Goal: Task Accomplishment & Management: Use online tool/utility

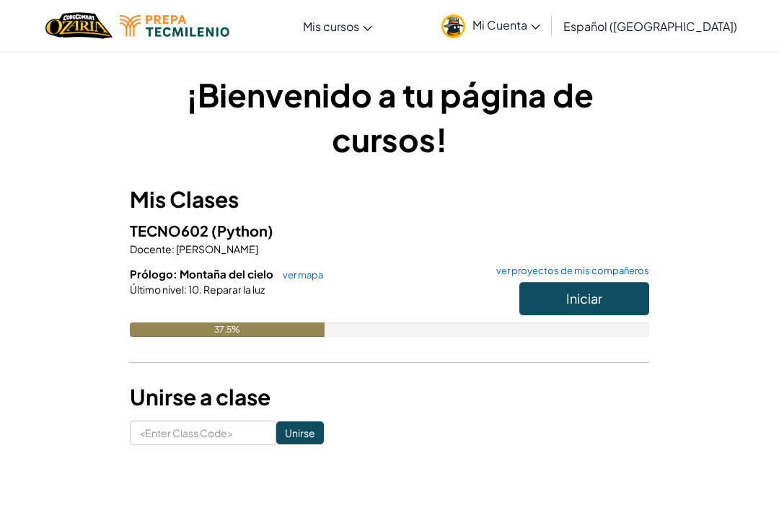
click at [614, 310] on button "Iniciar" at bounding box center [584, 298] width 130 height 33
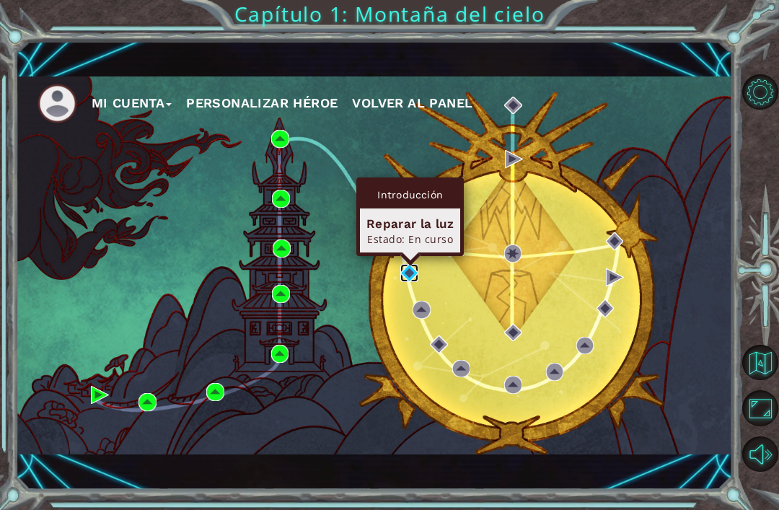
click at [410, 280] on img at bounding box center [409, 273] width 18 height 18
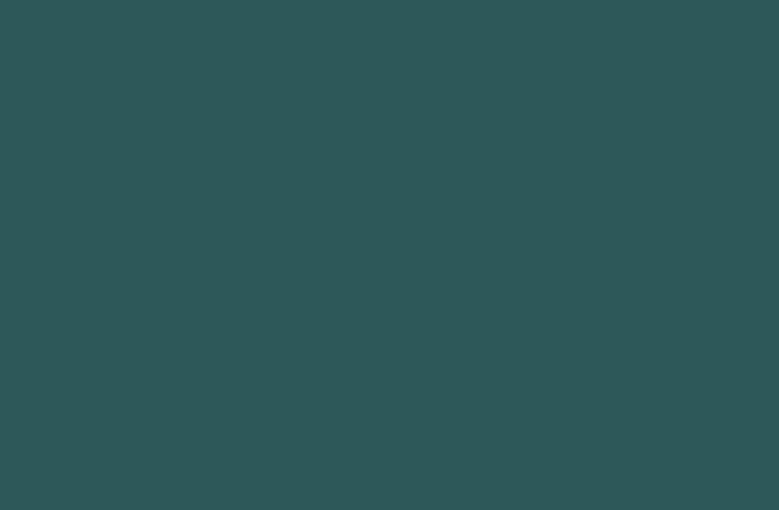
click at [407, 281] on body at bounding box center [389, 255] width 779 height 510
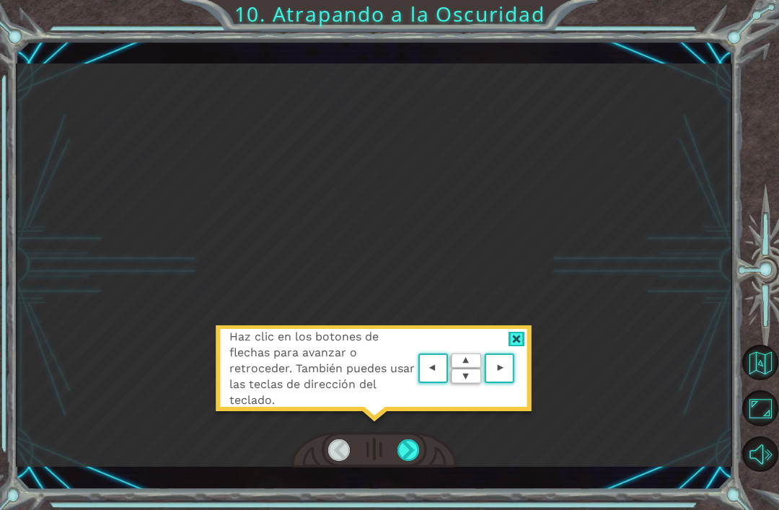
click at [776, 314] on div at bounding box center [760, 273] width 35 height 133
click at [413, 461] on div at bounding box center [408, 450] width 22 height 22
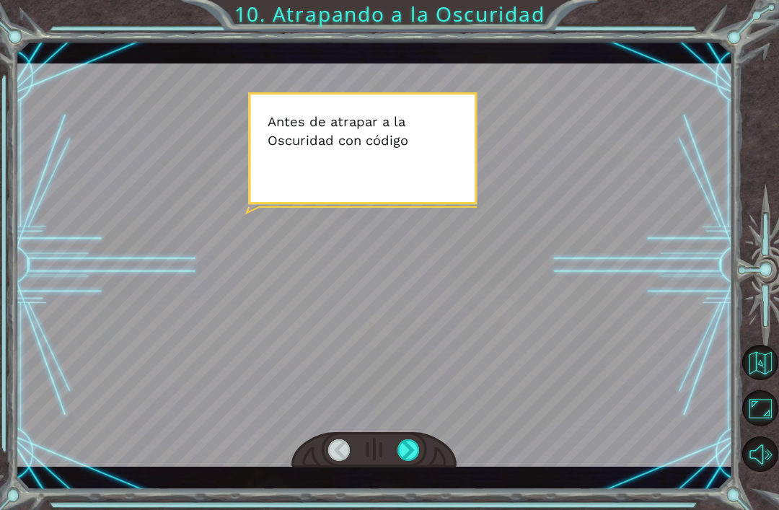
click at [412, 446] on div at bounding box center [408, 450] width 22 height 22
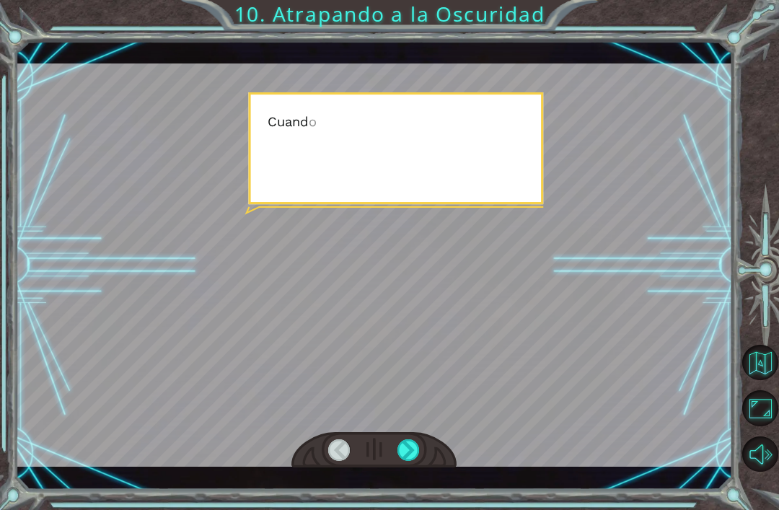
click at [415, 448] on div at bounding box center [408, 450] width 22 height 22
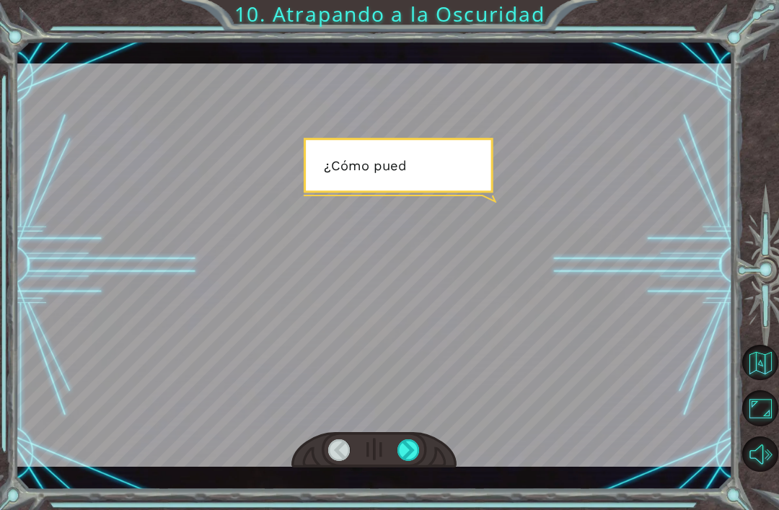
click at [414, 446] on div at bounding box center [408, 450] width 22 height 22
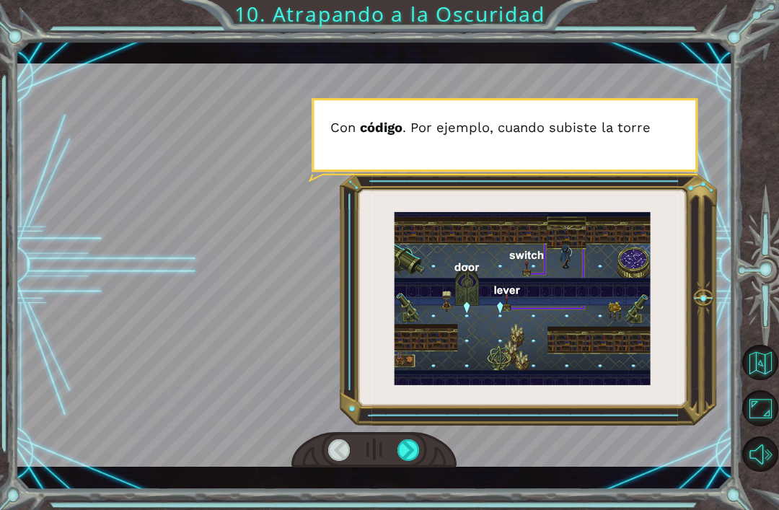
click at [434, 443] on div at bounding box center [373, 450] width 165 height 36
click at [418, 454] on div at bounding box center [408, 450] width 22 height 22
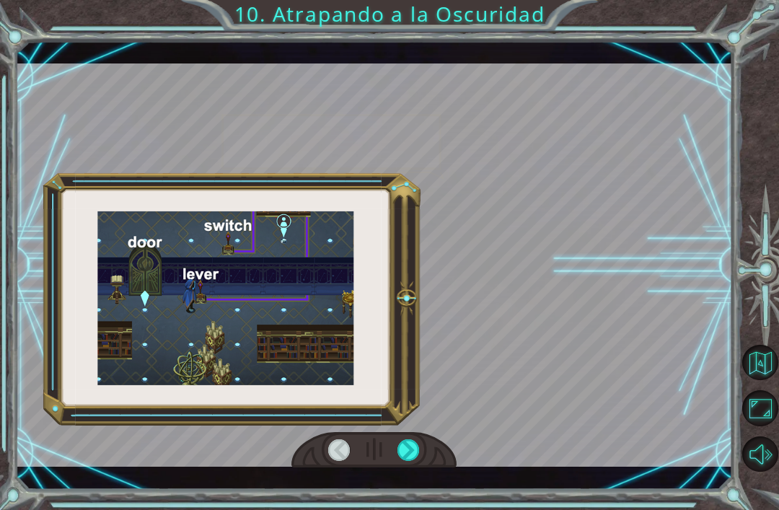
click at [556, 337] on div at bounding box center [374, 264] width 717 height 403
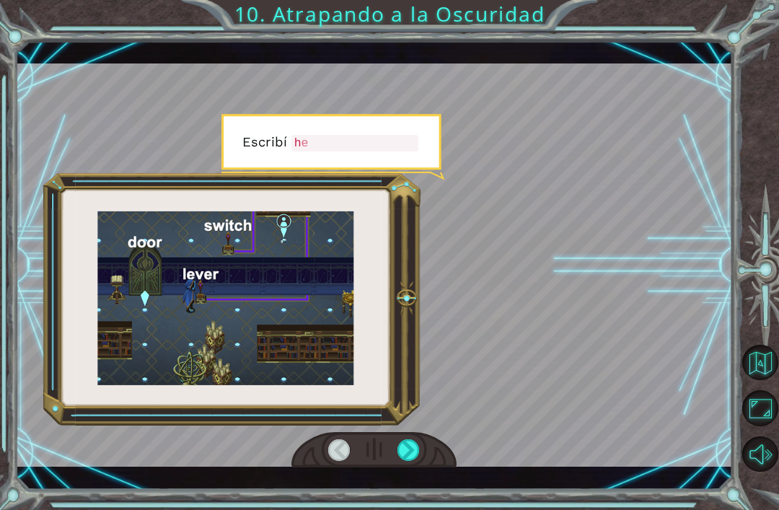
click at [658, 318] on div at bounding box center [374, 264] width 717 height 403
click at [682, 335] on div at bounding box center [374, 264] width 717 height 403
click at [659, 335] on div at bounding box center [374, 264] width 717 height 403
click at [416, 448] on div at bounding box center [408, 450] width 22 height 22
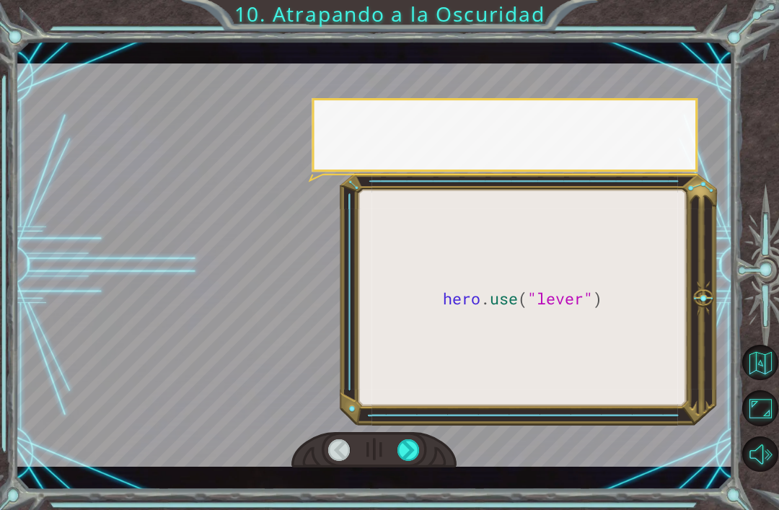
click at [413, 447] on div at bounding box center [408, 450] width 22 height 22
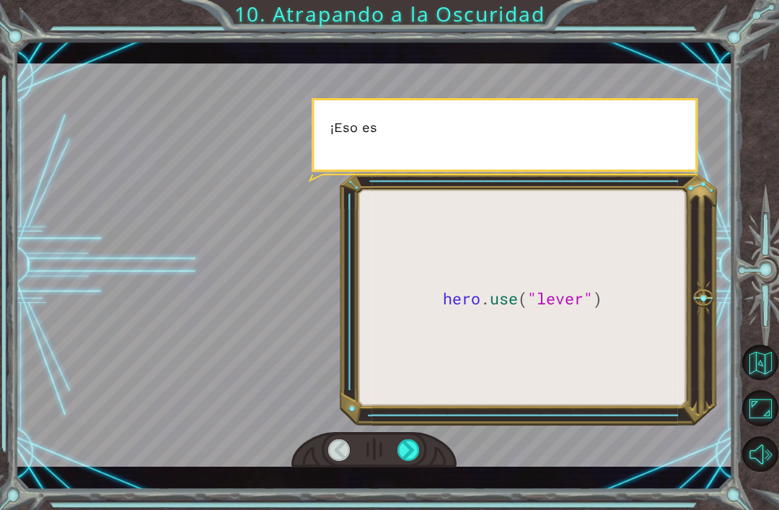
click at [428, 441] on div at bounding box center [373, 450] width 165 height 36
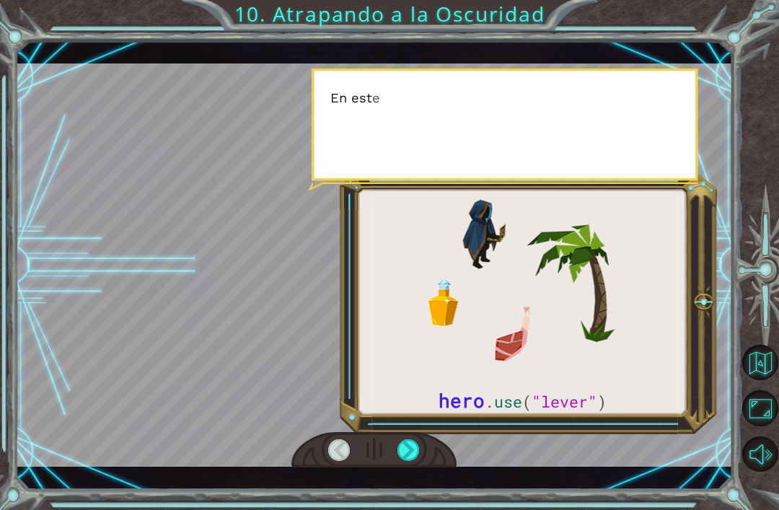
click at [415, 450] on div at bounding box center [408, 450] width 22 height 22
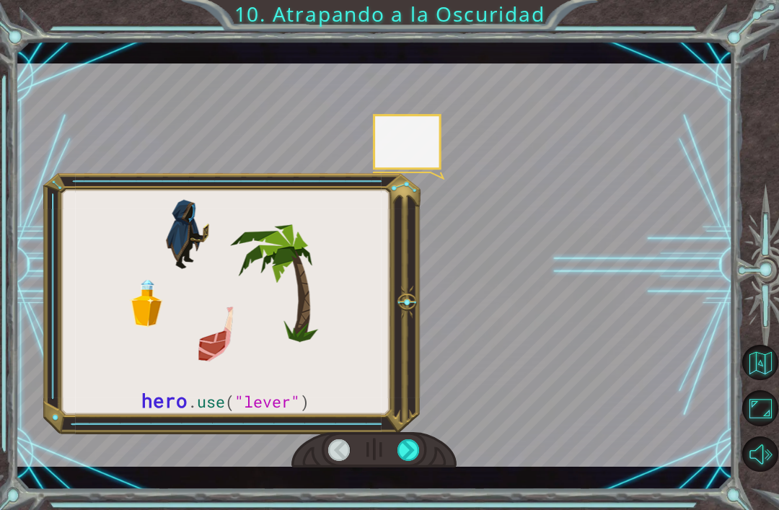
click at [418, 444] on div at bounding box center [408, 450] width 22 height 22
click at [418, 446] on div at bounding box center [408, 450] width 22 height 22
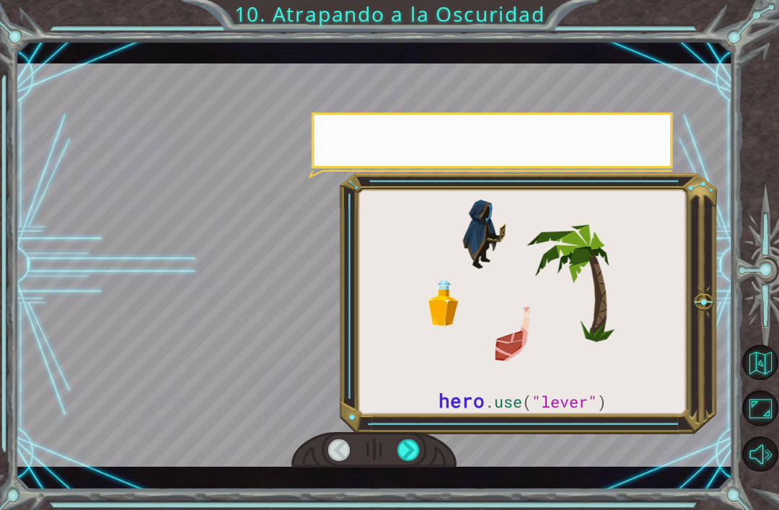
click at [420, 446] on div at bounding box center [408, 450] width 22 height 22
click at [420, 442] on div at bounding box center [408, 450] width 22 height 22
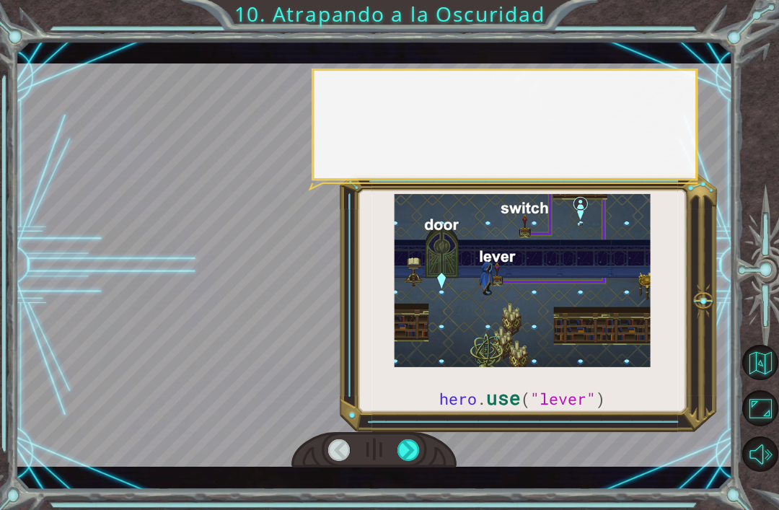
click at [420, 453] on div at bounding box center [408, 450] width 22 height 22
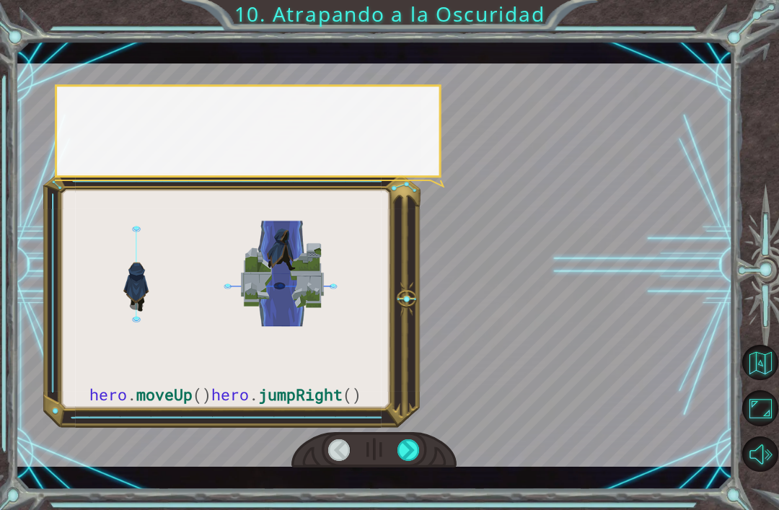
click at [415, 447] on div at bounding box center [408, 450] width 22 height 22
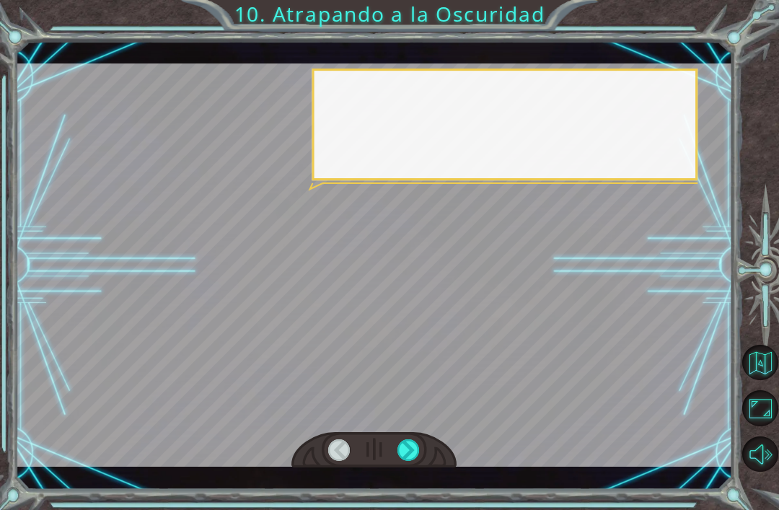
click at [411, 445] on div at bounding box center [408, 450] width 22 height 22
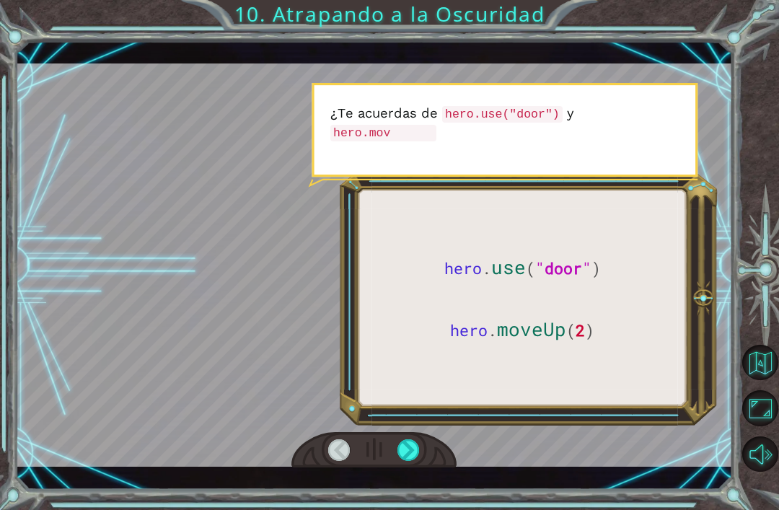
click at [415, 453] on div at bounding box center [408, 450] width 22 height 22
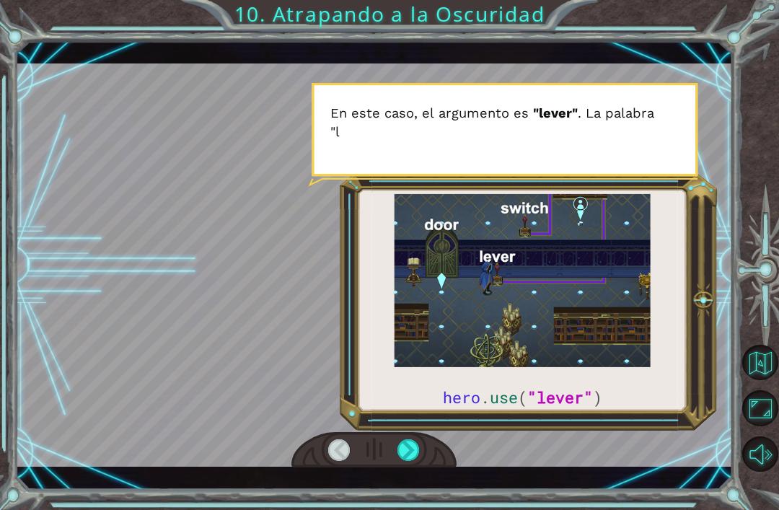
click at [402, 453] on div at bounding box center [408, 450] width 22 height 22
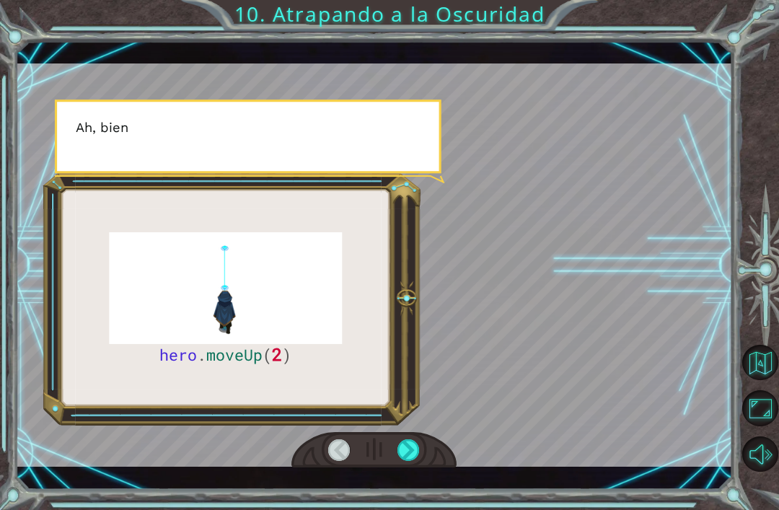
click at [413, 451] on div at bounding box center [408, 450] width 22 height 22
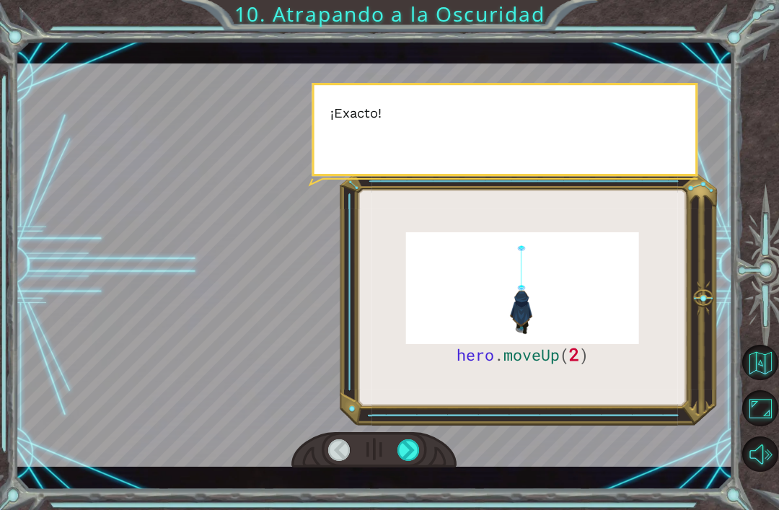
click at [428, 442] on div at bounding box center [373, 450] width 165 height 36
click at [430, 442] on div at bounding box center [373, 450] width 165 height 36
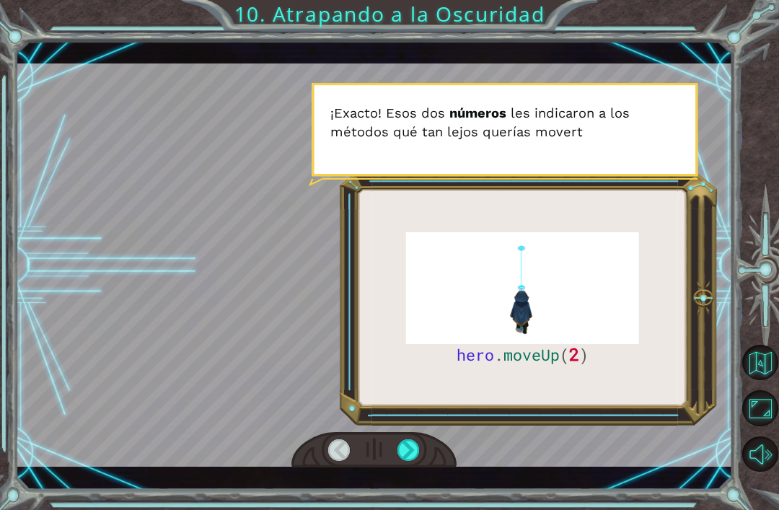
click at [414, 444] on div at bounding box center [408, 450] width 22 height 22
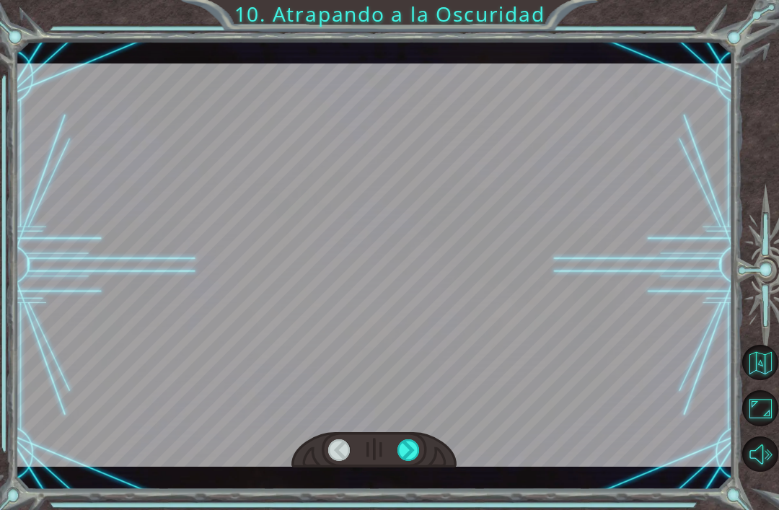
click at [397, 458] on div at bounding box center [408, 450] width 22 height 22
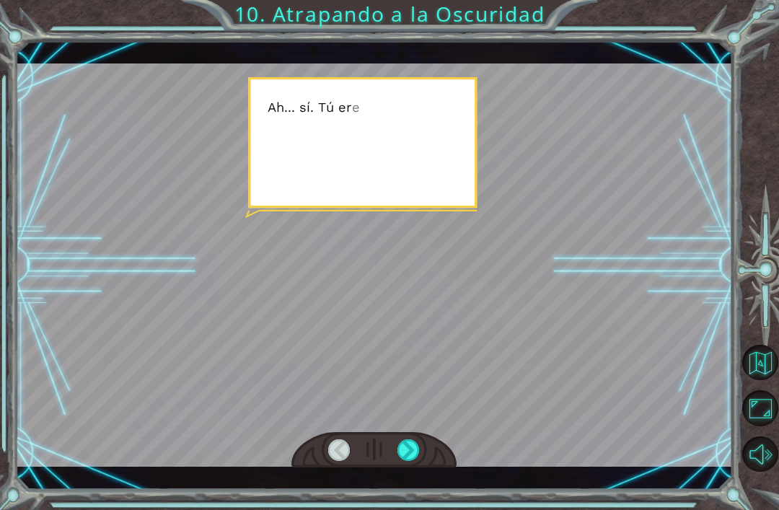
click at [418, 454] on div at bounding box center [408, 450] width 22 height 22
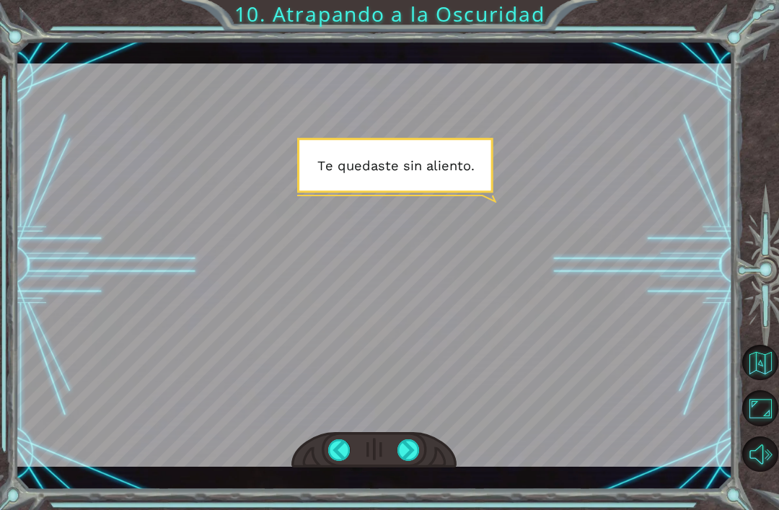
click at [415, 456] on div at bounding box center [408, 450] width 22 height 22
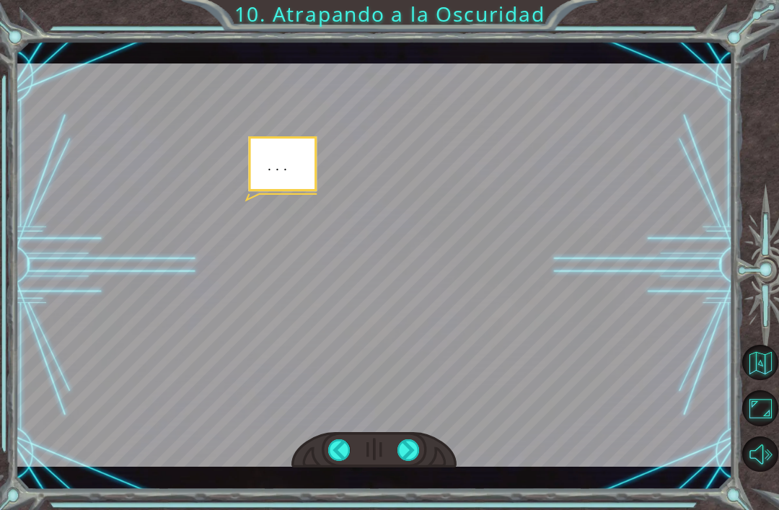
click at [407, 461] on div at bounding box center [408, 450] width 22 height 22
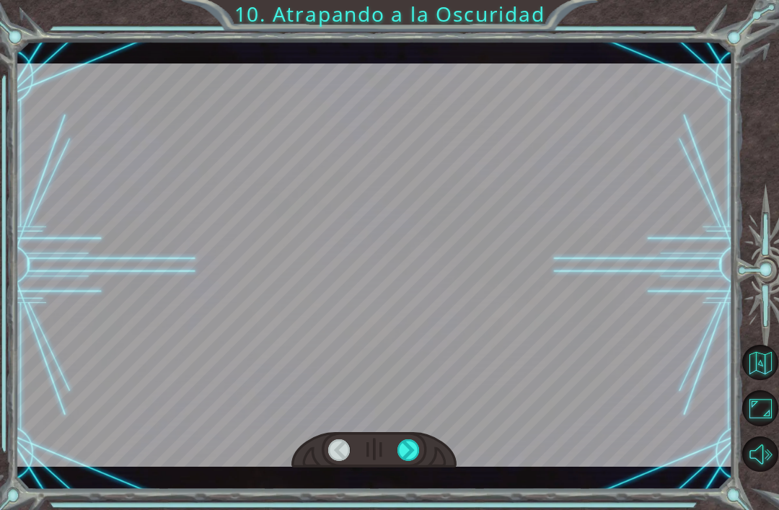
click at [408, 459] on div at bounding box center [408, 450] width 22 height 22
click at [519, 405] on div at bounding box center [374, 264] width 717 height 403
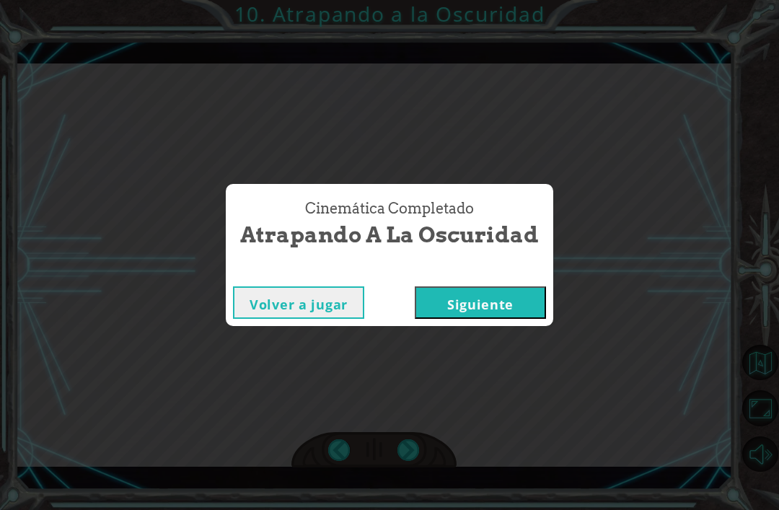
click at [495, 304] on button "Siguiente" at bounding box center [480, 302] width 131 height 32
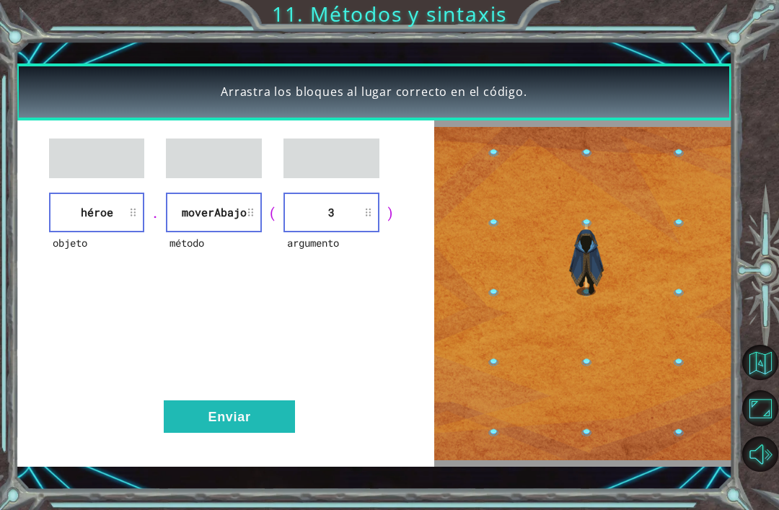
click at [242, 417] on button "Enviar" at bounding box center [229, 416] width 131 height 32
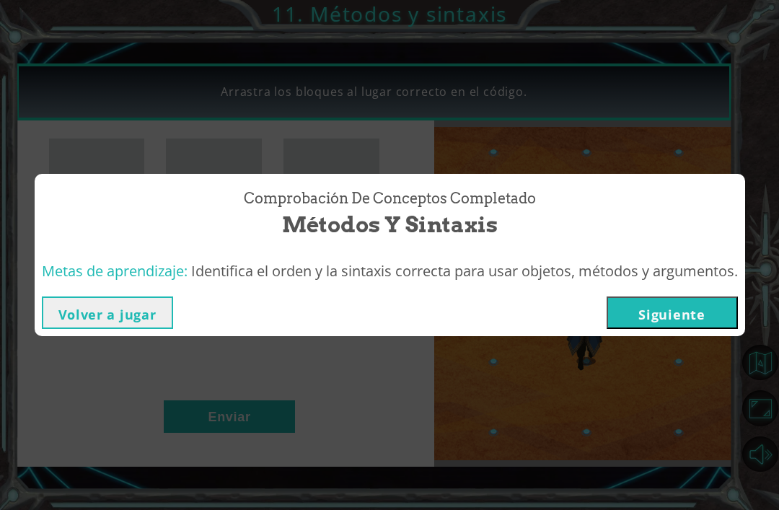
click at [675, 319] on button "Siguiente" at bounding box center [671, 312] width 131 height 32
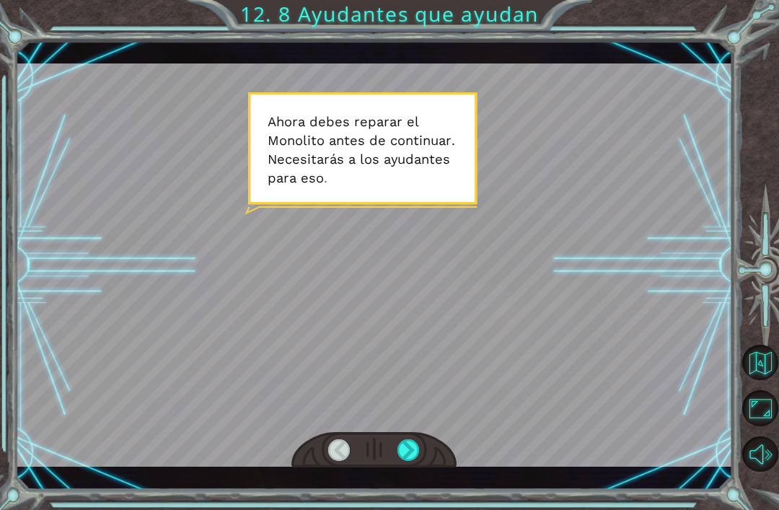
click at [410, 443] on div at bounding box center [408, 450] width 22 height 22
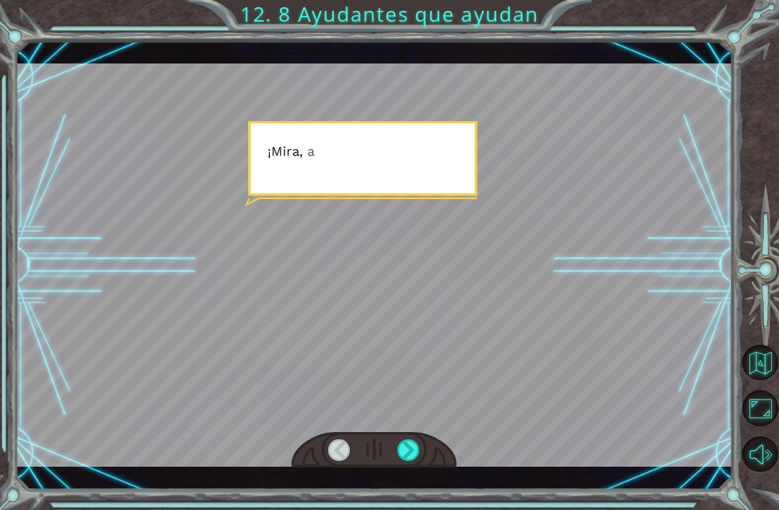
click at [412, 443] on div at bounding box center [408, 450] width 22 height 22
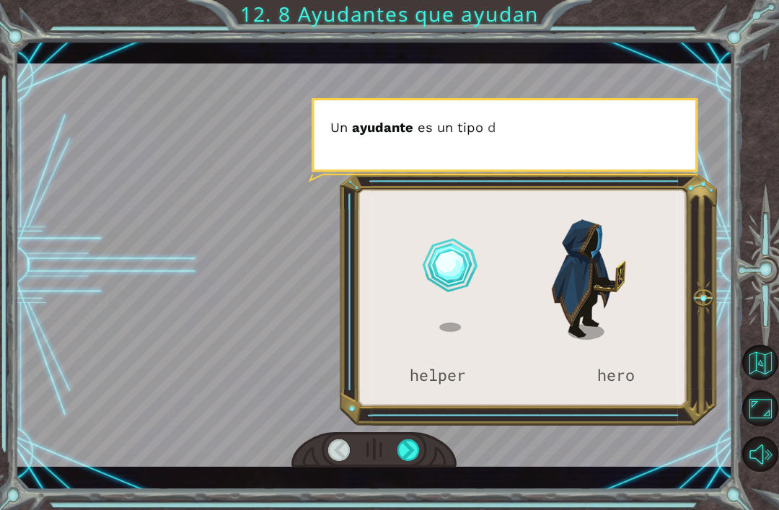
click at [415, 437] on div at bounding box center [373, 450] width 165 height 36
click at [409, 449] on div at bounding box center [408, 450] width 22 height 22
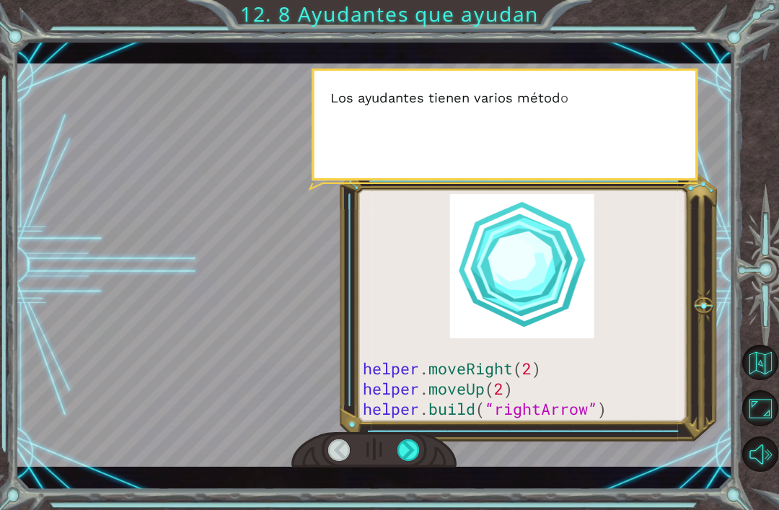
click at [410, 446] on div at bounding box center [408, 450] width 22 height 22
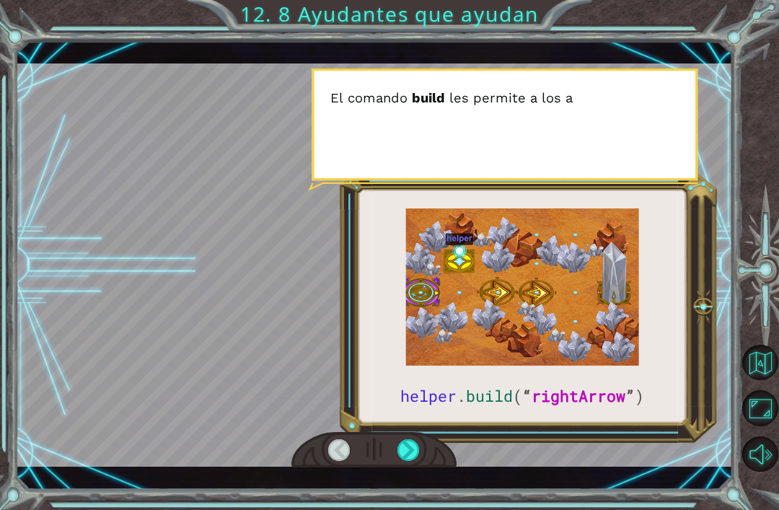
click at [412, 451] on div at bounding box center [408, 450] width 22 height 22
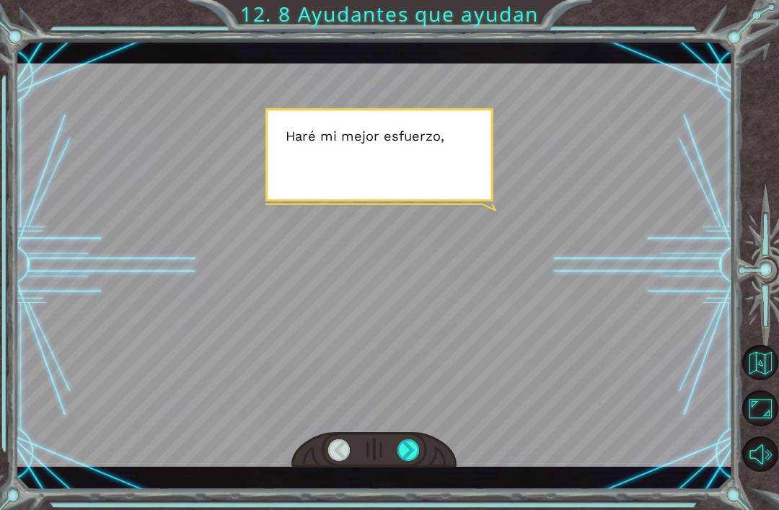
click at [408, 446] on div at bounding box center [408, 450] width 22 height 22
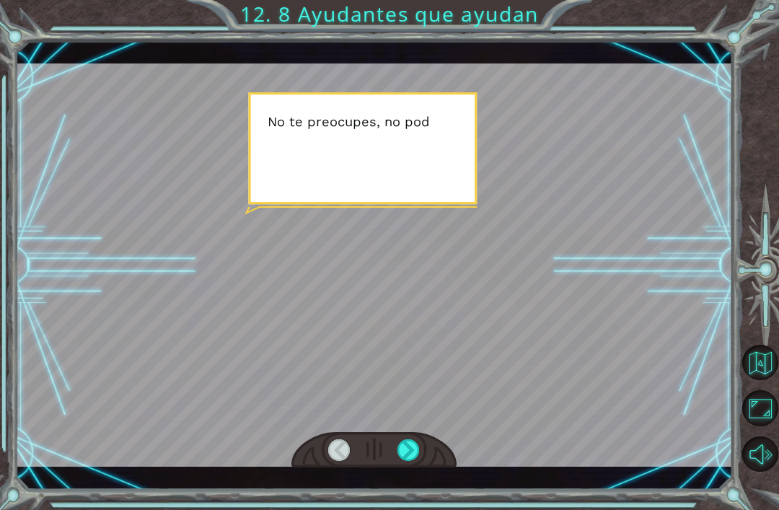
click at [411, 449] on div at bounding box center [408, 450] width 22 height 22
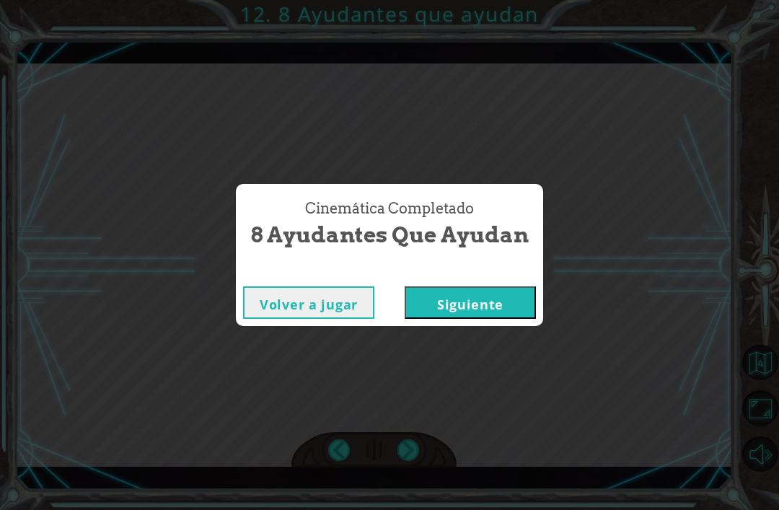
click at [496, 307] on button "Siguiente" at bounding box center [469, 302] width 131 height 32
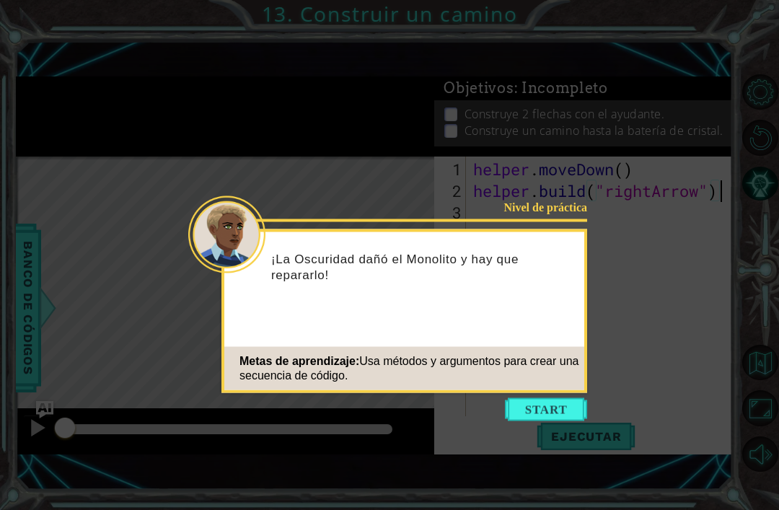
click at [546, 410] on button "Start" at bounding box center [546, 409] width 82 height 23
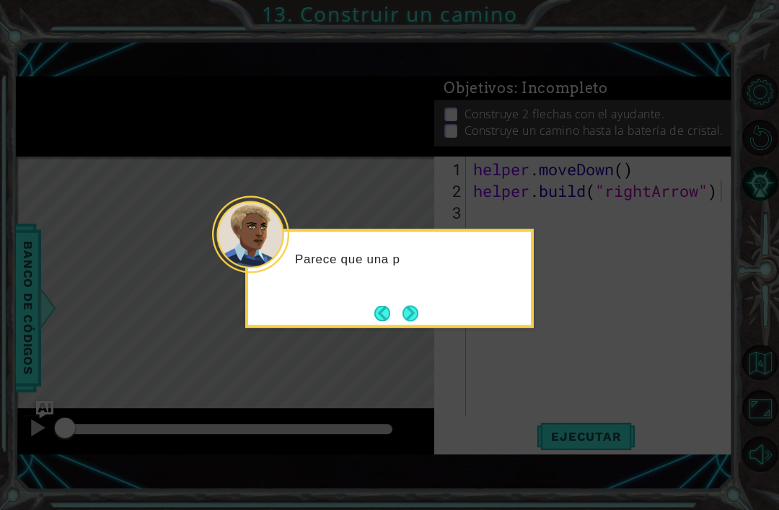
click at [415, 314] on button "Next" at bounding box center [410, 313] width 16 height 16
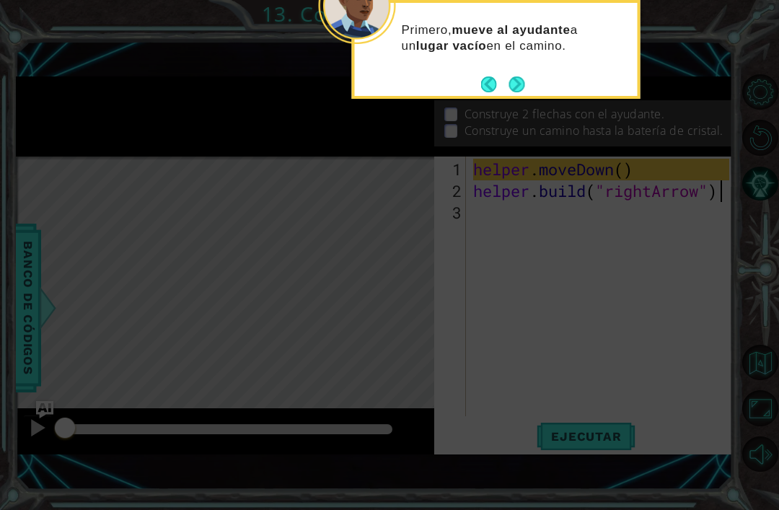
click at [552, 317] on icon at bounding box center [389, 125] width 779 height 769
click at [522, 85] on button "Next" at bounding box center [516, 84] width 16 height 16
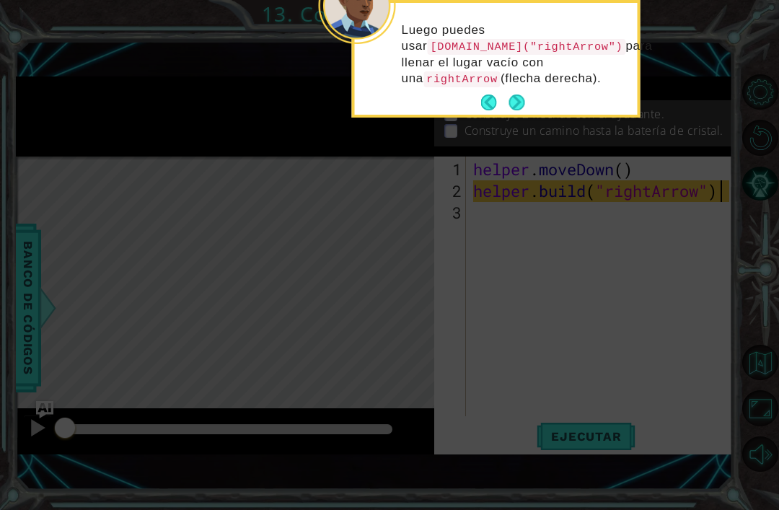
click at [520, 100] on button "Next" at bounding box center [517, 102] width 16 height 16
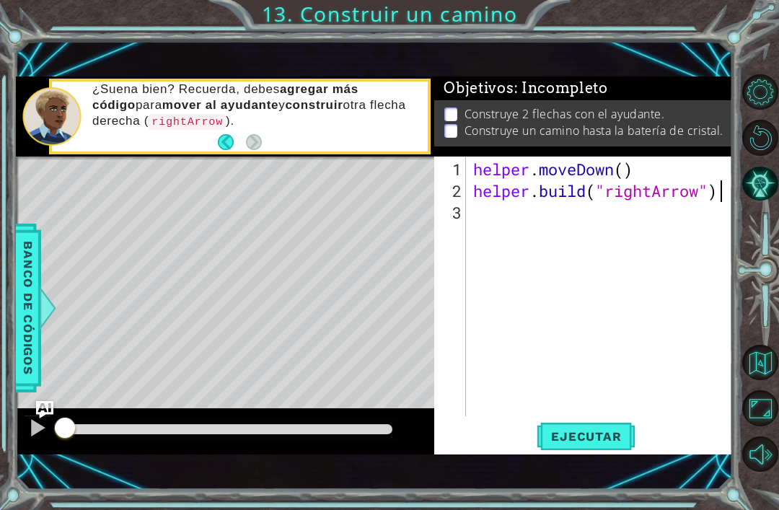
click at [573, 416] on div "helper . moveDown ( ) helper . build ( "rightArrow" )" at bounding box center [603, 310] width 266 height 303
click at [317, 187] on div "Level Map" at bounding box center [349, 368] width 666 height 425
click at [489, 197] on div "helper . moveDown ( ) helper . build ( "rightArrow" ) ," at bounding box center [603, 310] width 266 height 303
type textarea ","
click at [492, 221] on div "helper . moveDown ( ) helper . build ( "rightArrow" ) ," at bounding box center [603, 310] width 266 height 303
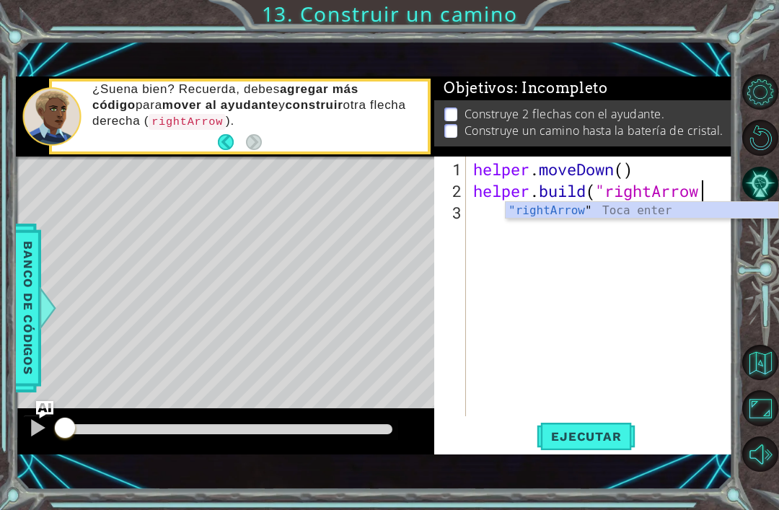
type textarea "[DOMAIN_NAME]("rightArrow)"
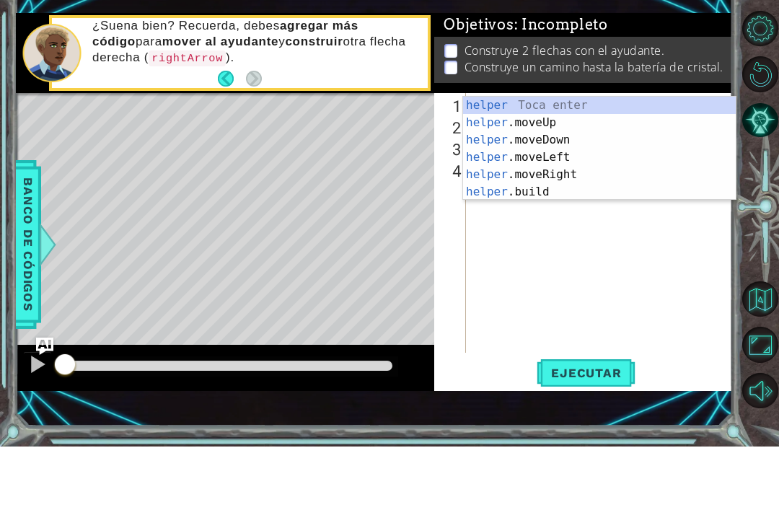
scroll to position [0, 2]
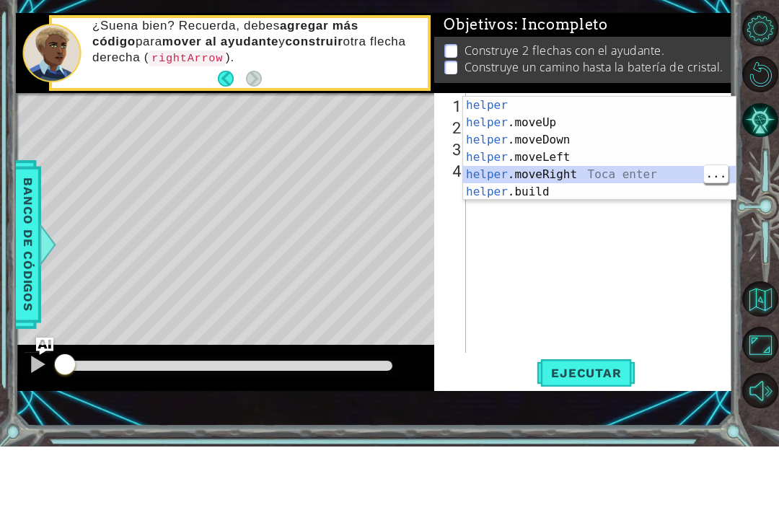
click at [623, 177] on div "helper Toca enter helper .moveUp Toca enter helper .moveDown Toca enter helper …" at bounding box center [599, 229] width 273 height 138
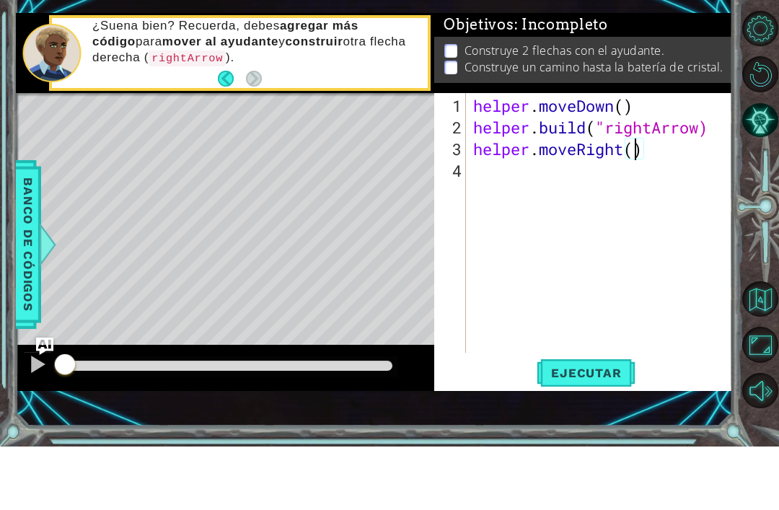
type textarea "helper.moveRight(3)"
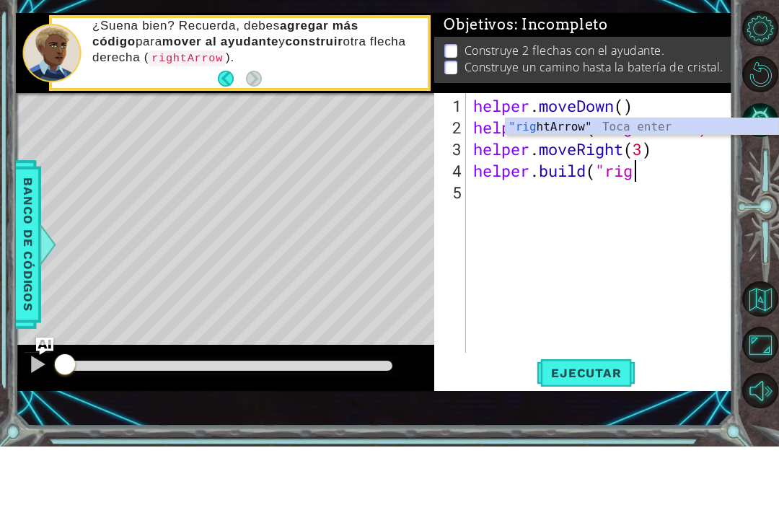
scroll to position [0, 7]
click at [672, 182] on div ""right Arrow" Toca enter" at bounding box center [641, 208] width 273 height 52
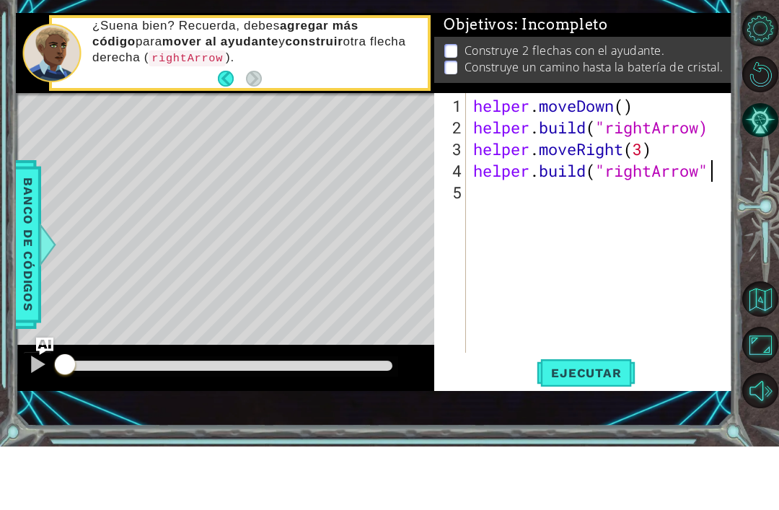
scroll to position [0, 11]
type textarea "helper.moveRight(3) [DOMAIN_NAME]("rightArrow")"
click at [637, 205] on div "helper . moveDown ( ) helper . build ( "rightArrow) helper . moveRight ( 3 ) he…" at bounding box center [603, 310] width 266 height 303
click at [379, 156] on div "Level Map" at bounding box center [349, 368] width 666 height 425
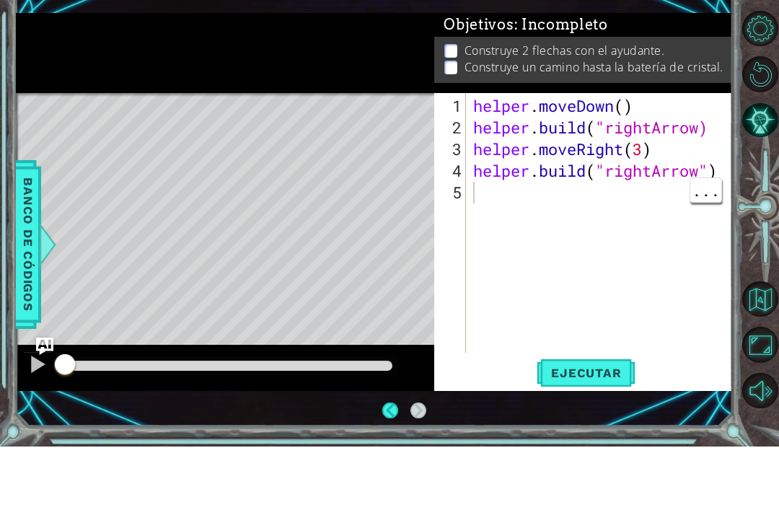
scroll to position [46, 0]
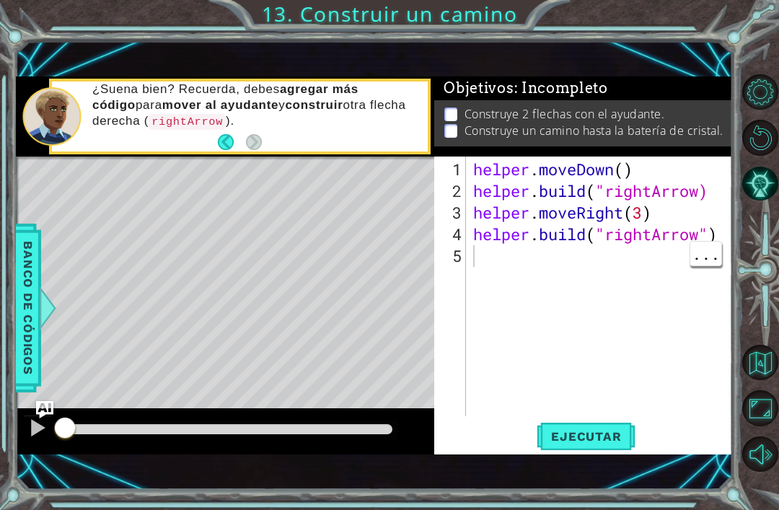
click at [589, 415] on div "helper . moveDown ( ) helper . build ( "rightArrow) helper . moveRight ( 3 ) he…" at bounding box center [603, 310] width 266 height 303
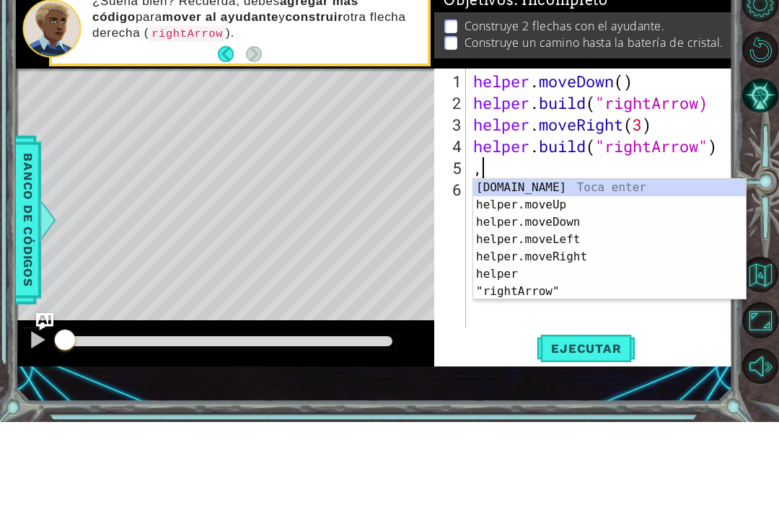
type textarea ","
click at [401, 165] on div "Level Map" at bounding box center [349, 368] width 666 height 425
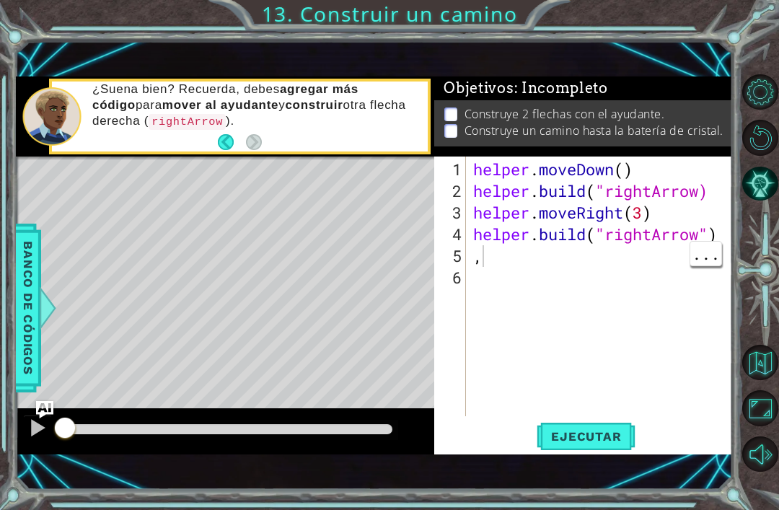
click at [602, 438] on span "Ejecutar" at bounding box center [585, 436] width 99 height 14
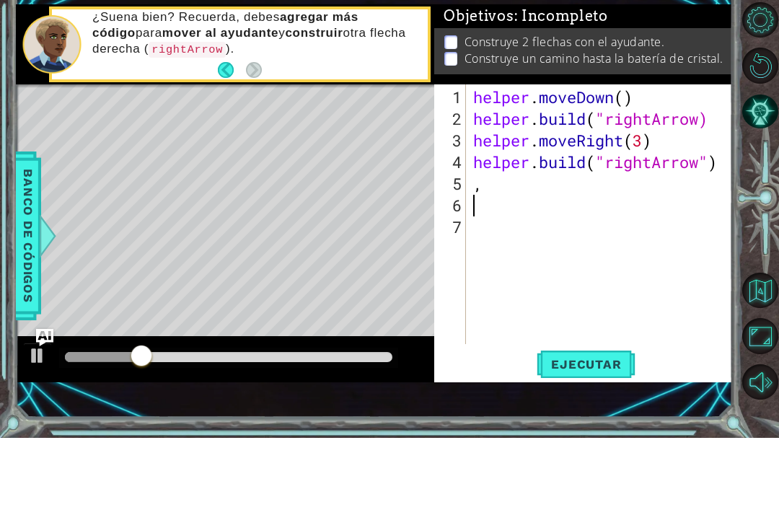
click at [412, 172] on div "Level Map" at bounding box center [349, 368] width 666 height 425
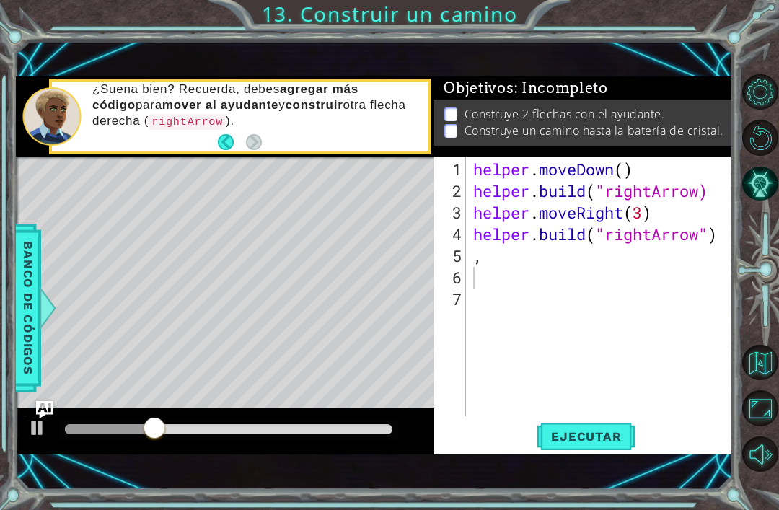
click at [601, 438] on span "Ejecutar" at bounding box center [585, 436] width 99 height 14
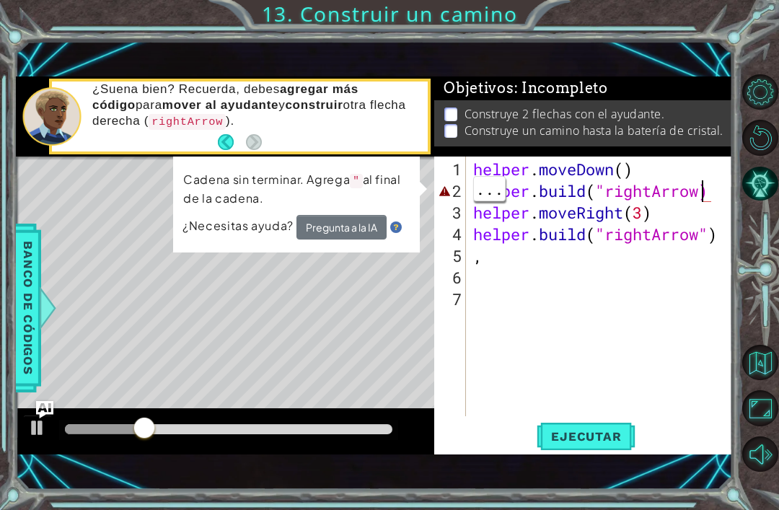
scroll to position [0, 11]
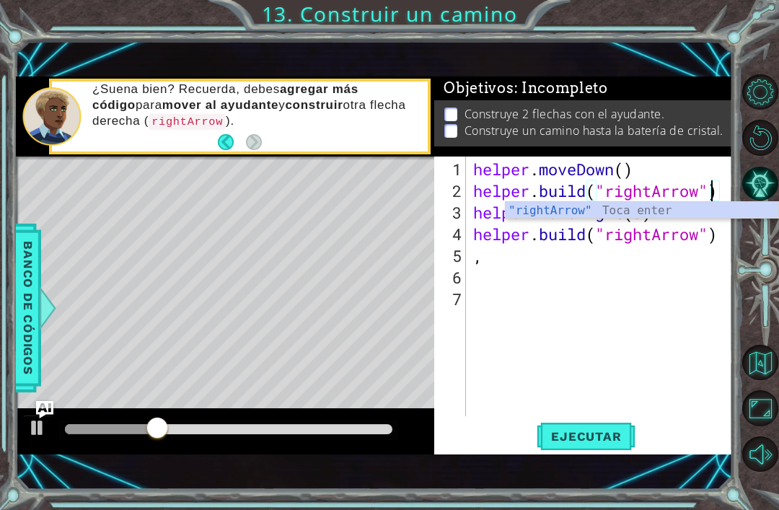
click at [719, 112] on li "Construye 2 flechas con el ayudante." at bounding box center [585, 114] width 282 height 17
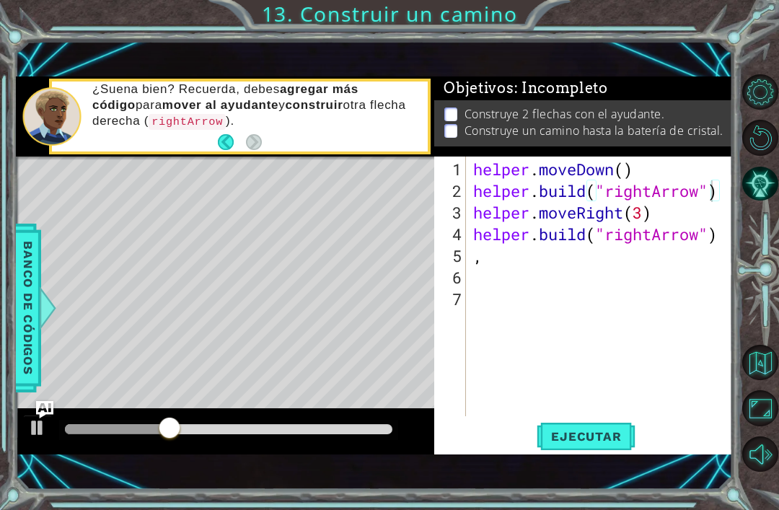
click at [615, 423] on button "Ejecutar" at bounding box center [585, 437] width 99 height 30
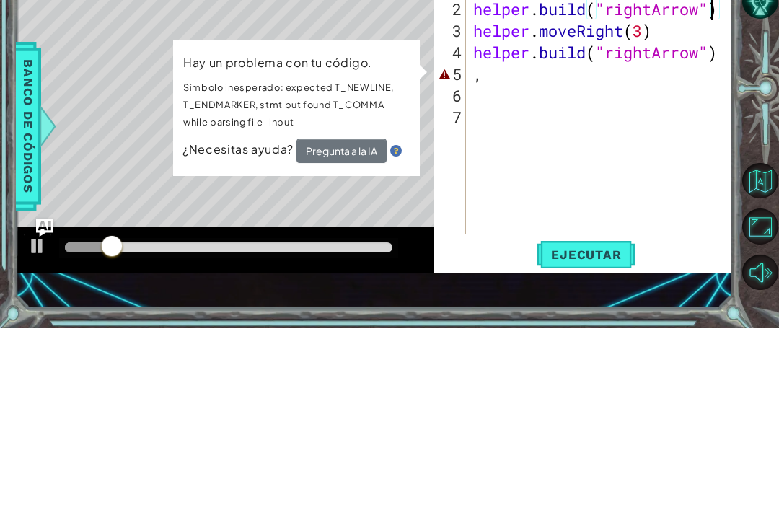
type textarea ","
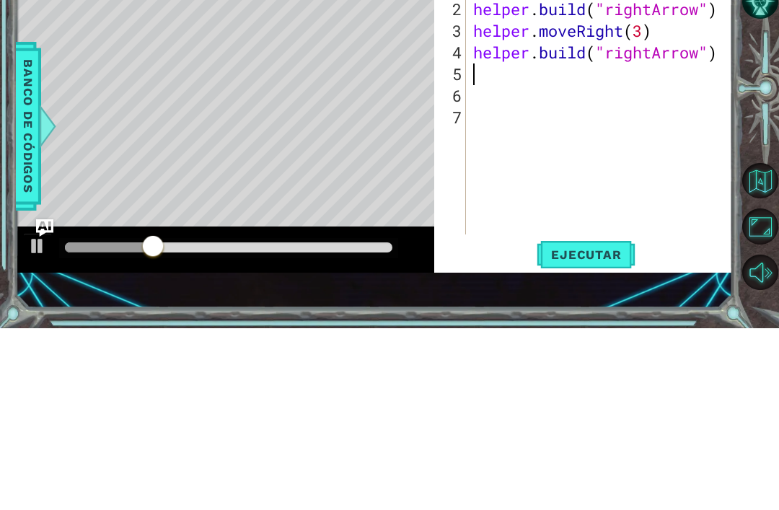
click at [413, 162] on div "Level Map" at bounding box center [349, 368] width 666 height 425
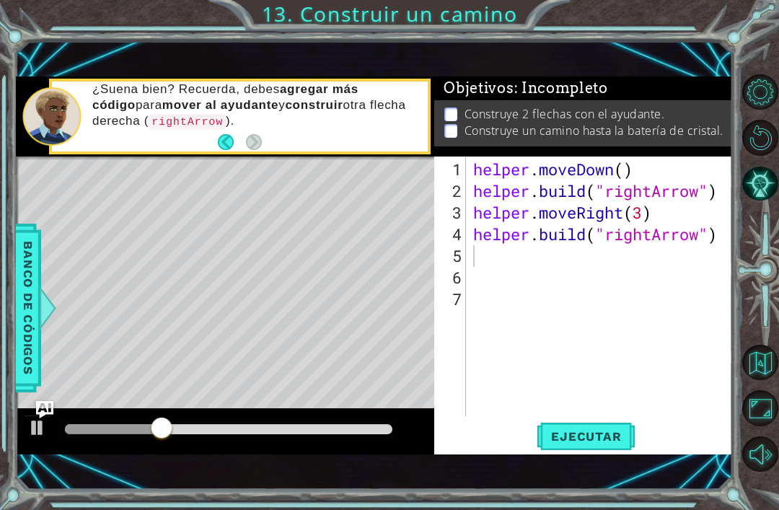
click at [611, 448] on button "Ejecutar" at bounding box center [585, 437] width 99 height 30
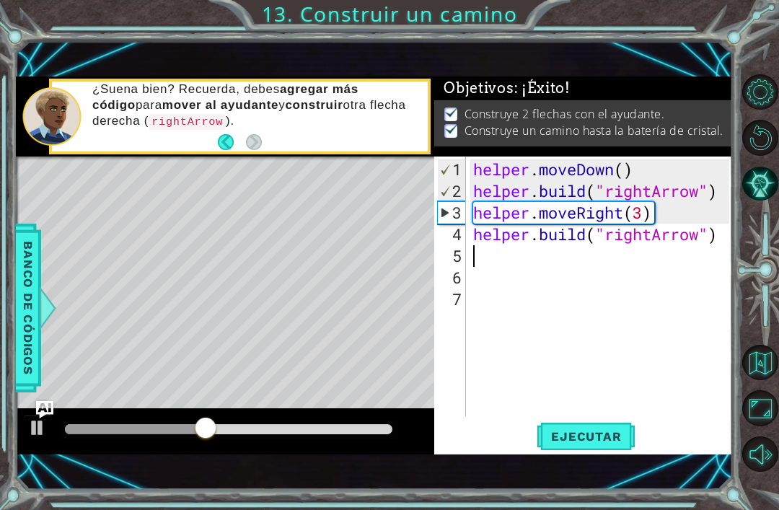
click at [714, 96] on div "Objetivos : ¡Éxito!" at bounding box center [583, 88] width 298 height 24
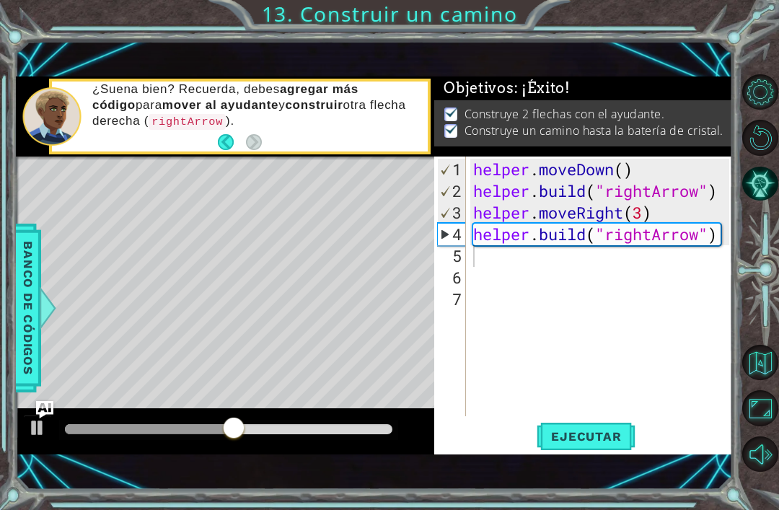
click at [591, 448] on button "Ejecutar" at bounding box center [585, 437] width 99 height 30
click at [386, 138] on div "¿Suena bien? Recuerda, debes agregar más código para mover al ayudante y constr…" at bounding box center [254, 116] width 345 height 84
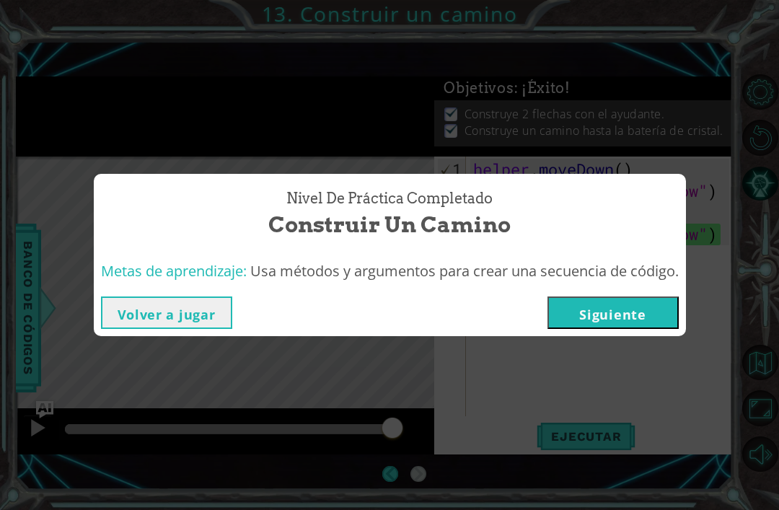
click at [626, 326] on button "Siguiente" at bounding box center [612, 312] width 131 height 32
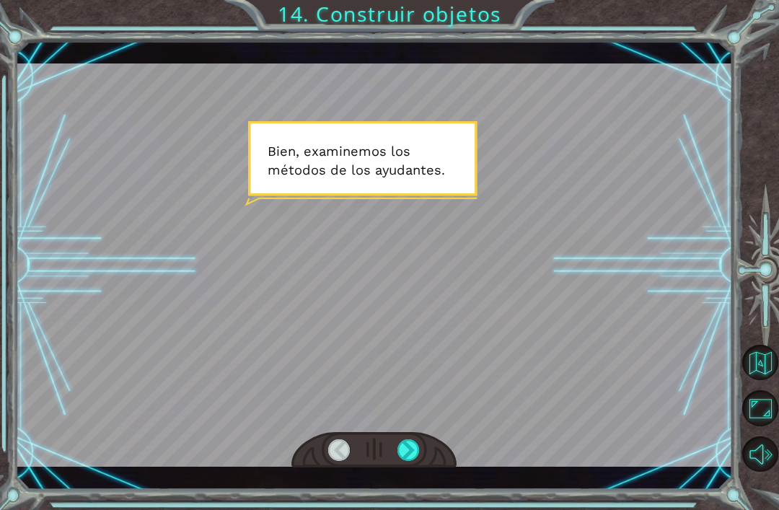
click at [417, 458] on div at bounding box center [408, 450] width 22 height 22
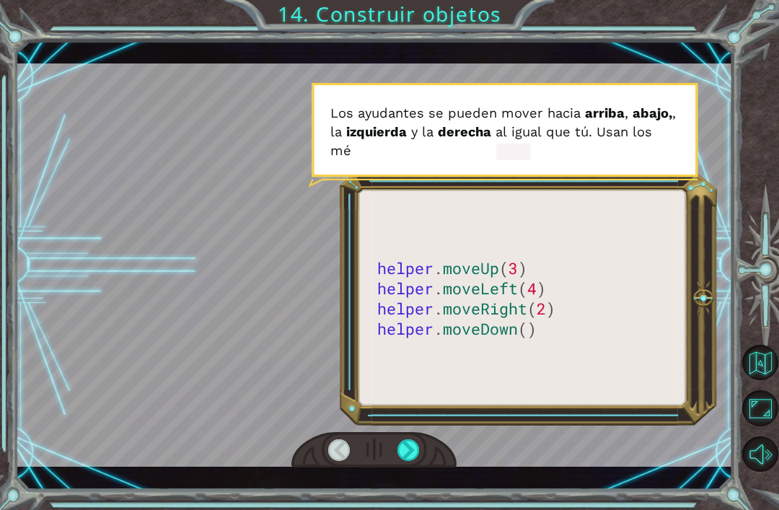
click at [406, 461] on div at bounding box center [408, 450] width 22 height 22
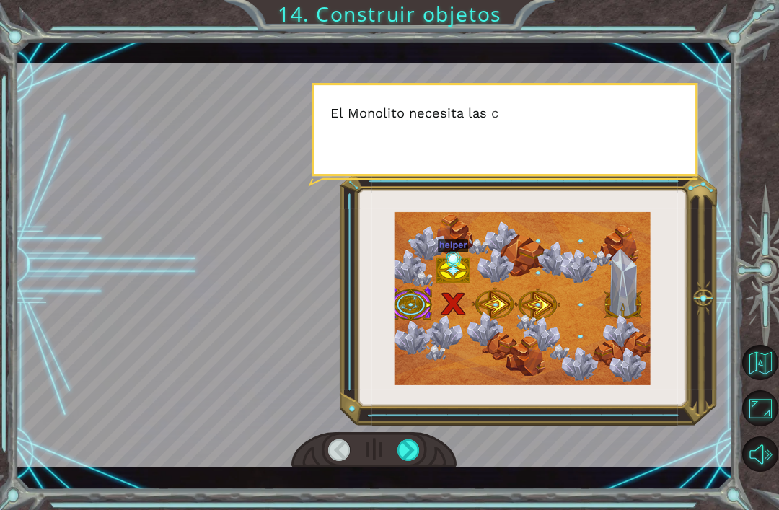
click at [400, 461] on div at bounding box center [408, 450] width 22 height 22
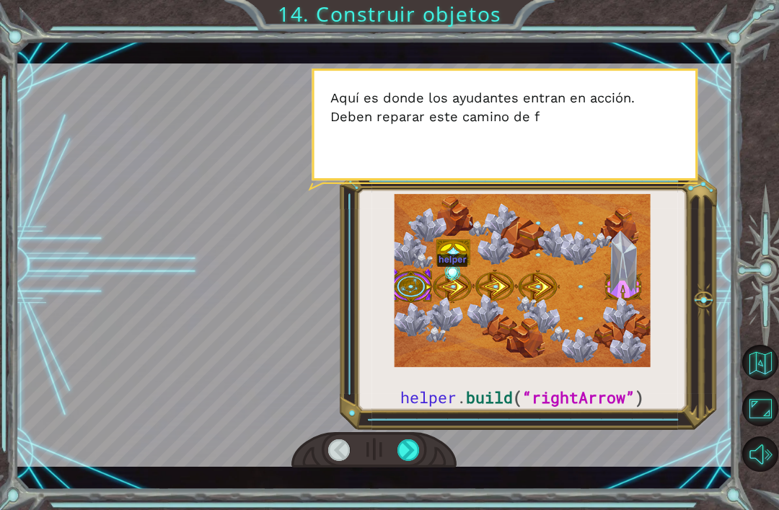
click at [398, 461] on div at bounding box center [408, 450] width 22 height 22
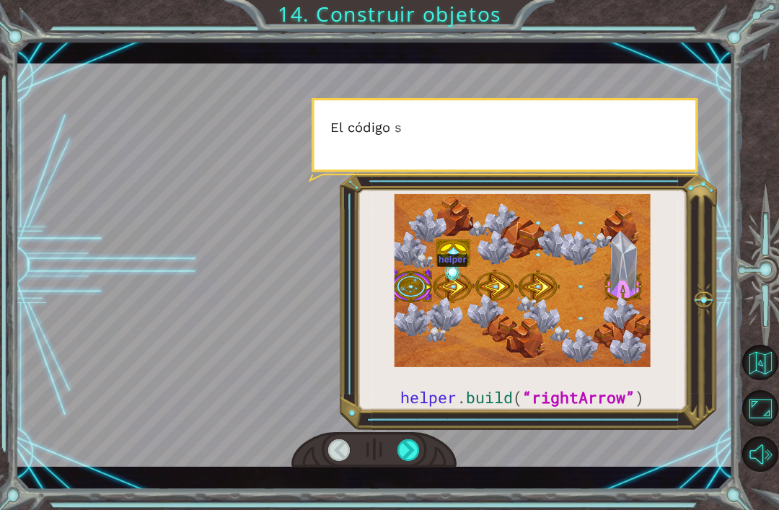
click at [411, 447] on div at bounding box center [408, 450] width 22 height 22
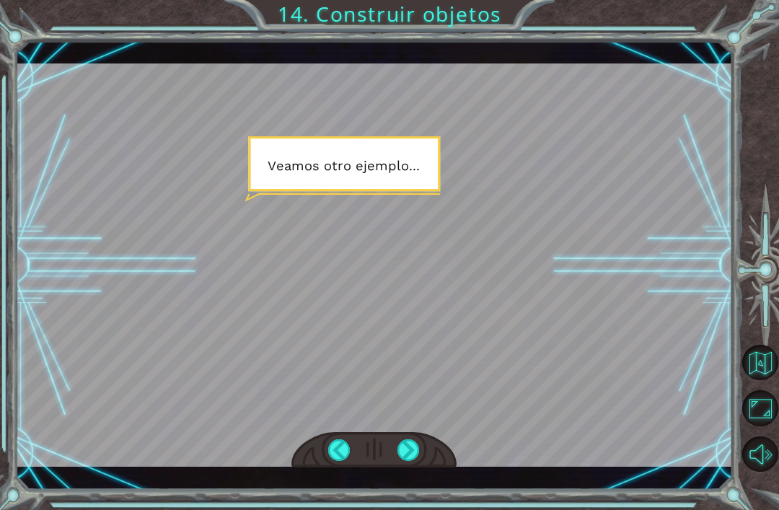
click at [417, 442] on div at bounding box center [408, 450] width 22 height 22
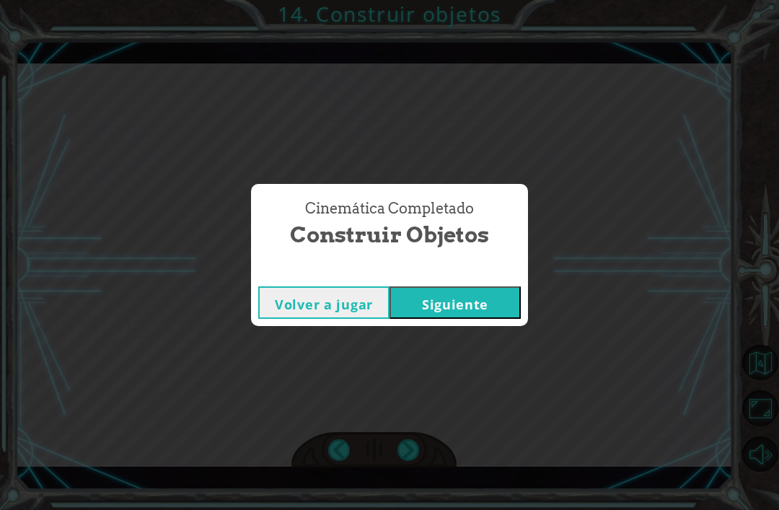
click at [417, 453] on div "Cinemática Completado Construir objetos Volver a jugar [GEOGRAPHIC_DATA]" at bounding box center [389, 255] width 779 height 510
click at [454, 315] on button "Siguiente" at bounding box center [454, 302] width 131 height 32
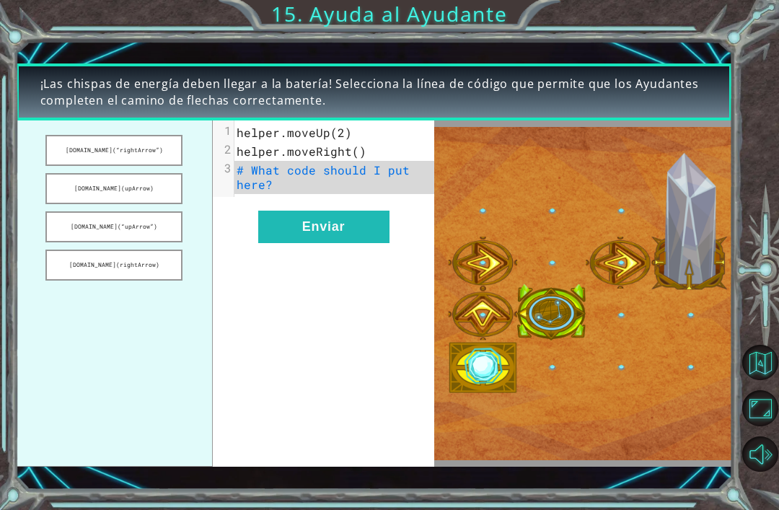
click at [143, 233] on button "[DOMAIN_NAME](“upArrow”)" at bounding box center [113, 226] width 137 height 31
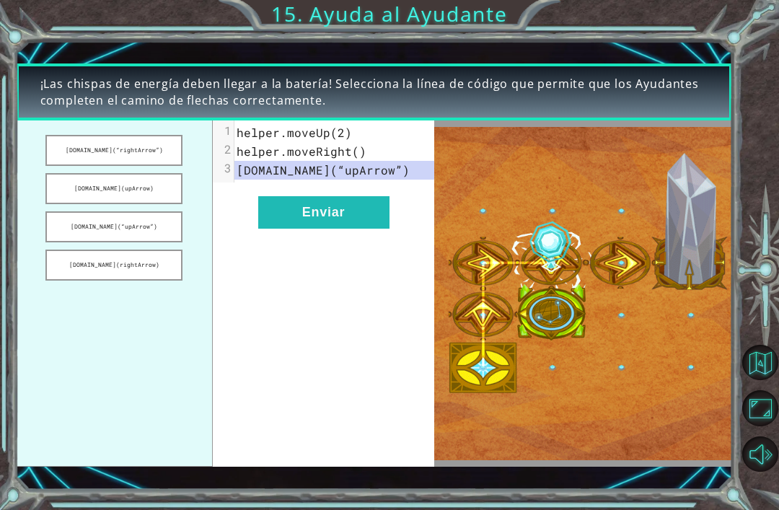
click at [322, 211] on button "Enviar" at bounding box center [323, 212] width 131 height 32
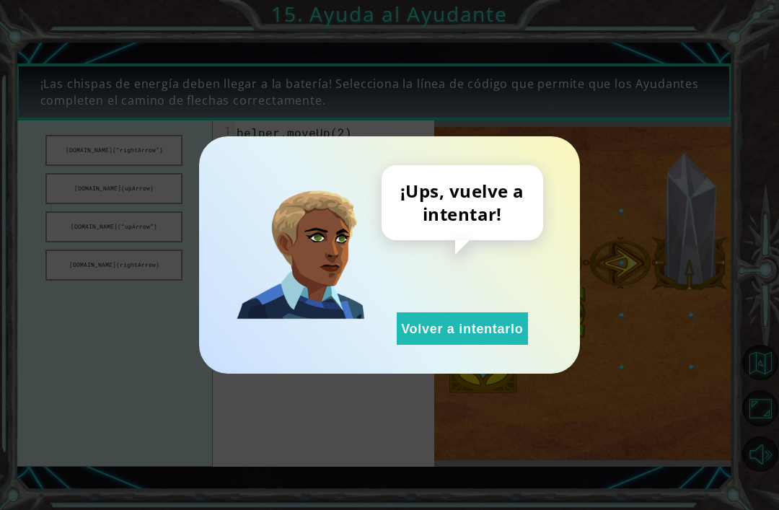
click at [451, 332] on button "Volver a intentarlo" at bounding box center [462, 328] width 131 height 32
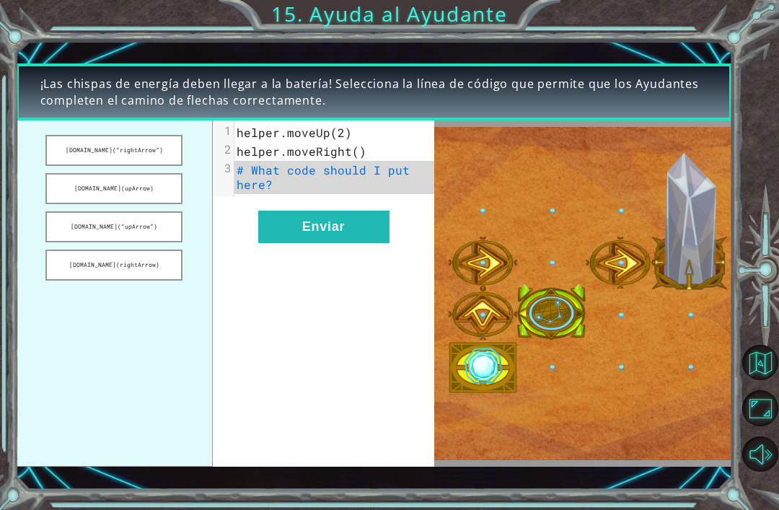
click at [132, 270] on button "[DOMAIN_NAME](rightArrow)" at bounding box center [113, 264] width 137 height 31
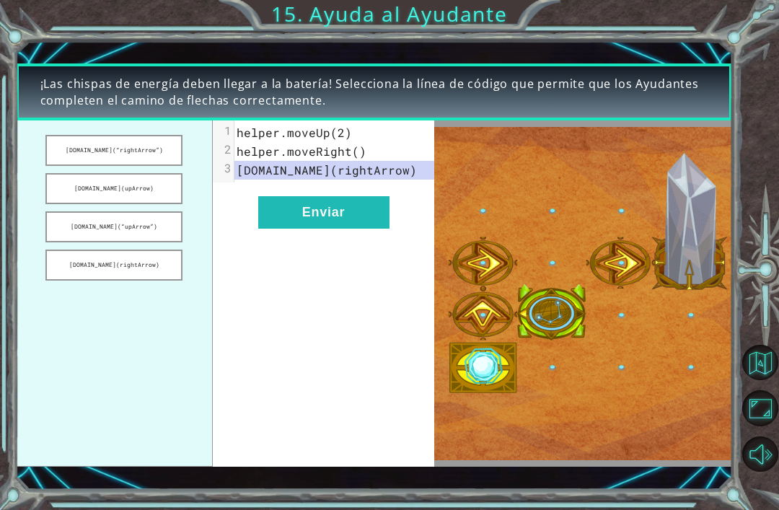
click at [321, 213] on button "Enviar" at bounding box center [323, 212] width 131 height 32
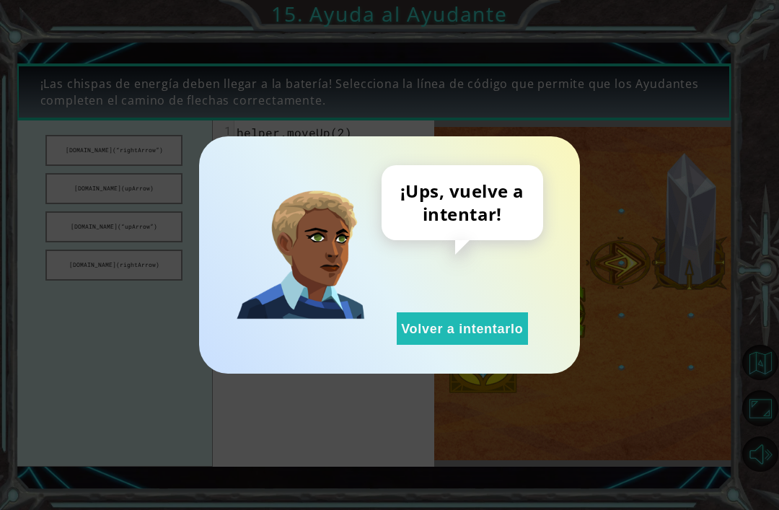
click at [432, 332] on button "Volver a intentarlo" at bounding box center [462, 328] width 131 height 32
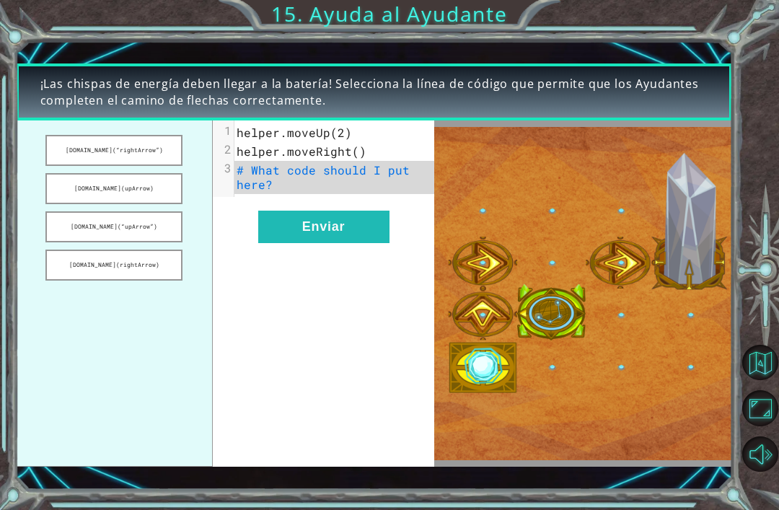
click at [135, 153] on button "[DOMAIN_NAME](“rightArrow”)" at bounding box center [113, 150] width 137 height 31
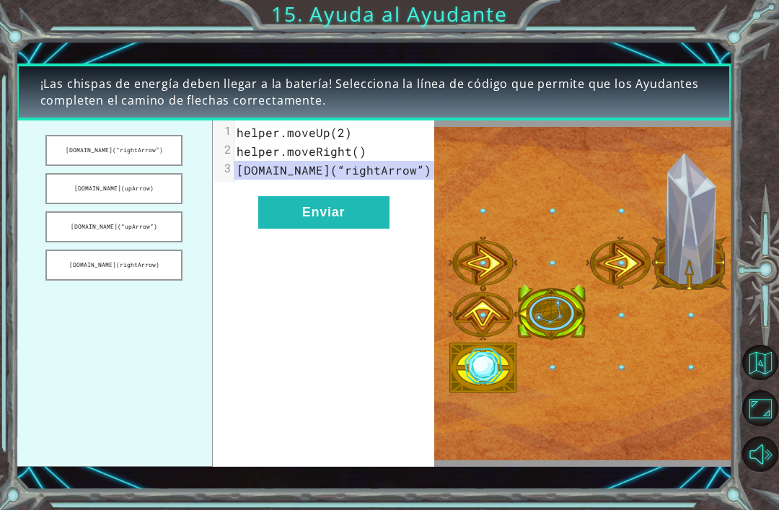
click at [136, 149] on button "[DOMAIN_NAME](“rightArrow”)" at bounding box center [113, 150] width 137 height 31
click at [337, 210] on button "Enviar" at bounding box center [323, 212] width 131 height 32
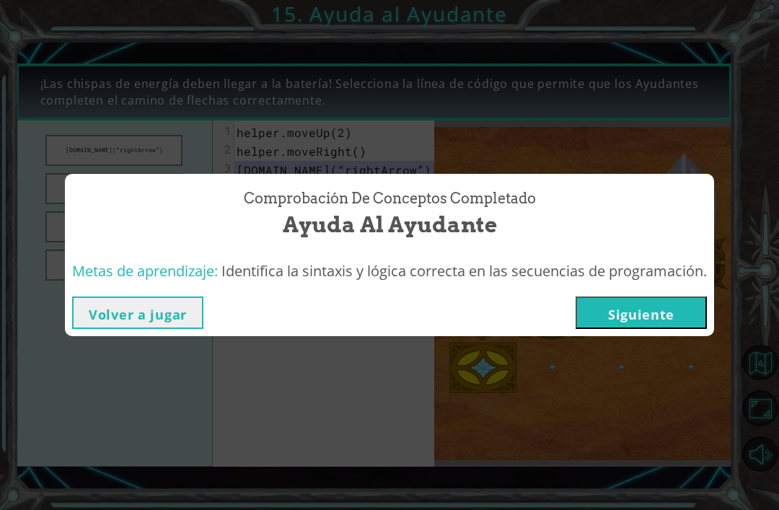
click at [625, 313] on button "Siguiente" at bounding box center [640, 312] width 131 height 32
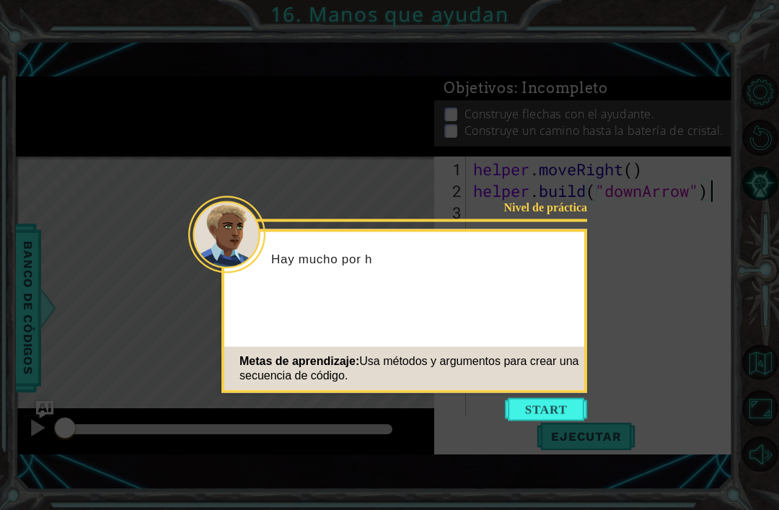
click at [552, 392] on div "Nivel de práctica Hay mucho por h Metas de aprendizaje: Usa métodos y argumento…" at bounding box center [404, 311] width 366 height 164
click at [552, 414] on button "Start" at bounding box center [546, 409] width 82 height 23
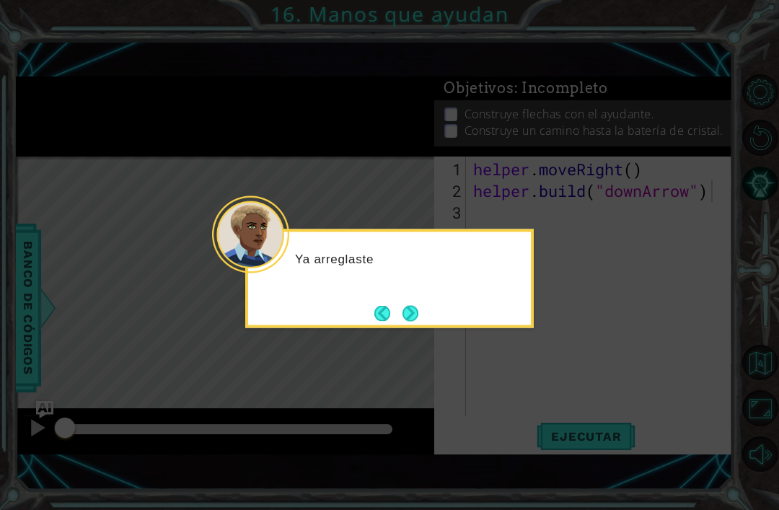
click at [418, 309] on button "Next" at bounding box center [410, 313] width 16 height 16
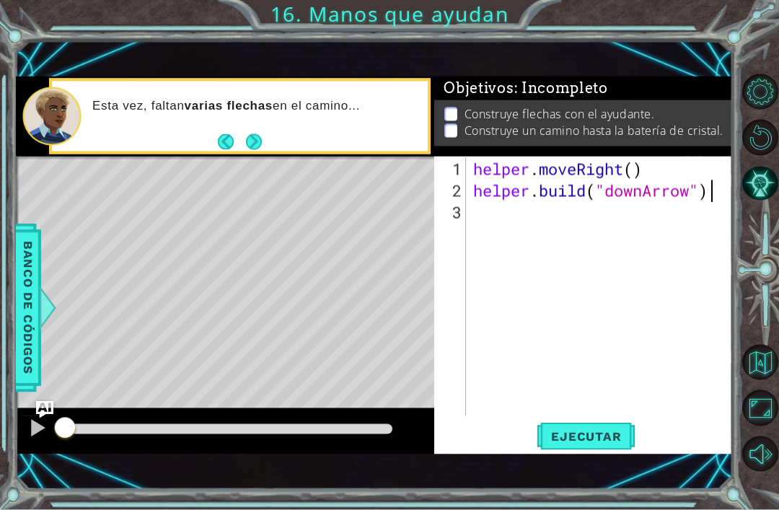
scroll to position [3, 0]
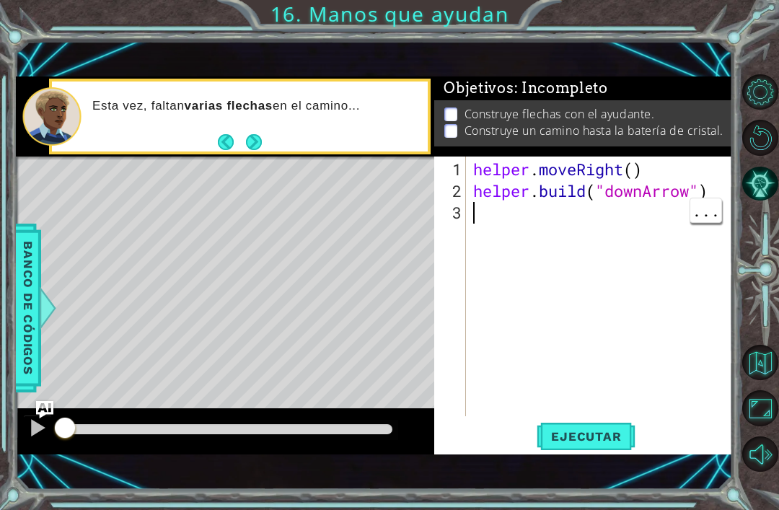
click at [524, 221] on div "helper . moveRight ( ) helper . build ( "downArrow" )" at bounding box center [603, 310] width 266 height 303
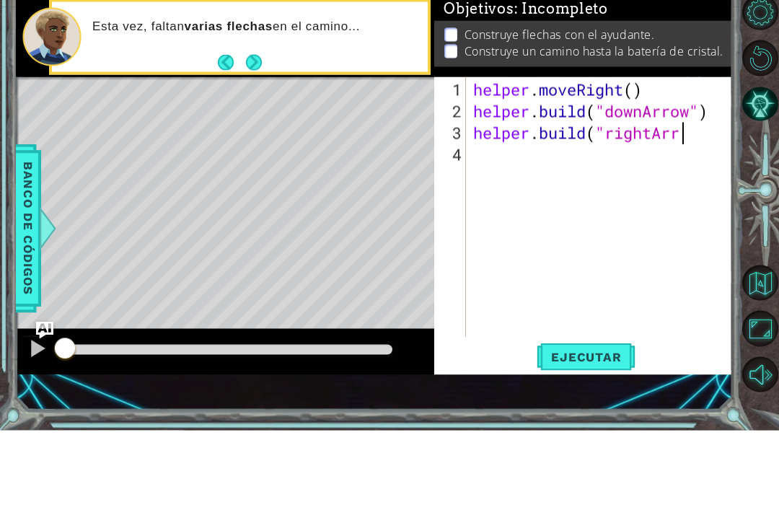
scroll to position [0, 9]
type textarea "[DOMAIN_NAME]("rightArrow")"
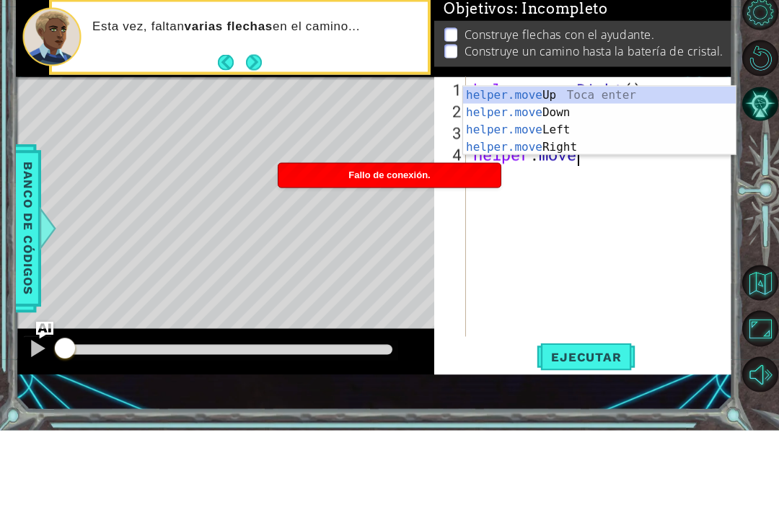
scroll to position [0, 4]
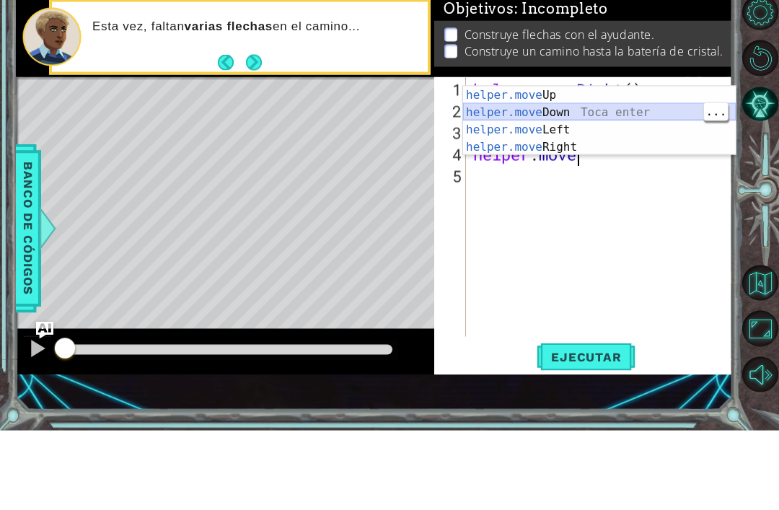
click at [643, 166] on div "helper.move Up Toca enter helper.move Down Toca enter helper.move Left Toca ent…" at bounding box center [599, 218] width 273 height 104
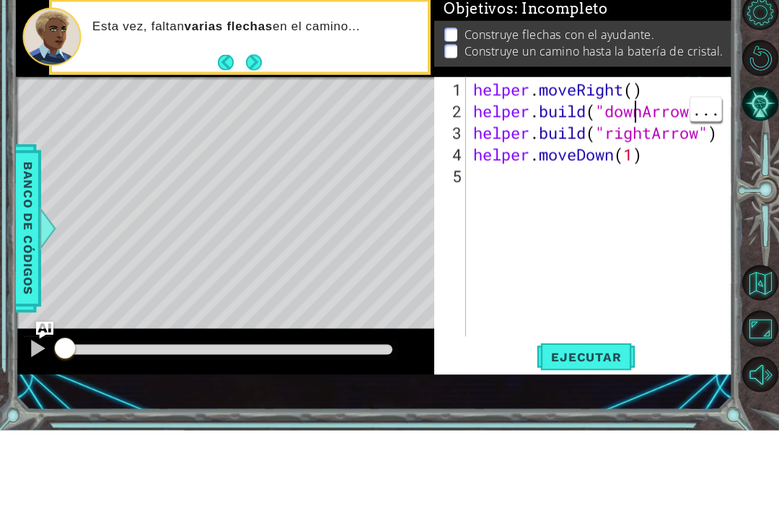
type textarea "helper.moveDown(1)"
click at [637, 161] on div "helper . moveRight ( ) helper . build ( "downArrow" ) helper . build ( "rightAr…" at bounding box center [603, 310] width 266 height 303
click at [517, 178] on div "helper . moveRight ( ) helper . build ( "downArrow" ) helper . build ( "rightAr…" at bounding box center [603, 310] width 266 height 303
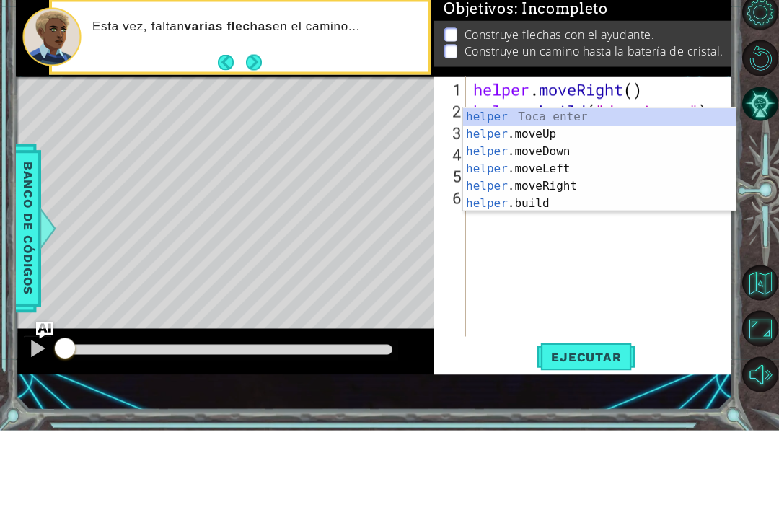
scroll to position [0, 2]
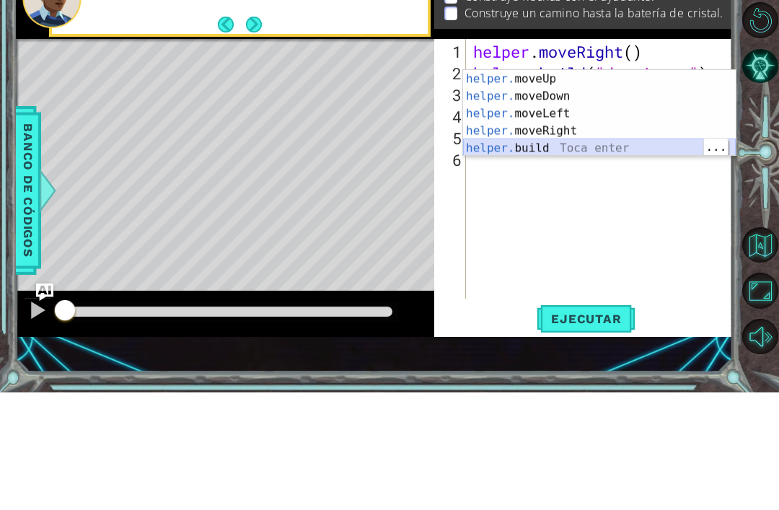
click at [632, 187] on div "helper. moveUp Toca enter helper. moveDown Toca enter helper. moveLeft Toca ent…" at bounding box center [599, 247] width 273 height 121
type textarea "[DOMAIN_NAME]("rightArrow")"
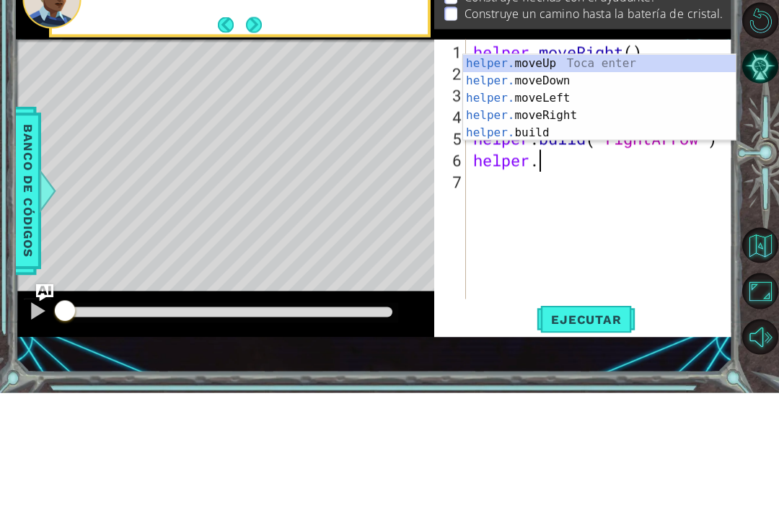
scroll to position [0, 3]
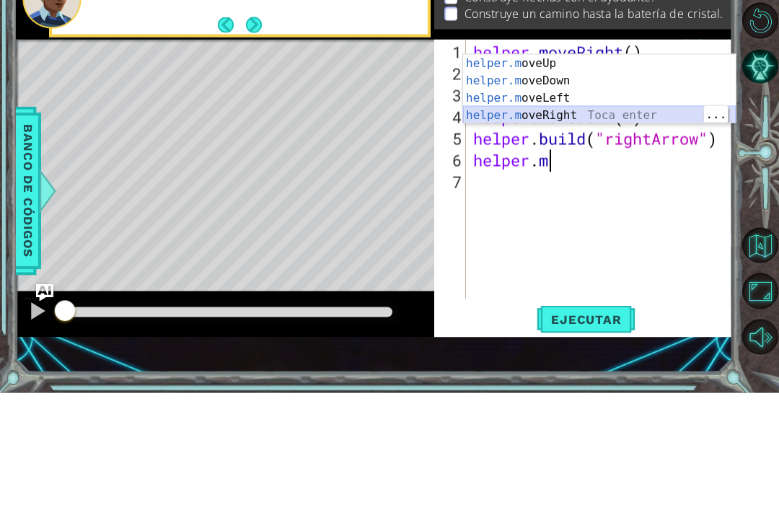
click at [627, 172] on div "helper.m oveUp Toca enter helper.m oveDown Toca enter helper.m oveLeft Toca ent…" at bounding box center [599, 224] width 273 height 104
type textarea "helper.moveRight(1)"
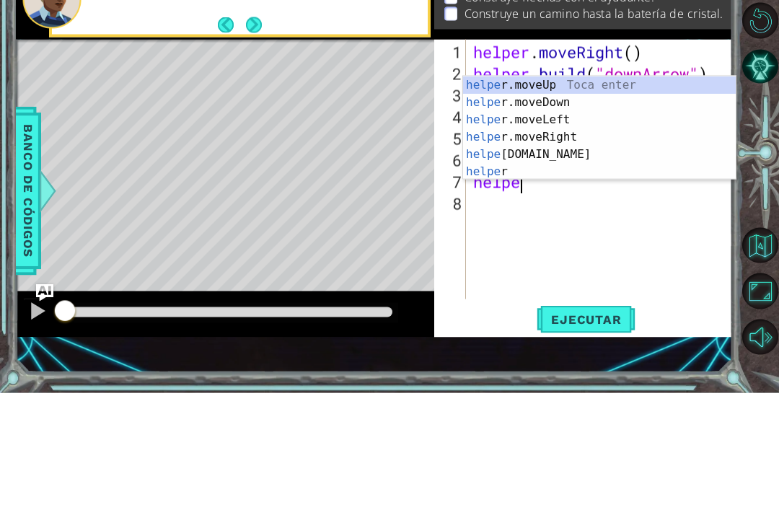
scroll to position [0, 2]
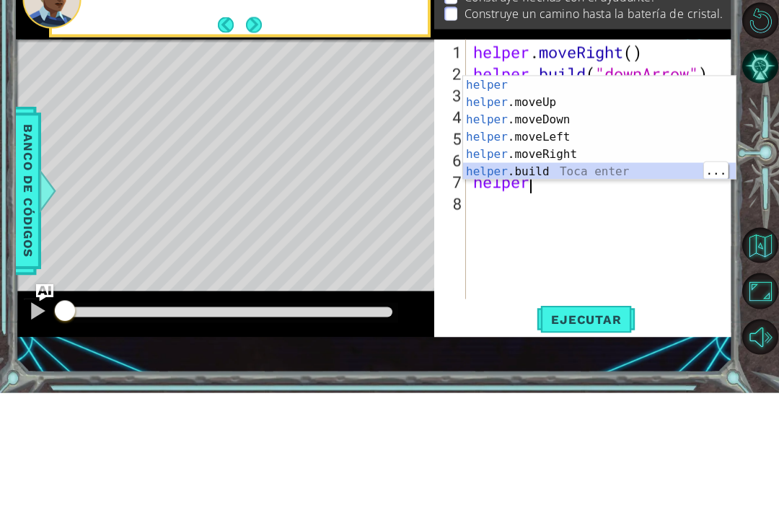
click at [633, 193] on div "helper Toca enter helper .moveUp Toca enter helper .moveDown Toca enter helper …" at bounding box center [599, 262] width 273 height 138
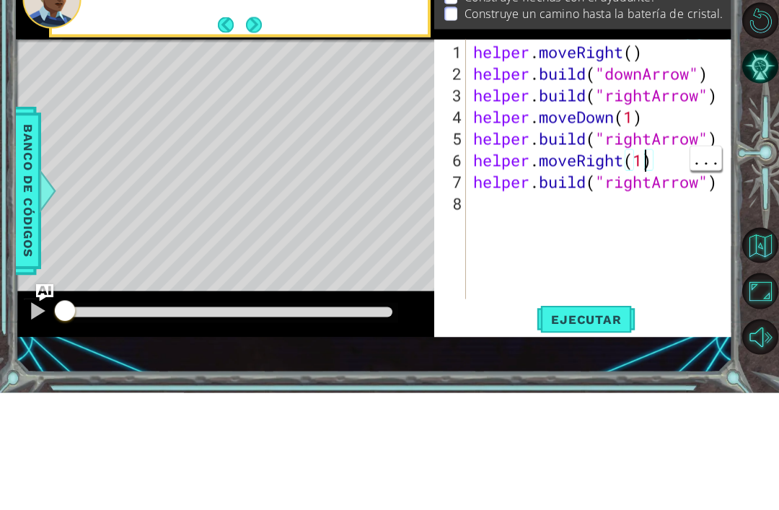
type textarea "[DOMAIN_NAME]("rightArrow") helper.moveRight(1)"
click at [570, 206] on div "helper . moveRight ( ) helper . build ( "downArrow" ) helper . build ( "rightAr…" at bounding box center [603, 310] width 266 height 303
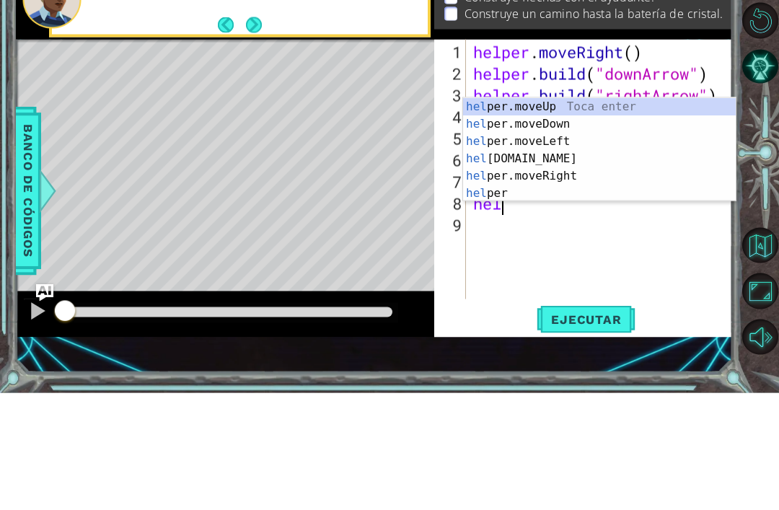
scroll to position [0, 1]
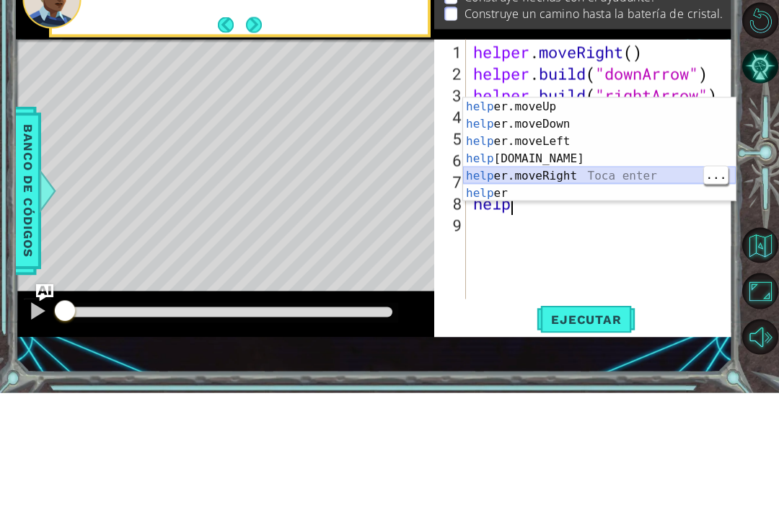
click at [625, 215] on div "help er.moveUp Toca enter help er.moveDown Toca enter help er.moveLeft Toca ent…" at bounding box center [599, 284] width 273 height 138
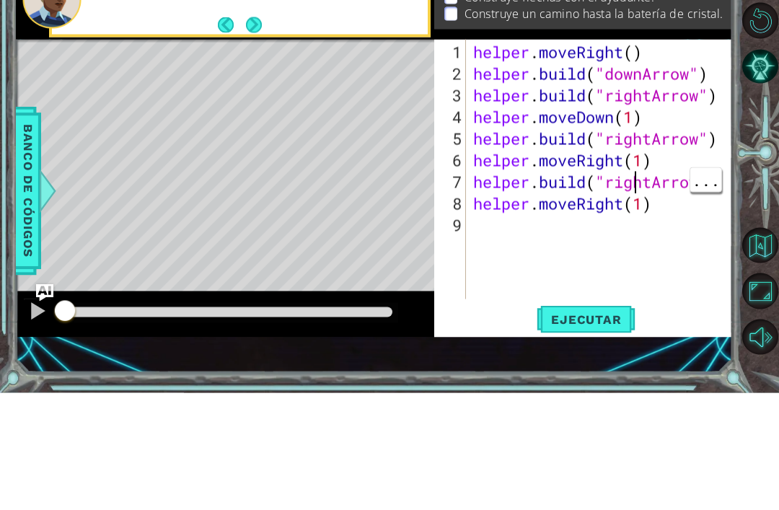
type textarea "helper.moveRight(1)"
click at [647, 209] on div "helper . moveRight ( ) helper . build ( "downArrow" ) helper . build ( "rightAr…" at bounding box center [603, 310] width 266 height 303
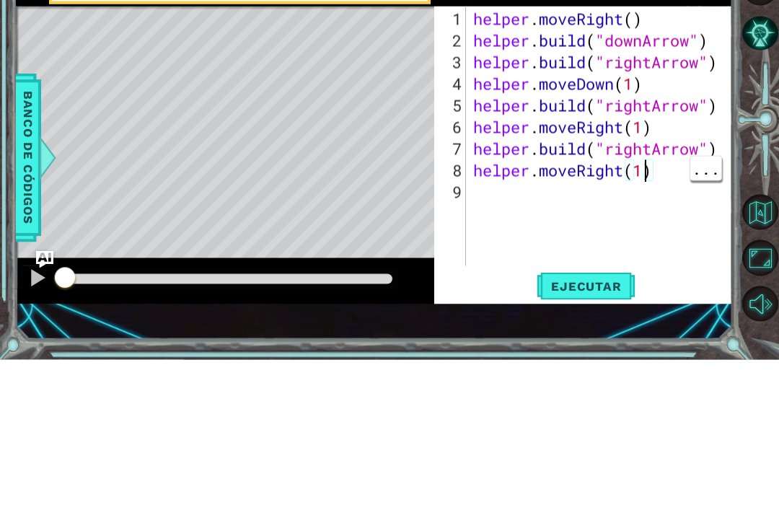
scroll to position [0, 0]
click at [609, 197] on div "helper . moveRight ( ) helper . build ( "downArrow" ) helper . build ( "rightAr…" at bounding box center [603, 310] width 266 height 303
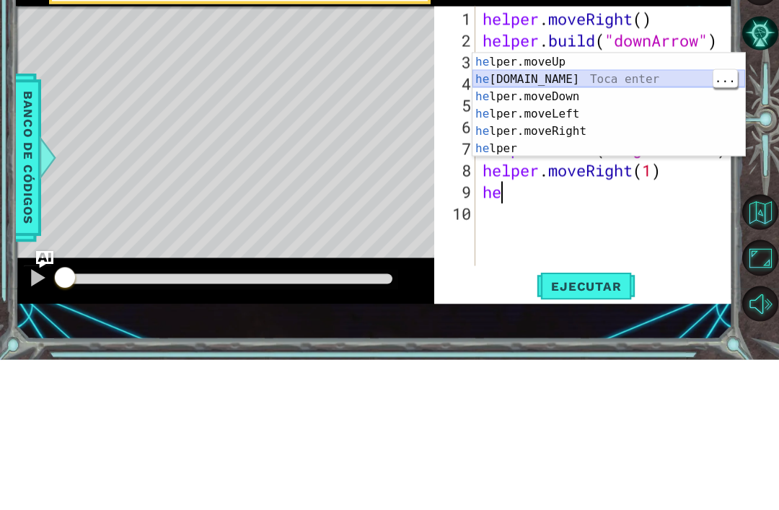
click at [654, 203] on div "he lper.moveUp Toca enter he [DOMAIN_NAME] Toca enter he lper.moveDown Toca ent…" at bounding box center [608, 272] width 273 height 138
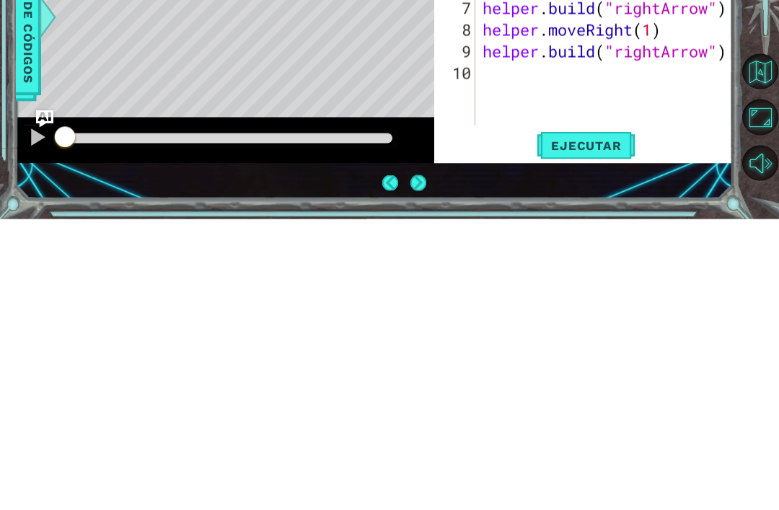
scroll to position [46, 0]
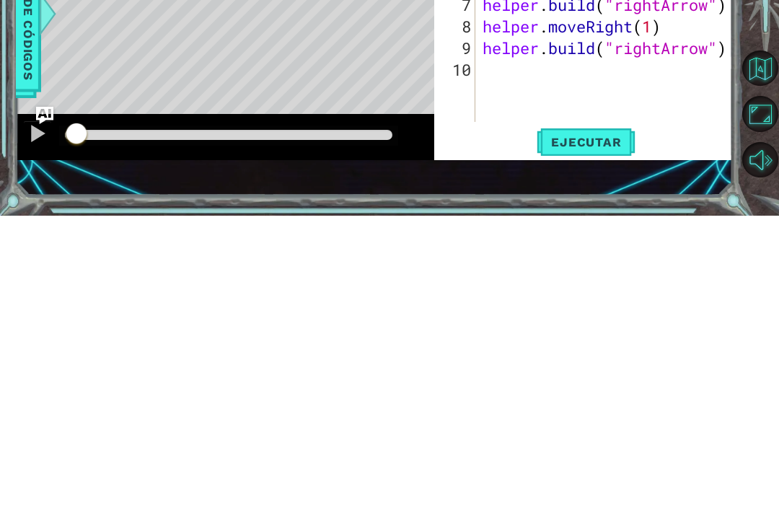
click at [593, 429] on span "Ejecutar" at bounding box center [585, 436] width 99 height 14
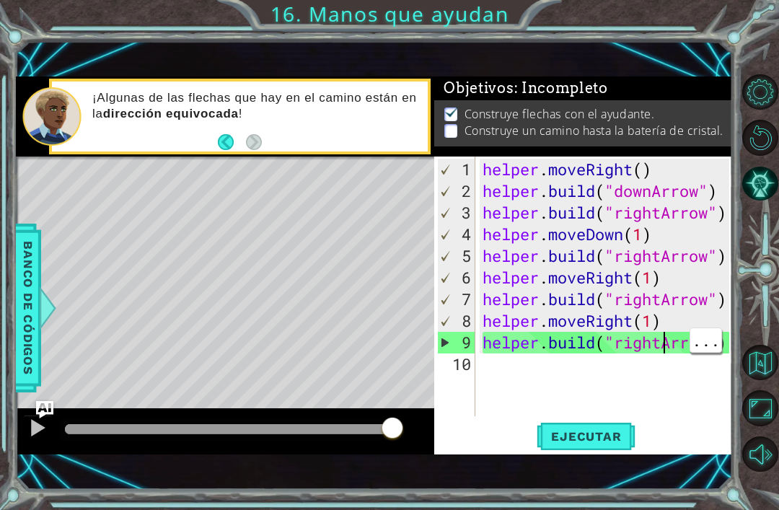
click at [665, 340] on div "helper . moveRight ( ) helper . build ( "downArrow" ) helper . build ( "rightAr…" at bounding box center [607, 310] width 257 height 303
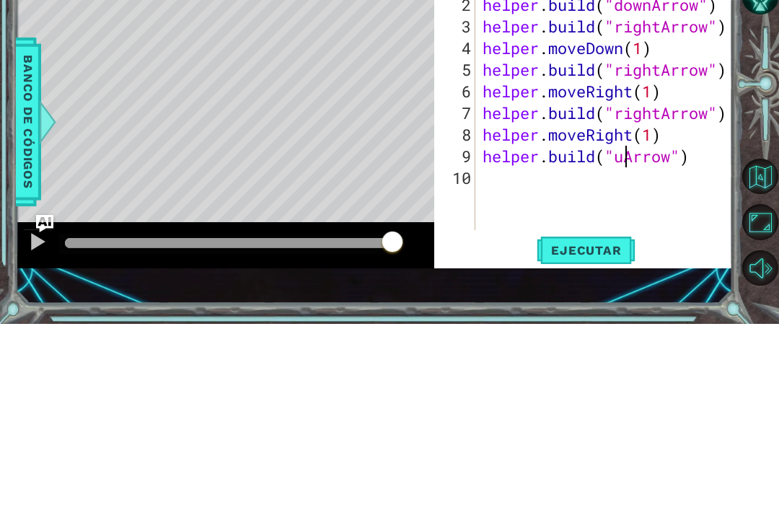
type textarea "[DOMAIN_NAME]("upArrow")"
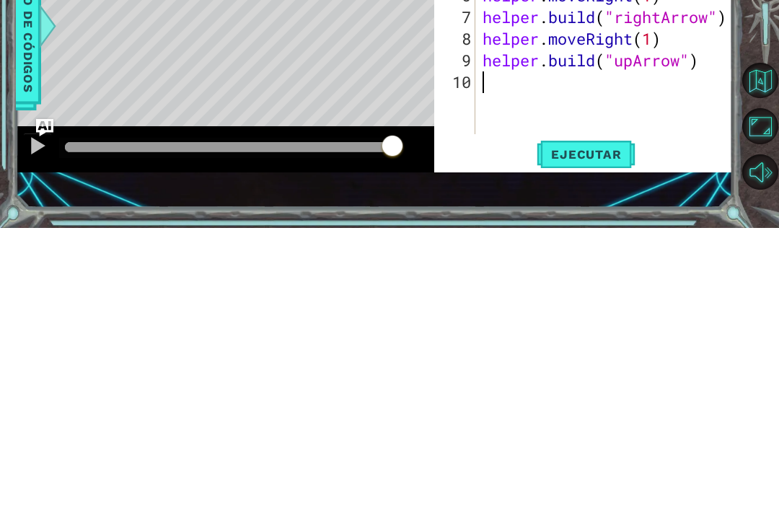
click at [593, 429] on span "Ejecutar" at bounding box center [585, 436] width 99 height 14
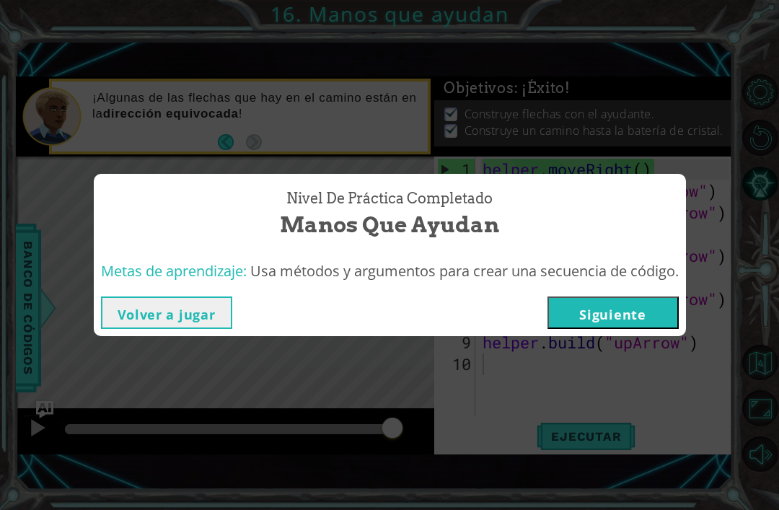
click at [617, 312] on button "Siguiente" at bounding box center [612, 312] width 131 height 32
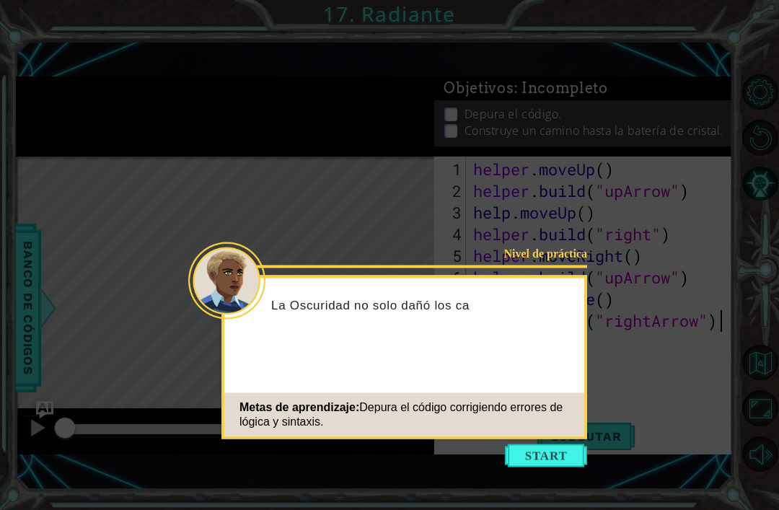
click at [521, 444] on button "Start" at bounding box center [546, 455] width 82 height 23
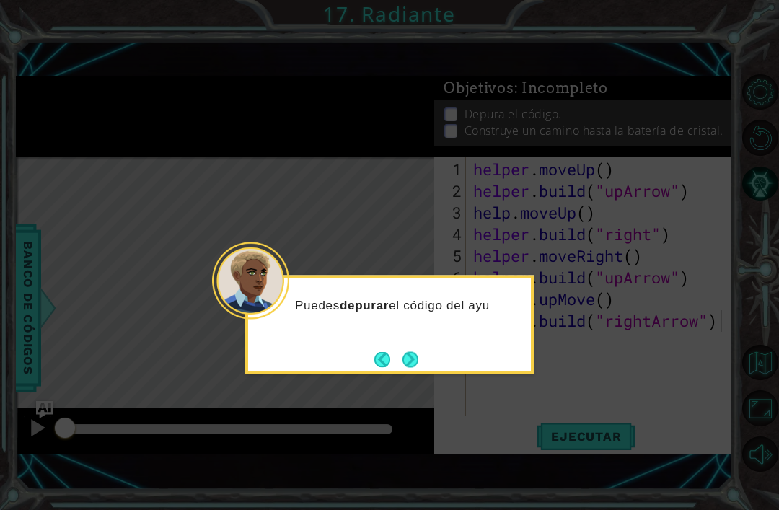
click at [411, 351] on button "Next" at bounding box center [410, 359] width 16 height 16
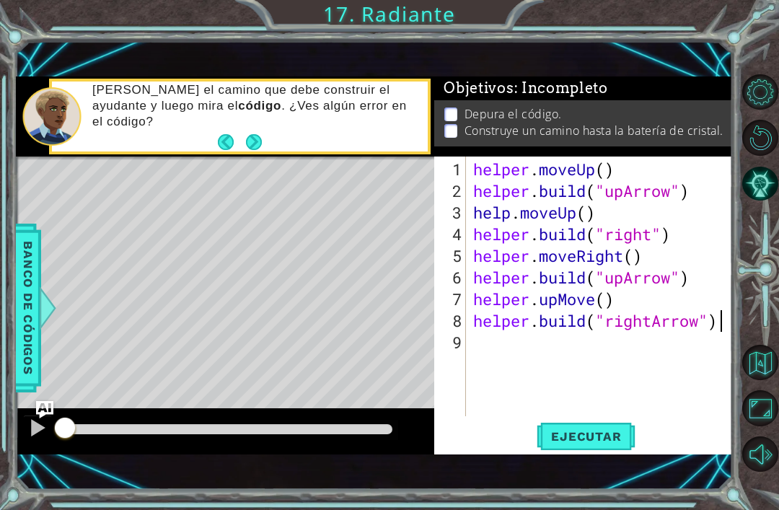
click at [608, 435] on span "Ejecutar" at bounding box center [585, 436] width 99 height 14
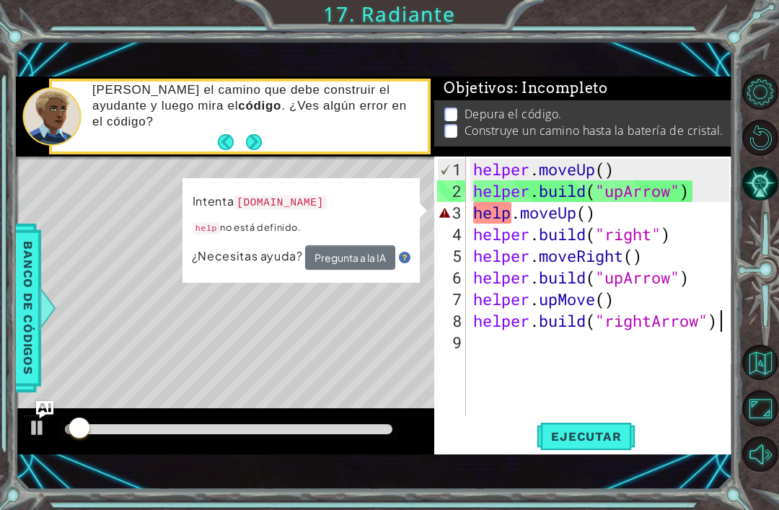
click at [686, 78] on div "Objetivos : Incompleto" at bounding box center [583, 88] width 298 height 24
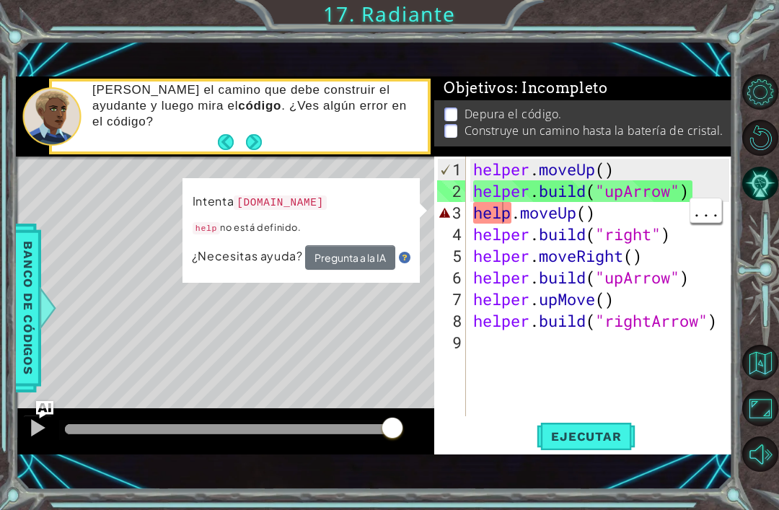
click at [511, 218] on div "helper . moveUp ( ) helper . build ( "upArrow" ) help . moveUp ( ) helper . bui…" at bounding box center [603, 310] width 266 height 303
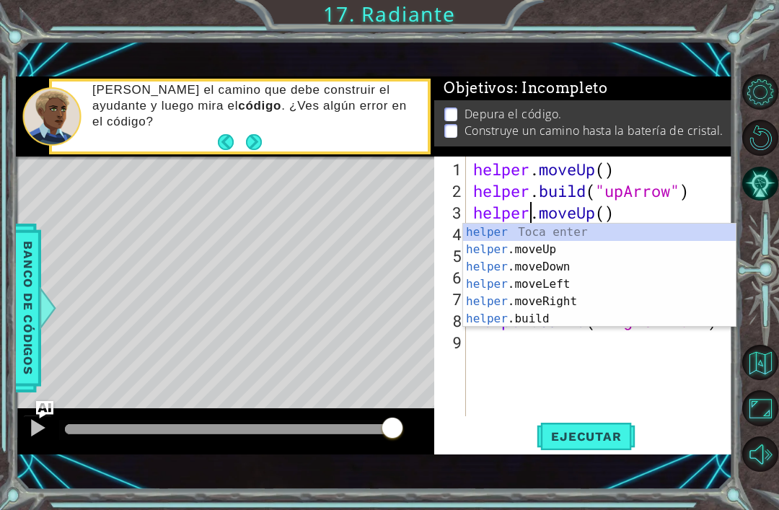
scroll to position [0, 3]
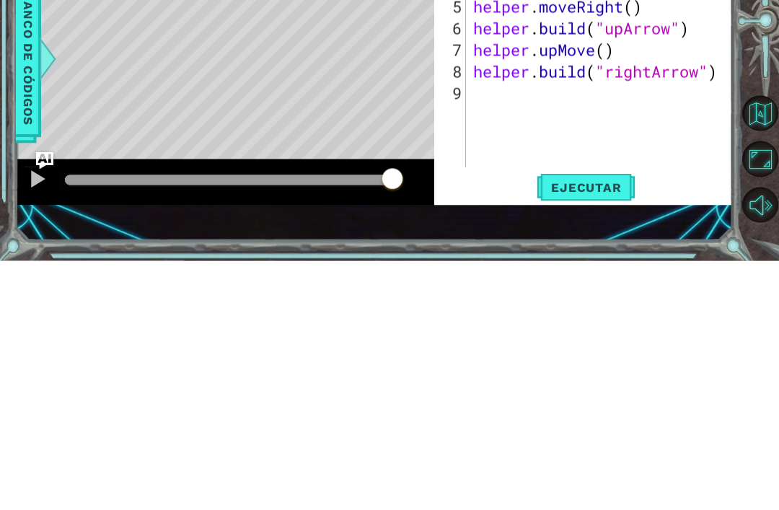
click at [604, 429] on span "Ejecutar" at bounding box center [585, 436] width 99 height 14
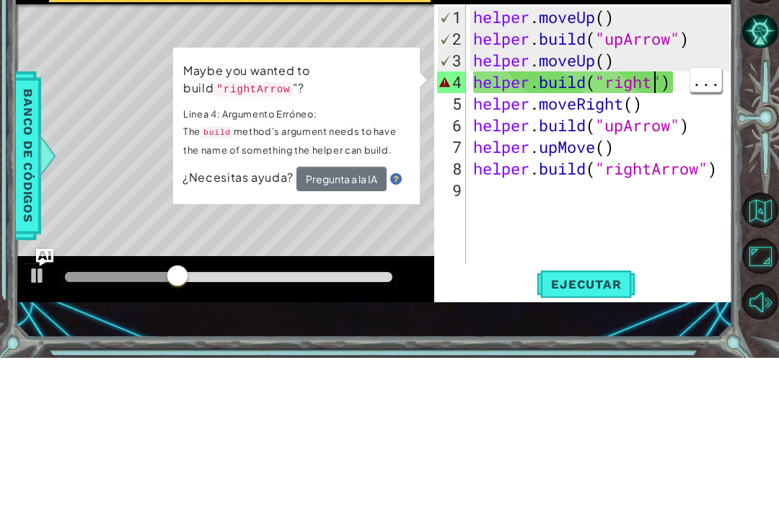
click at [652, 159] on div "helper . moveUp ( ) helper . build ( "upArrow" ) helper . moveUp ( ) helper . b…" at bounding box center [603, 310] width 266 height 303
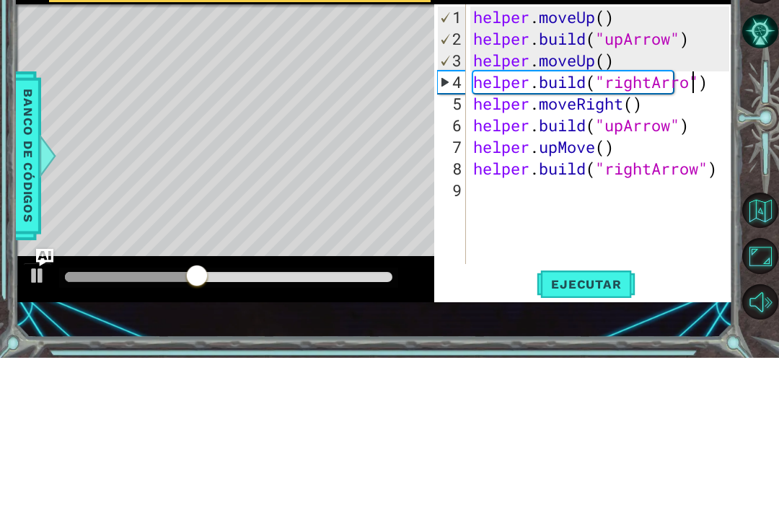
scroll to position [0, 11]
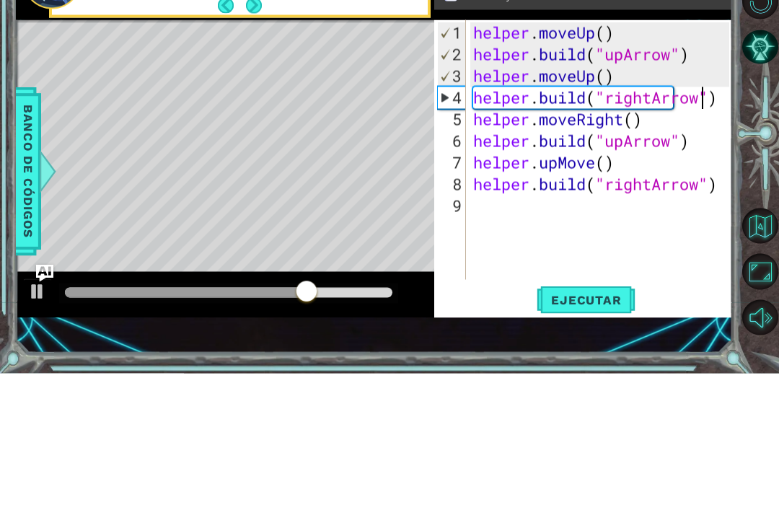
click at [364, 156] on div "Level Map" at bounding box center [349, 368] width 666 height 425
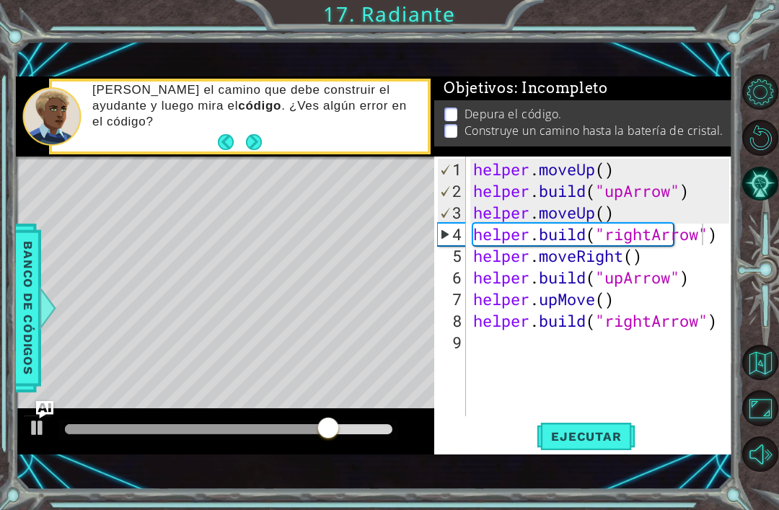
click at [612, 441] on span "Ejecutar" at bounding box center [585, 436] width 99 height 14
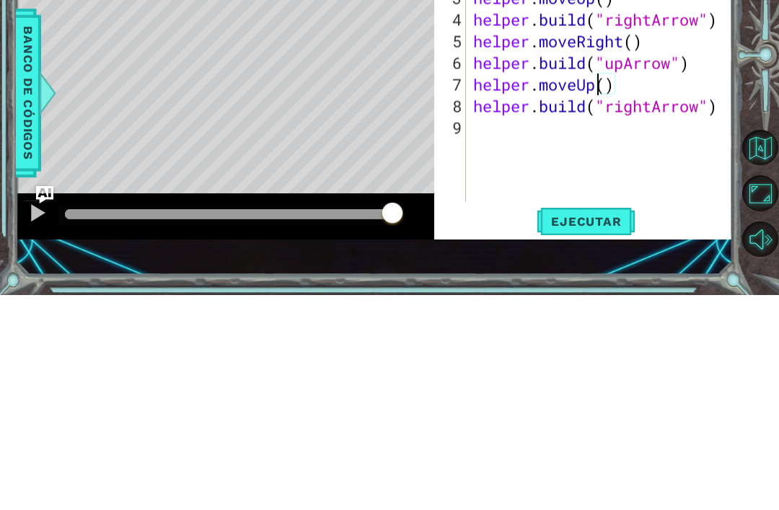
scroll to position [46, 0]
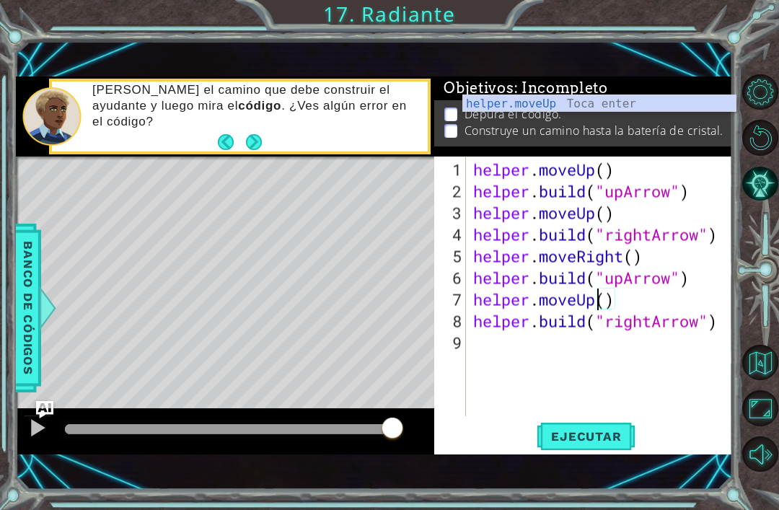
type textarea "helper.moveUp()"
click at [620, 438] on span "Ejecutar" at bounding box center [585, 436] width 99 height 14
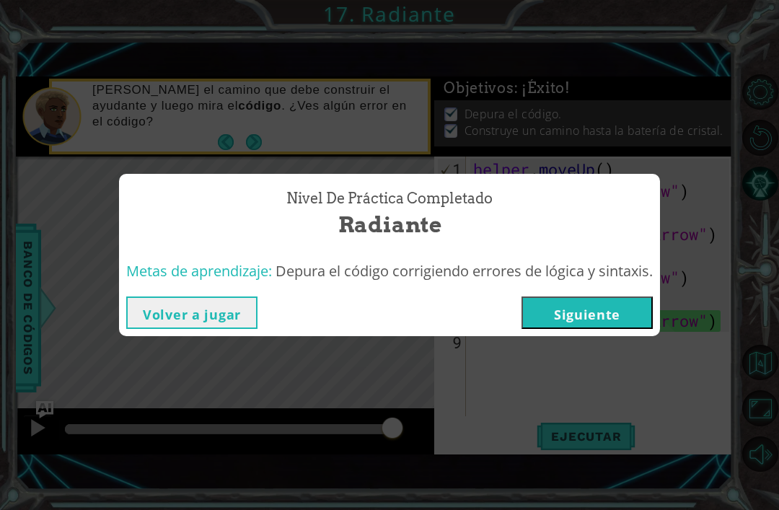
click at [575, 310] on button "Siguiente" at bounding box center [586, 312] width 131 height 32
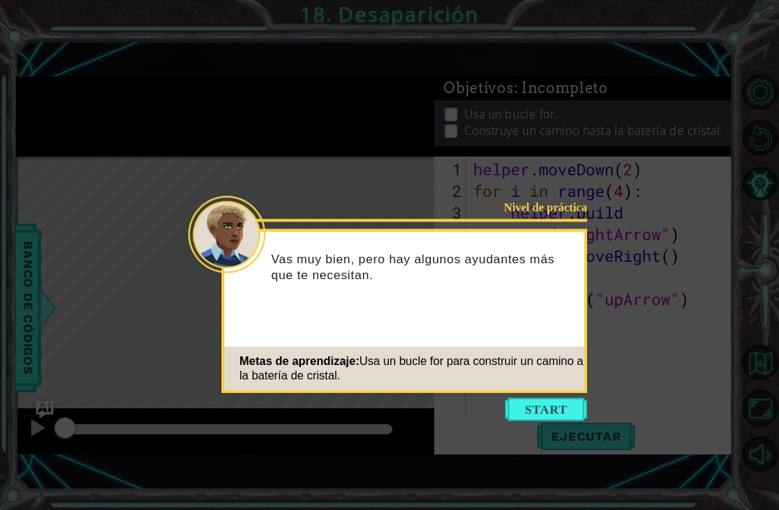
click at [554, 429] on icon at bounding box center [389, 255] width 779 height 510
click at [523, 406] on button "Start" at bounding box center [546, 409] width 82 height 23
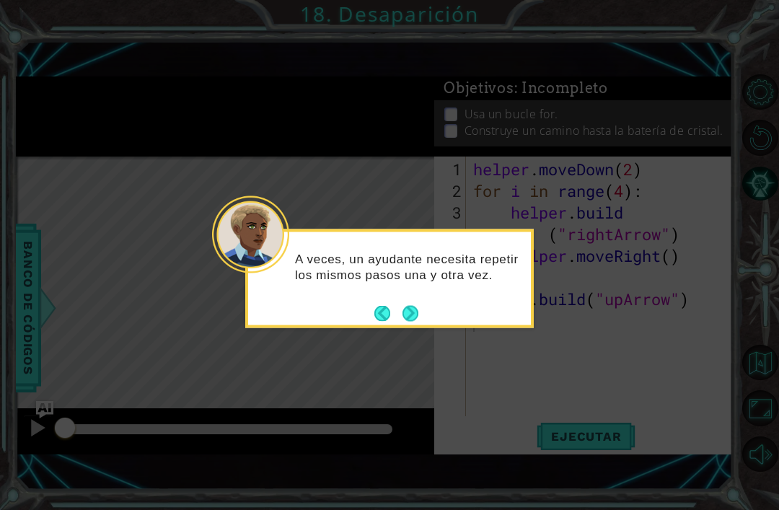
click at [428, 299] on div "A veces, un ayudante necesita repetir los mismos pasos una y otra vez." at bounding box center [389, 273] width 283 height 73
click at [413, 316] on button "Next" at bounding box center [410, 313] width 16 height 16
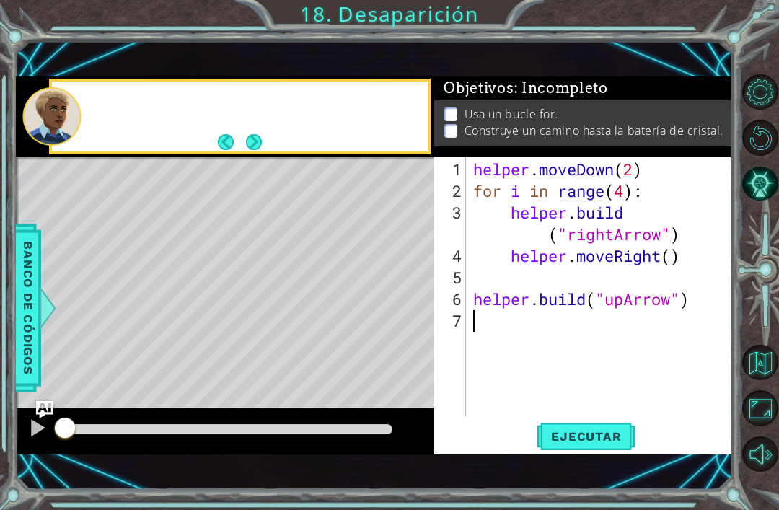
scroll to position [46, 0]
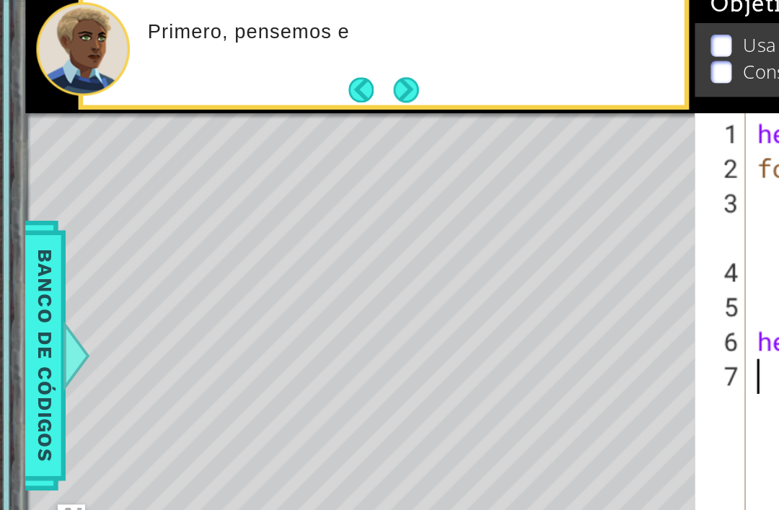
click at [255, 134] on button "Next" at bounding box center [254, 142] width 16 height 16
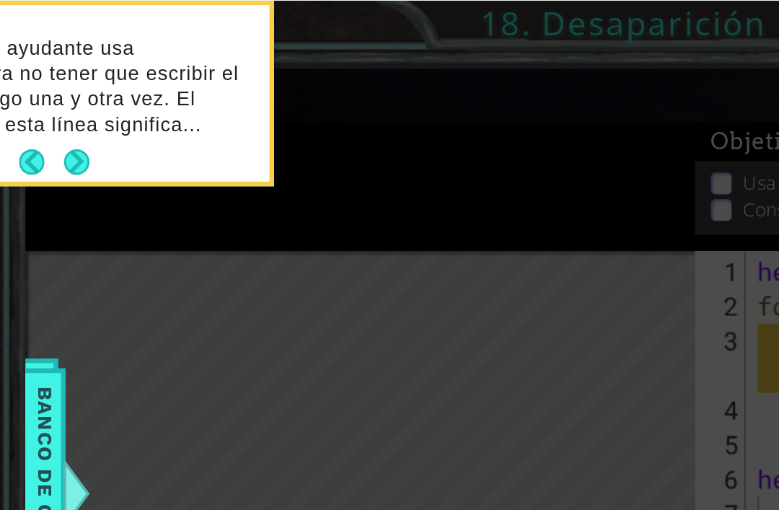
scroll to position [0, 0]
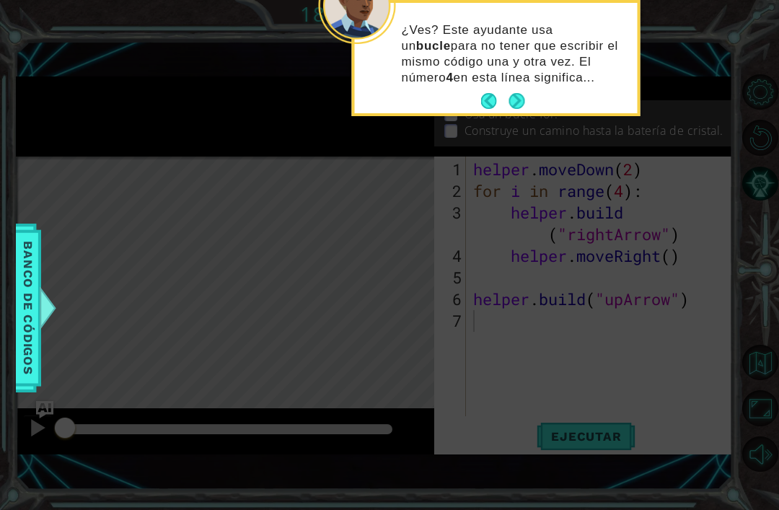
click at [515, 104] on button "Next" at bounding box center [516, 101] width 16 height 16
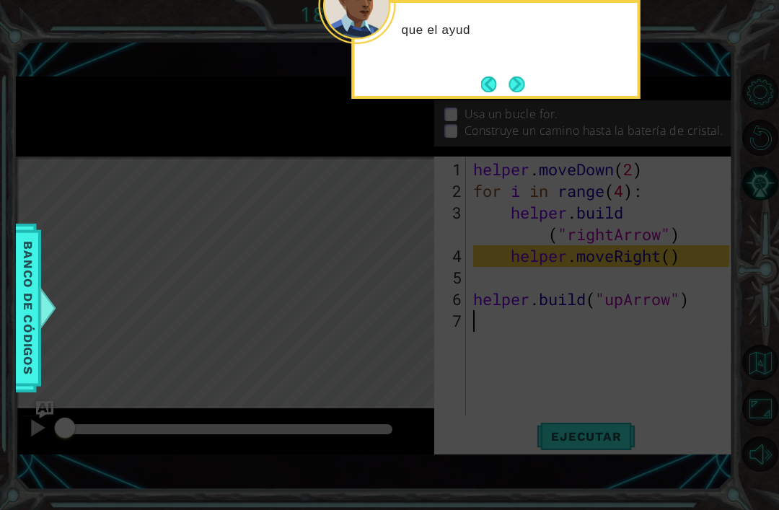
click at [501, 87] on button "Back" at bounding box center [495, 84] width 28 height 16
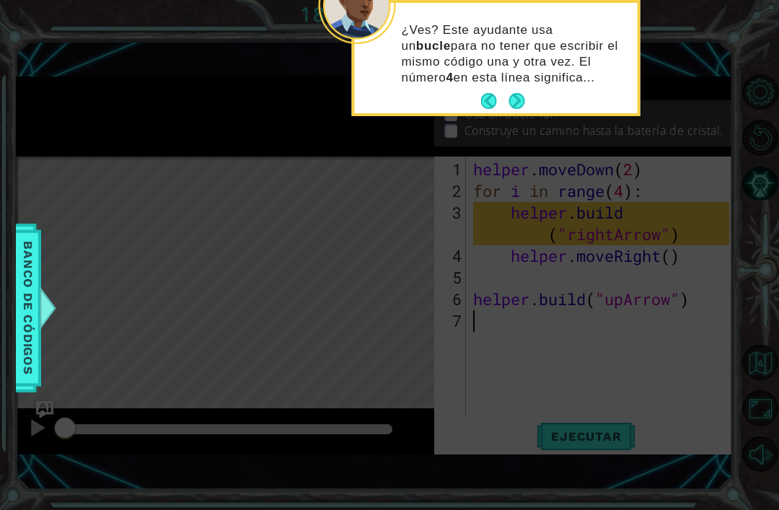
click at [518, 102] on button "Next" at bounding box center [516, 101] width 16 height 16
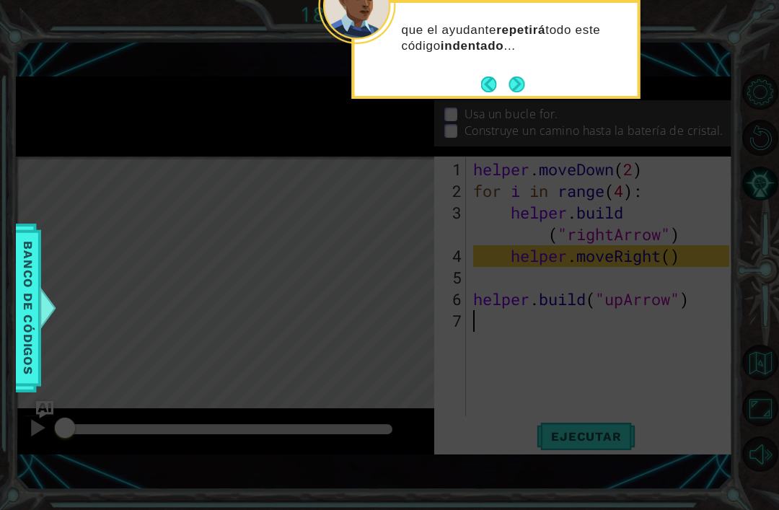
click at [518, 92] on button "Next" at bounding box center [516, 84] width 16 height 16
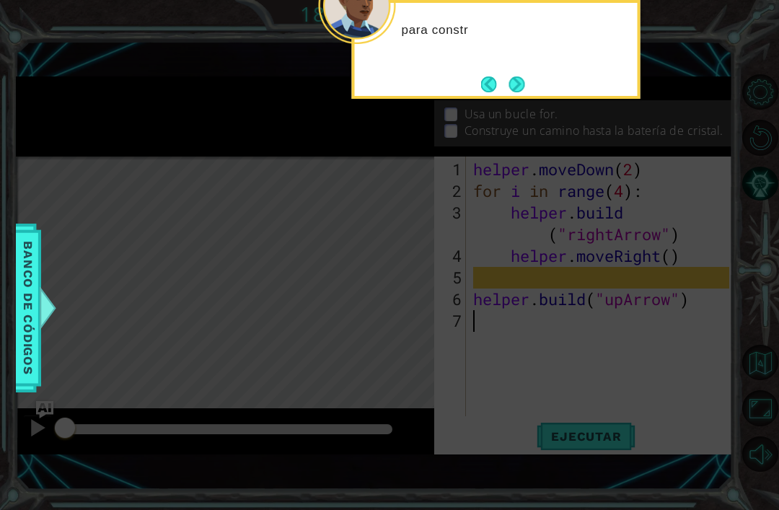
click at [509, 92] on button "Next" at bounding box center [517, 84] width 16 height 16
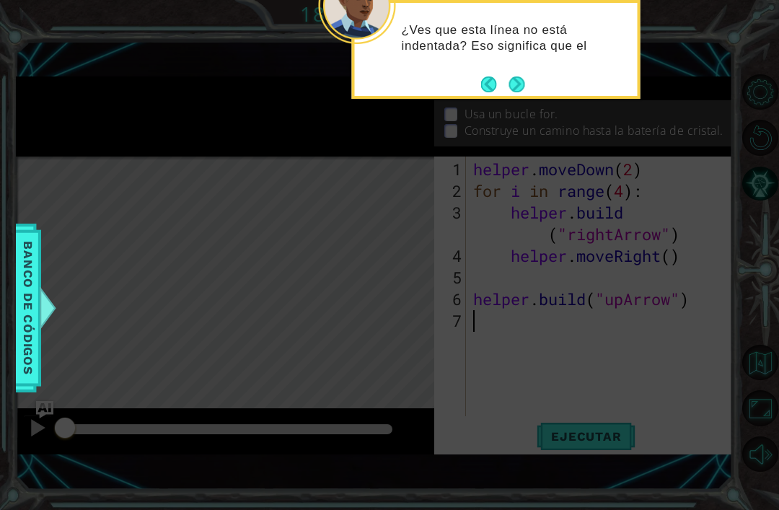
click at [515, 99] on icon at bounding box center [389, 125] width 779 height 769
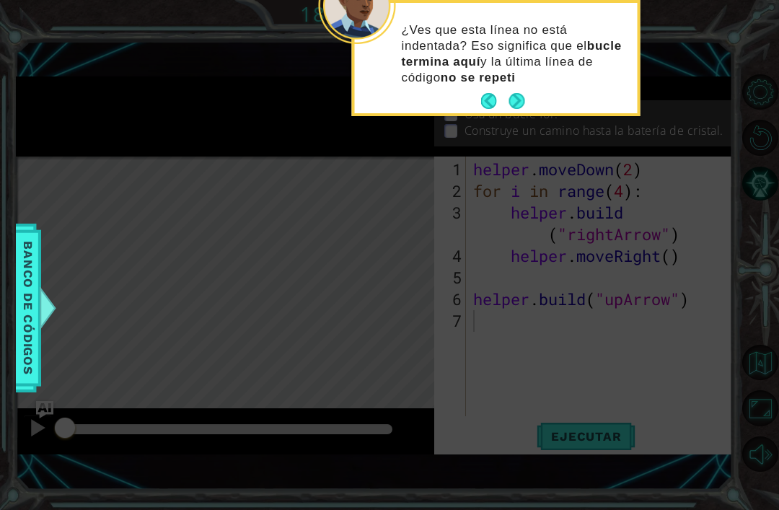
click at [518, 101] on button "Next" at bounding box center [516, 101] width 16 height 16
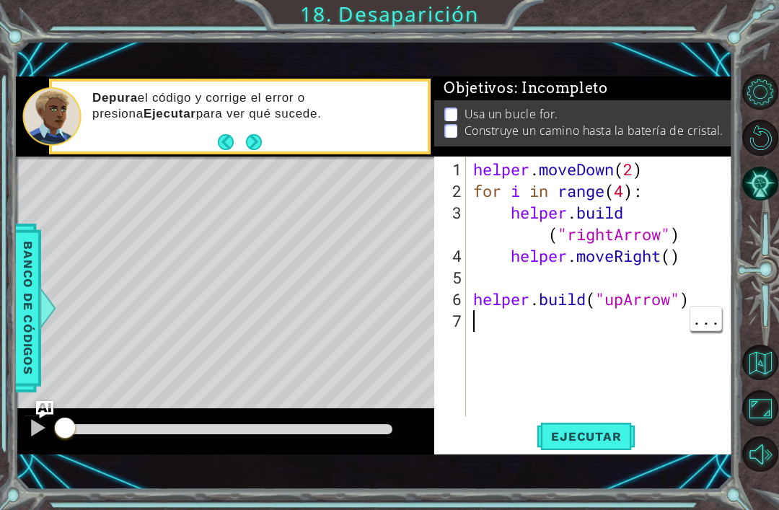
click at [490, 321] on div "helper . moveDown ( 2 ) for i in range ( 4 ) : helper . build ( "rightArrow" ) …" at bounding box center [603, 310] width 266 height 303
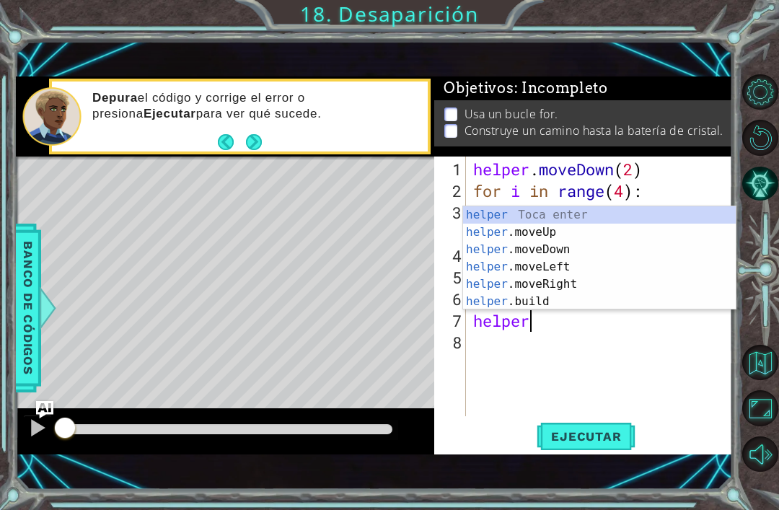
scroll to position [0, 2]
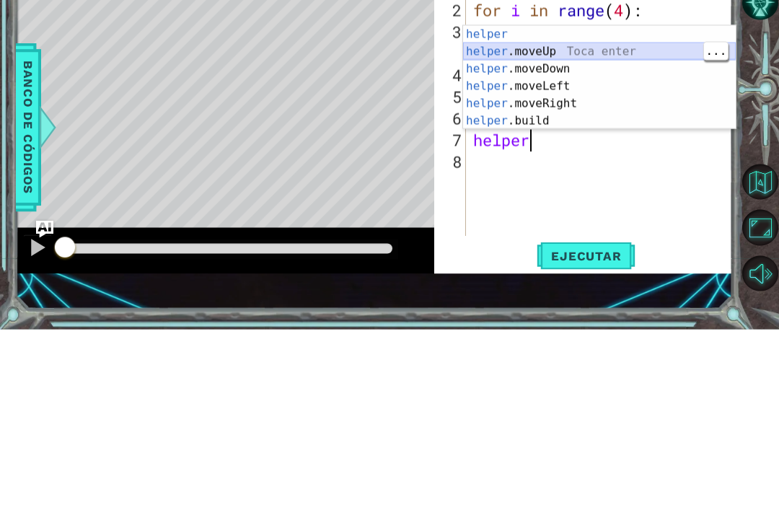
click at [533, 206] on div "helper Toca enter helper .moveUp Toca enter helper .moveDown Toca enter helper …" at bounding box center [599, 275] width 273 height 138
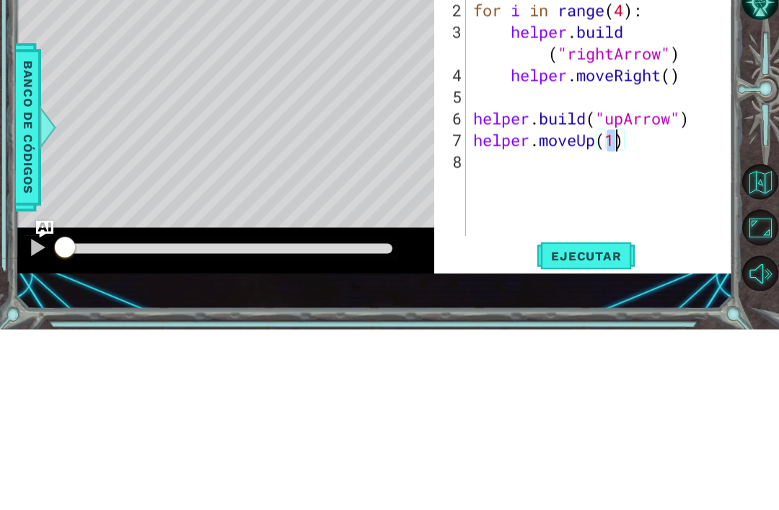
type textarea "[DOMAIN_NAME]("rightArrow")"
click at [596, 168] on div "helper . moveDown ( 2 ) for i in range ( 4 ) : helper . build ( "rightArrow" ) …" at bounding box center [603, 310] width 266 height 303
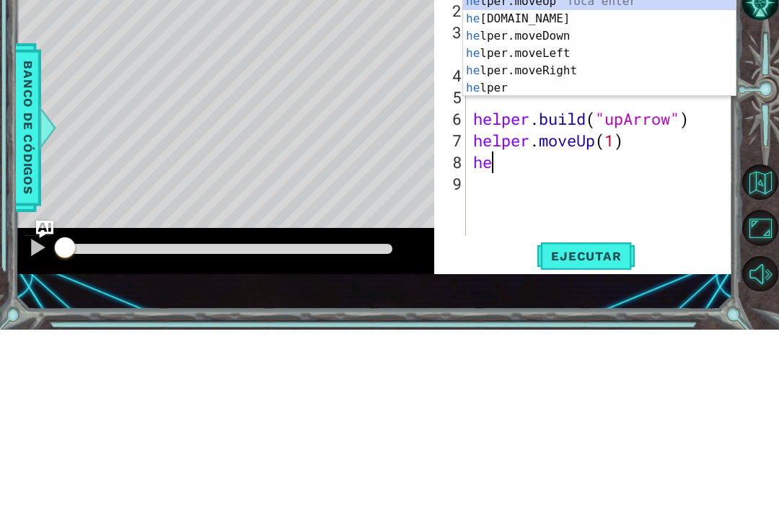
scroll to position [0, 1]
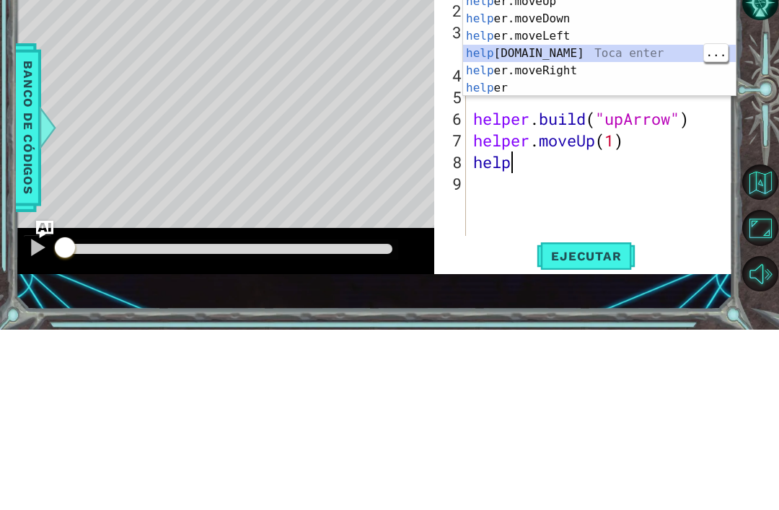
click at [598, 173] on div "help er.moveUp Toca enter help er.moveDown Toca enter help er.moveLeft Toca ent…" at bounding box center [599, 242] width 273 height 138
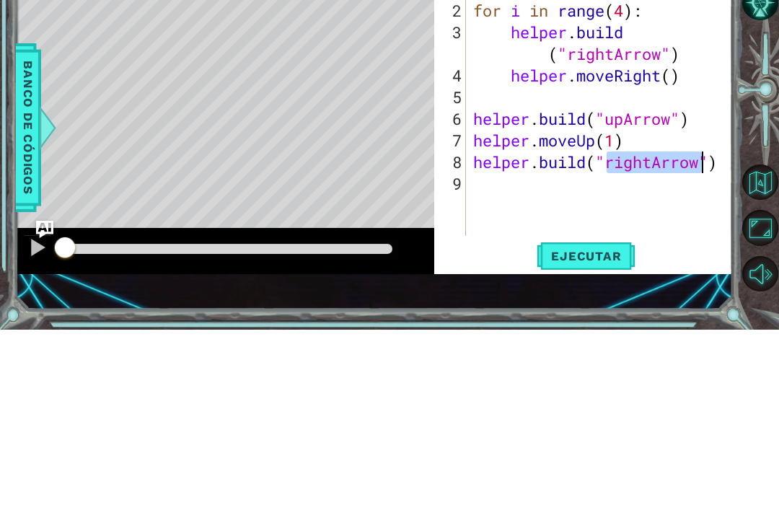
type textarea "[DOMAIN_NAME]("rightArrow")"
click at [645, 195] on div "helper . moveDown ( 2 ) for i in range ( 4 ) : helper . build ( "rightArrow" ) …" at bounding box center [603, 310] width 266 height 303
click at [651, 159] on div "helper . moveDown ( 2 ) for i in range ( 4 ) : helper . build ( "rightArrow" ) …" at bounding box center [603, 310] width 266 height 303
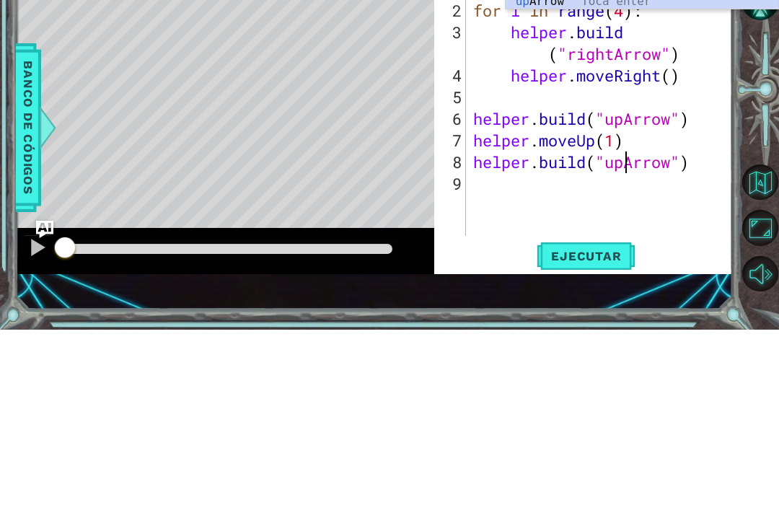
scroll to position [0, 7]
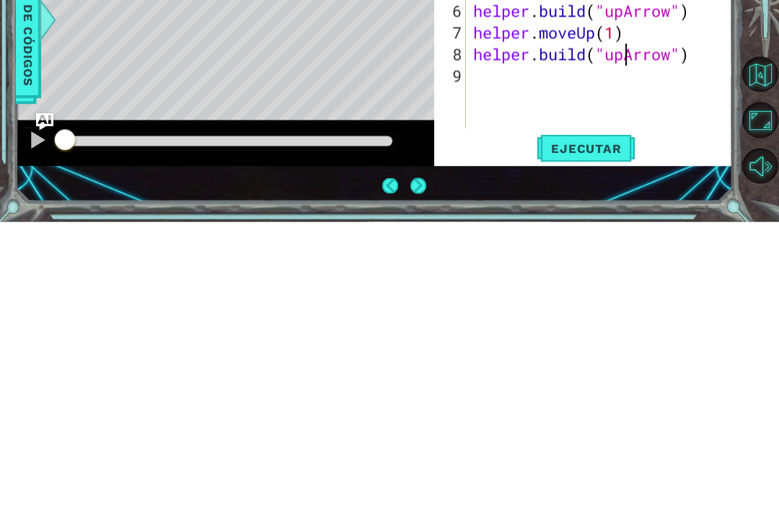
type textarea "[DOMAIN_NAME]("upArrow")"
click at [614, 429] on span "Ejecutar" at bounding box center [585, 436] width 99 height 14
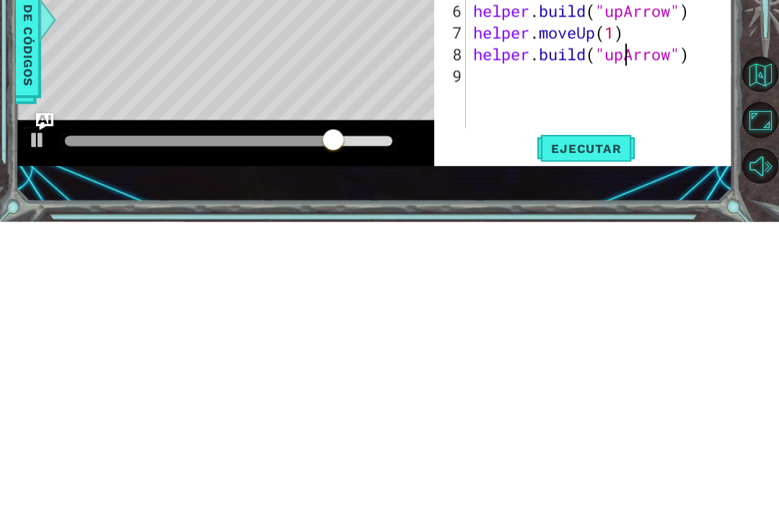
click at [694, 182] on div "1 ההההההההההההההההההההההההההההההההההההההההההההההההההההההההההההההההההההההההההההה…" at bounding box center [374, 265] width 717 height 448
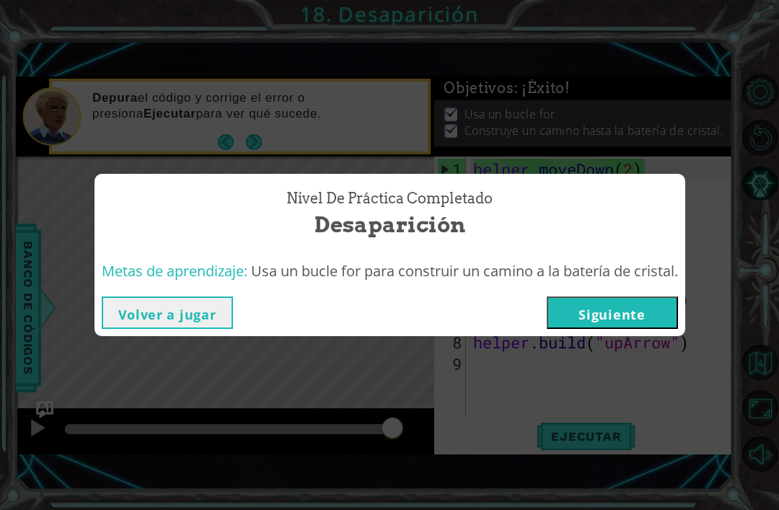
click at [646, 316] on button "Siguiente" at bounding box center [611, 312] width 131 height 32
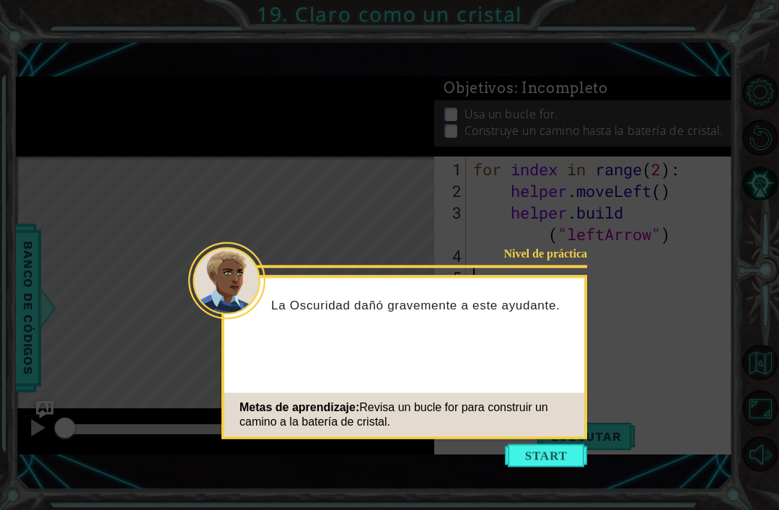
click at [561, 444] on button "Start" at bounding box center [546, 455] width 82 height 23
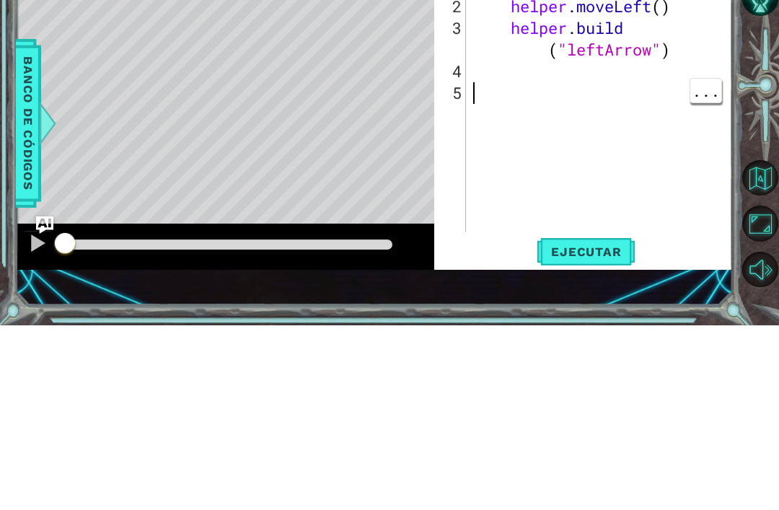
click at [676, 185] on div "for index in range ( 2 ) : helper . moveLeft ( ) helper . build ( "leftArrow" )" at bounding box center [603, 310] width 266 height 303
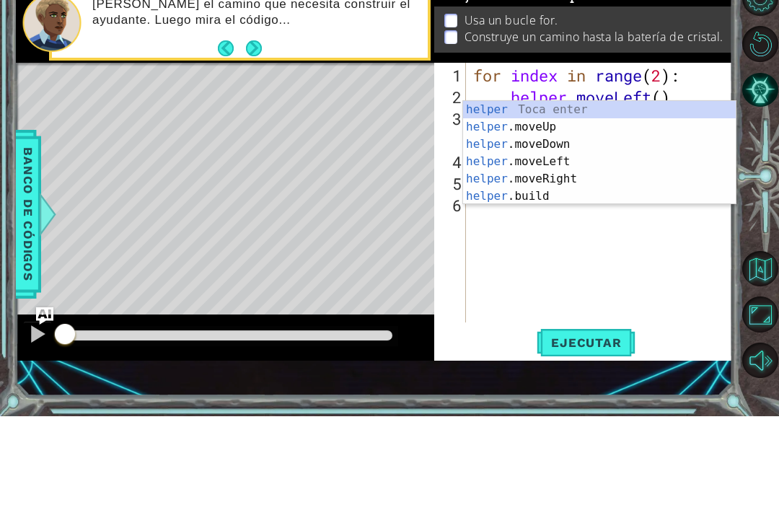
scroll to position [0, 2]
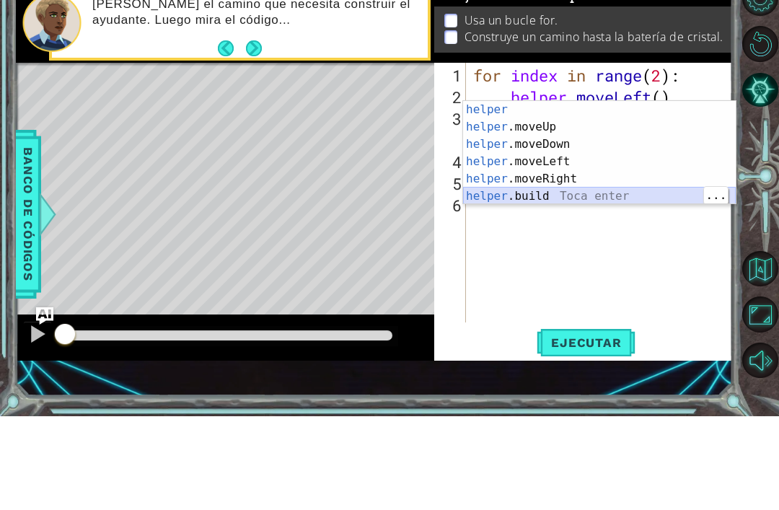
click at [613, 195] on div "helper Toca enter helper .moveUp Toca enter helper .moveDown Toca enter helper …" at bounding box center [599, 264] width 273 height 138
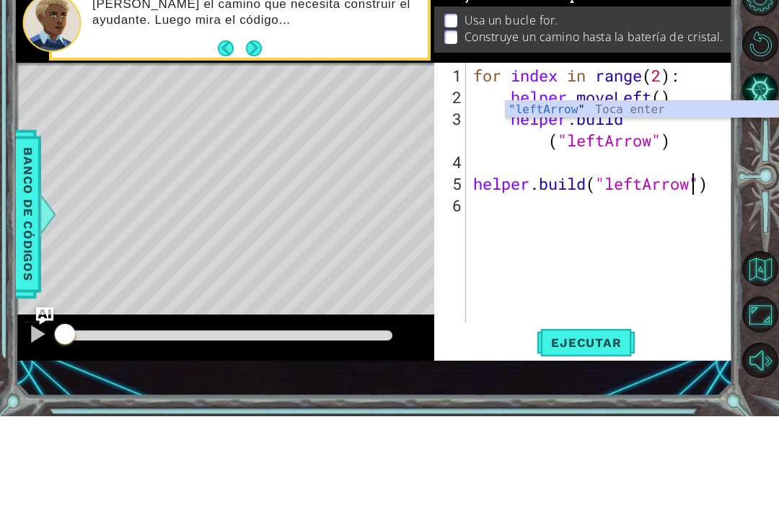
scroll to position [0, 10]
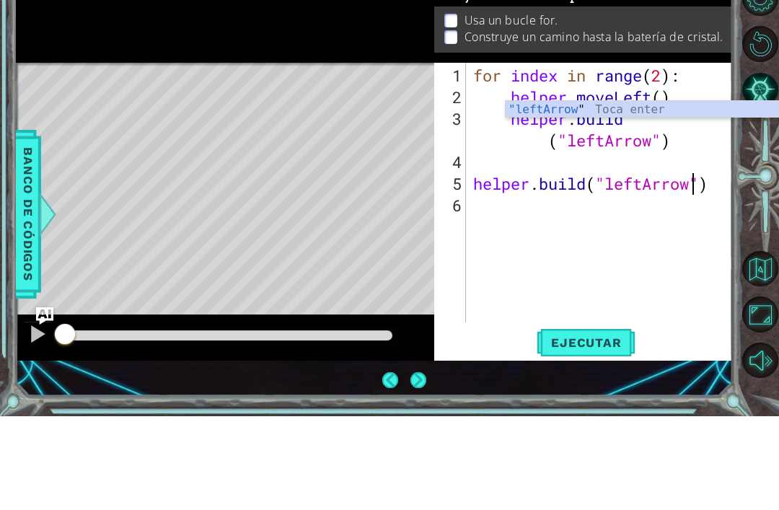
type textarea "[DOMAIN_NAME]("leftArrow")"
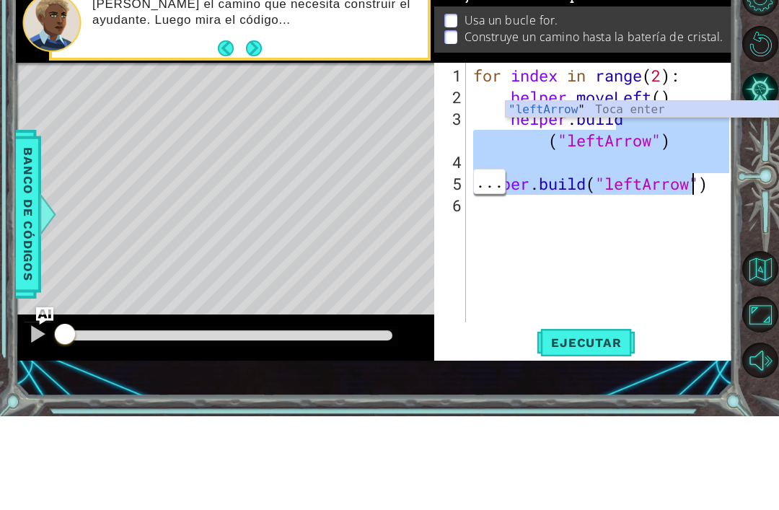
scroll to position [0, 0]
click at [588, 198] on div "for index in range ( 2 ) : helper . moveLeft ( ) helper . build ( "leftArrow" )…" at bounding box center [603, 310] width 266 height 303
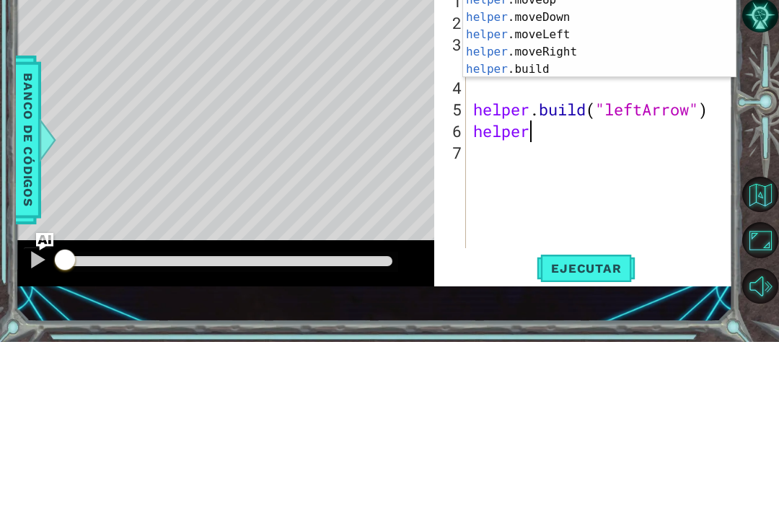
scroll to position [0, 2]
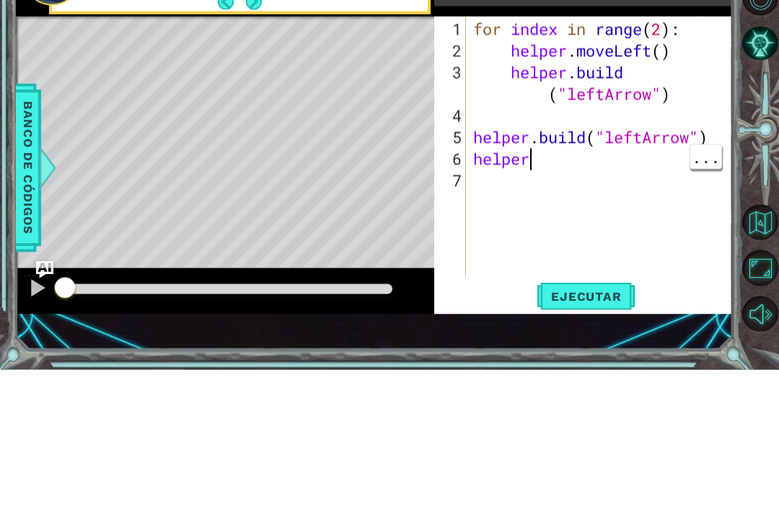
click at [611, 166] on div "for index in range ( 2 ) : helper . moveLeft ( ) helper . build ( "leftArrow" )…" at bounding box center [603, 310] width 266 height 303
click at [613, 166] on div "for index in range ( 2 ) : helper . moveLeft ( ) helper . build ( "leftArrow" )…" at bounding box center [603, 310] width 266 height 303
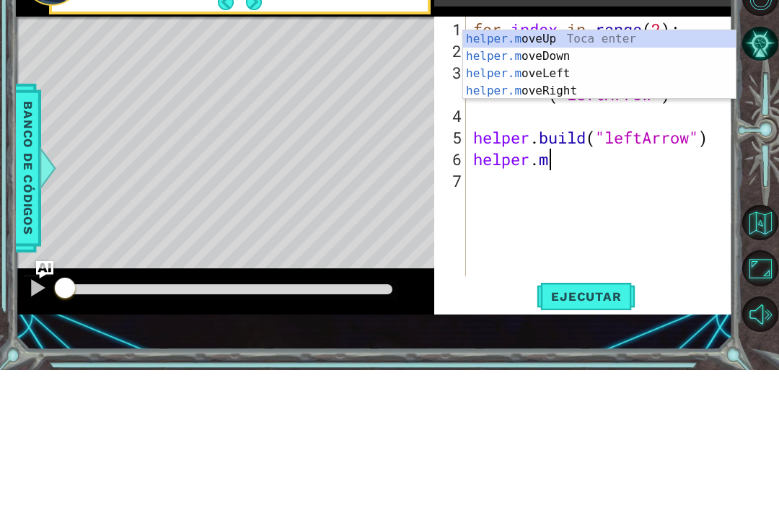
scroll to position [0, 3]
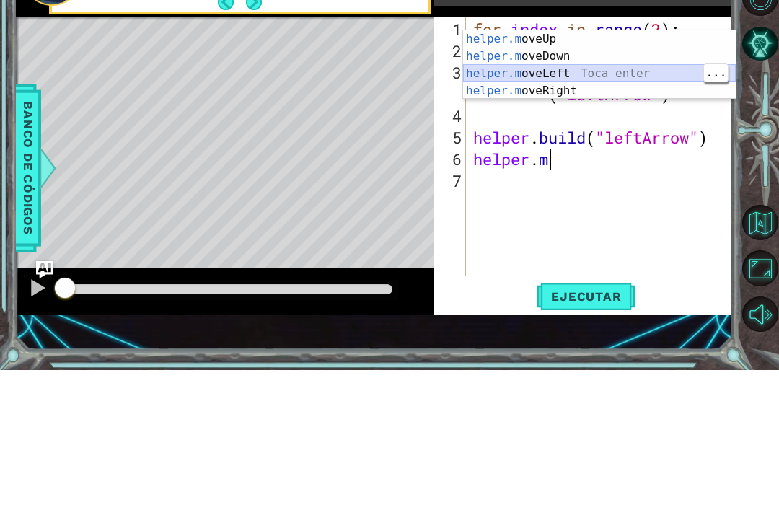
click at [574, 170] on div "helper.m oveUp Toca enter helper.m oveDown Toca enter helper.m oveLeft Toca ent…" at bounding box center [599, 222] width 273 height 104
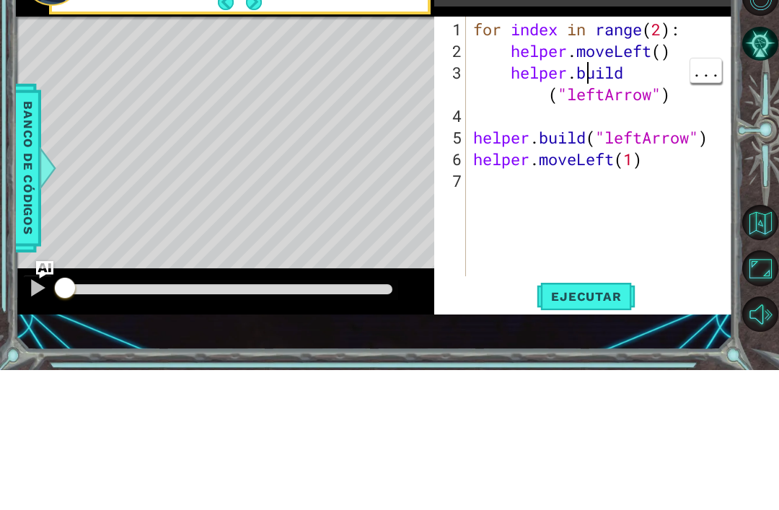
type textarea "helper.moveLeft(1)"
click at [640, 159] on div "for index in range ( 2 ) : helper . moveLeft ( ) helper . build ( "leftArrow" )…" at bounding box center [603, 310] width 266 height 303
click at [582, 188] on div "for index in range ( 2 ) : helper . moveLeft ( ) helper . build ( "leftArrow" )…" at bounding box center [603, 310] width 266 height 303
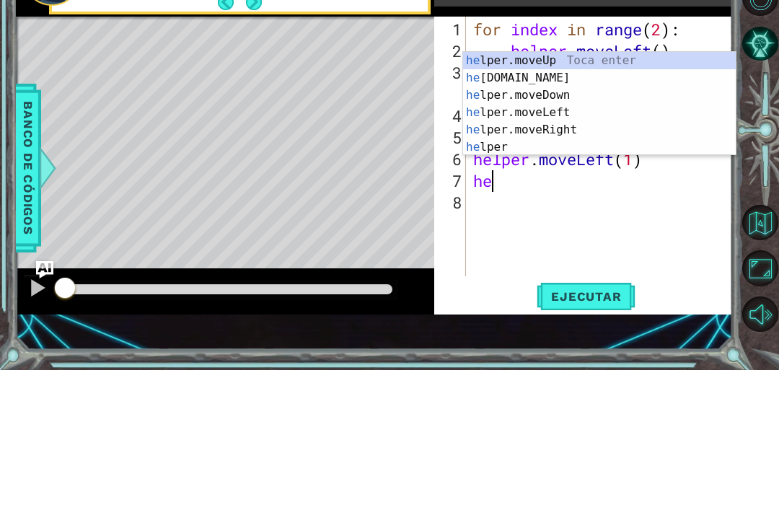
scroll to position [0, 1]
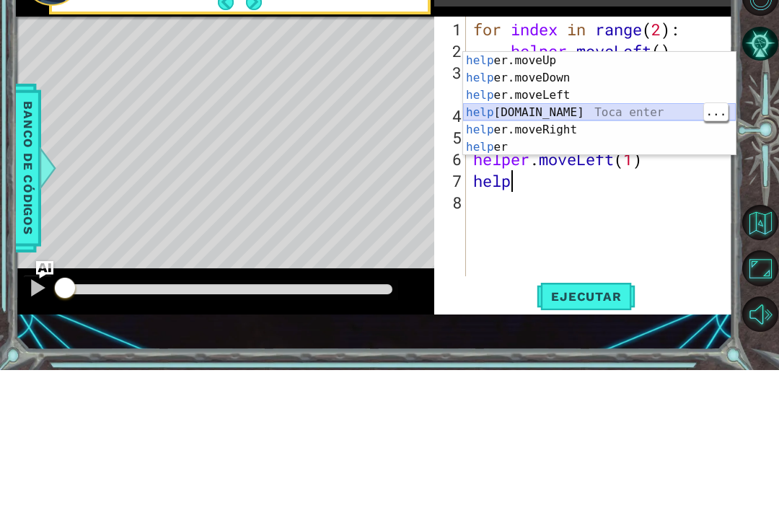
click at [603, 192] on div "help er.moveUp Toca enter help er.moveDown Toca enter help er.moveLeft Toca ent…" at bounding box center [599, 261] width 273 height 138
type textarea "[DOMAIN_NAME]("rightArrow")"
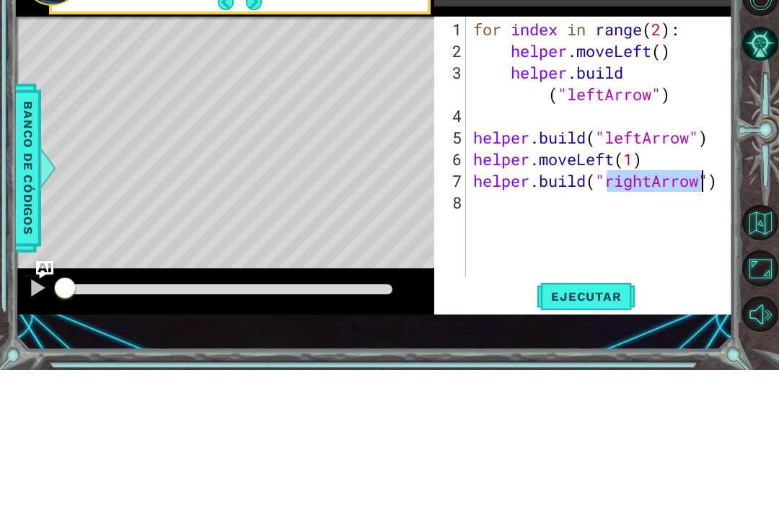
scroll to position [0, 0]
click at [693, 185] on div "for index in range ( 2 ) : helper . moveLeft ( ) helper . build ( "leftArrow" )…" at bounding box center [603, 310] width 266 height 303
click at [637, 187] on div "for index in range ( 2 ) : helper . moveLeft ( ) helper . build ( "leftArrow" )…" at bounding box center [603, 310] width 266 height 303
click at [644, 187] on div "for index in range ( 2 ) : helper . moveLeft ( ) helper . build ( "leftArrow" )…" at bounding box center [603, 310] width 266 height 303
click at [662, 178] on div "for index in range ( 2 ) : helper . moveLeft ( ) helper . build ( "leftArrow" )…" at bounding box center [603, 310] width 266 height 303
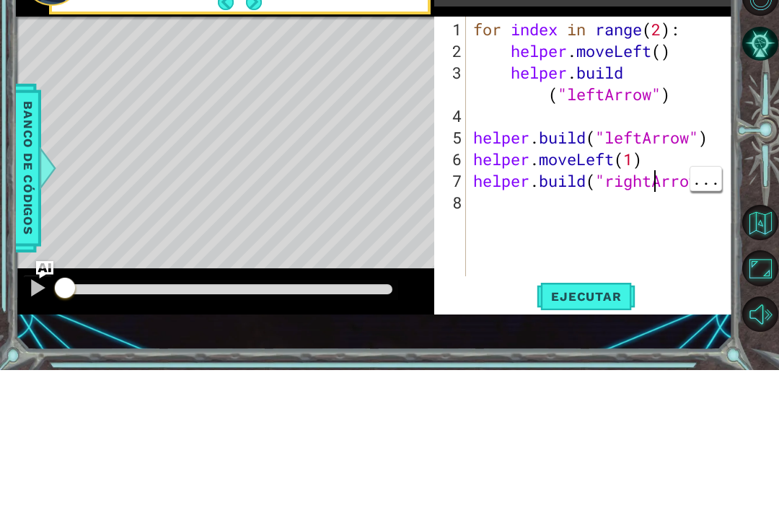
click at [656, 175] on div "for index in range ( 2 ) : helper . moveLeft ( ) helper . build ( "leftArrow" )…" at bounding box center [603, 310] width 266 height 303
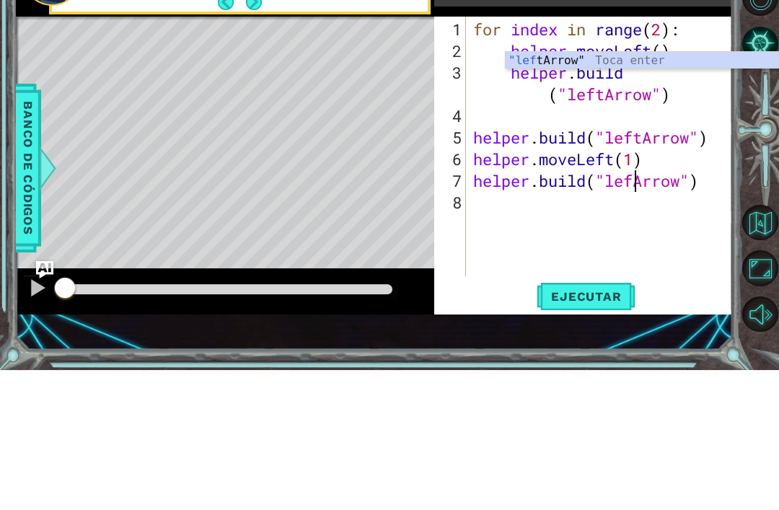
scroll to position [0, 8]
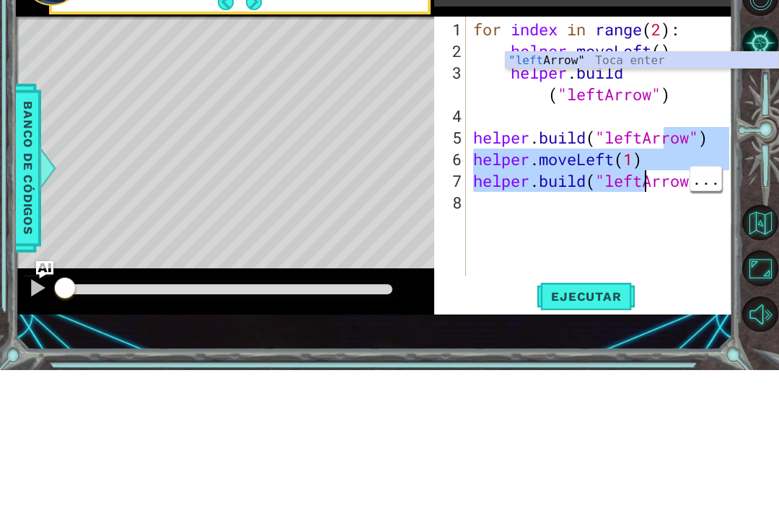
click at [151, 174] on div "Level Map" at bounding box center [349, 368] width 666 height 425
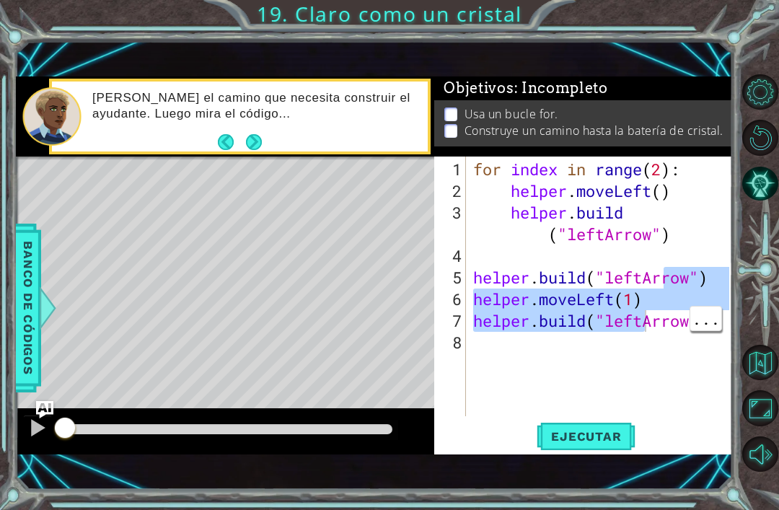
click at [609, 428] on button "Ejecutar" at bounding box center [585, 437] width 99 height 30
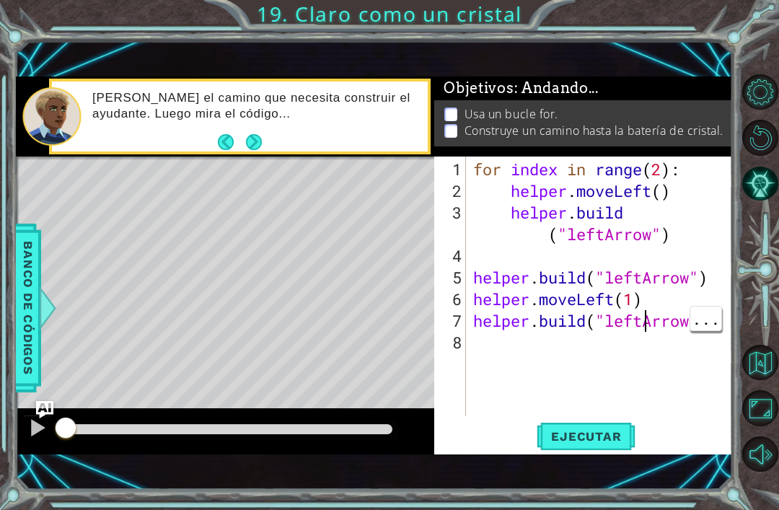
type textarea "[DOMAIN_NAME]("leftArrow")"
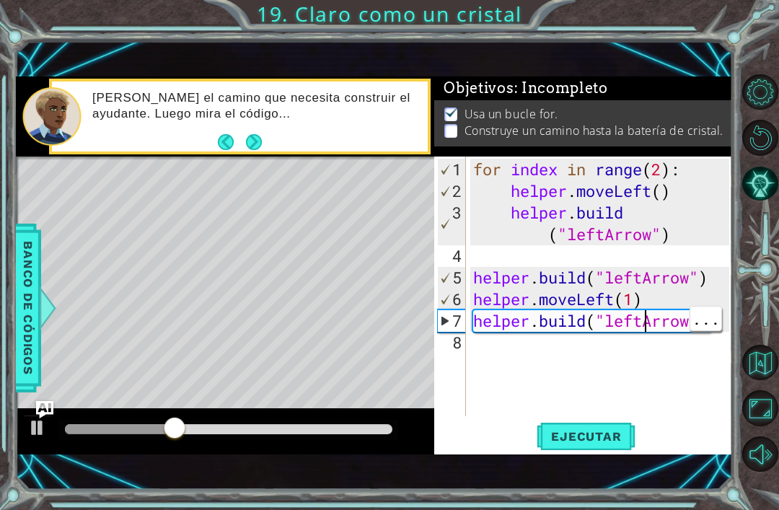
click at [99, 168] on div "Level Map" at bounding box center [349, 368] width 666 height 425
click at [607, 430] on span "Ejecutar" at bounding box center [585, 436] width 99 height 14
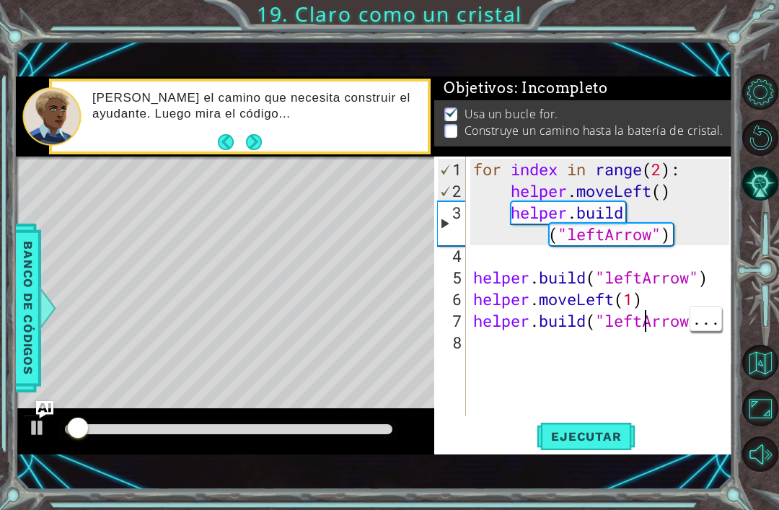
click at [138, 190] on div "Level Map" at bounding box center [349, 368] width 666 height 425
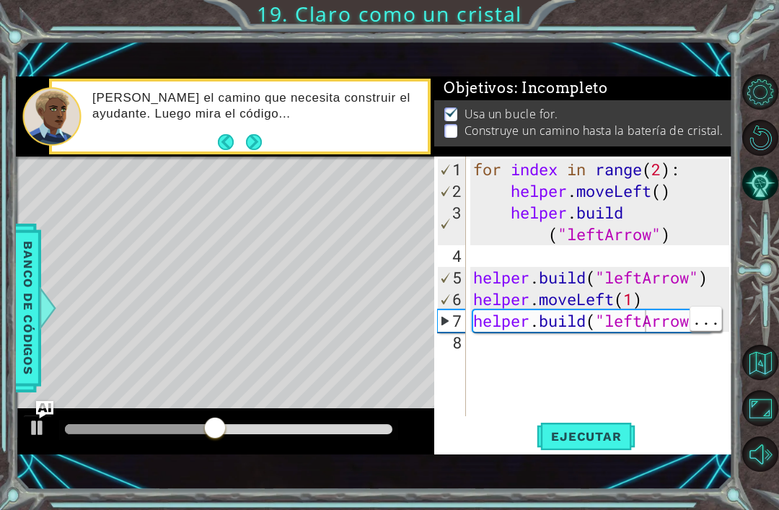
click at [260, 148] on button "Next" at bounding box center [254, 141] width 16 height 16
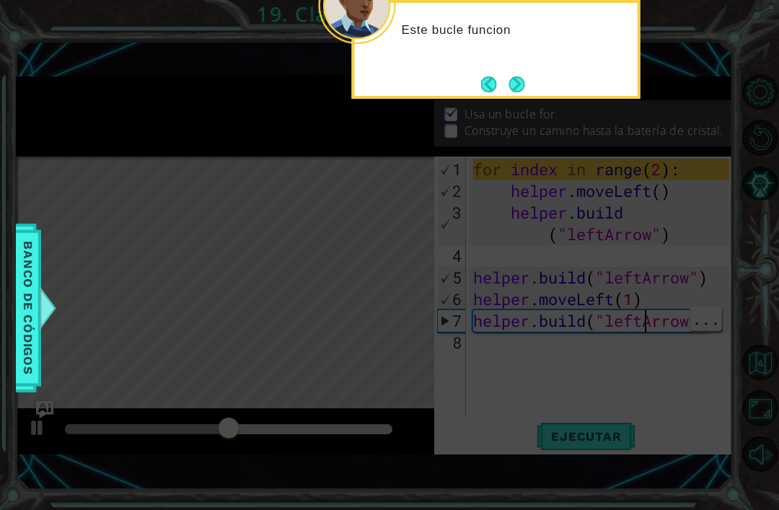
click at [528, 53] on icon at bounding box center [389, 125] width 779 height 769
click at [524, 76] on button "Next" at bounding box center [516, 84] width 16 height 16
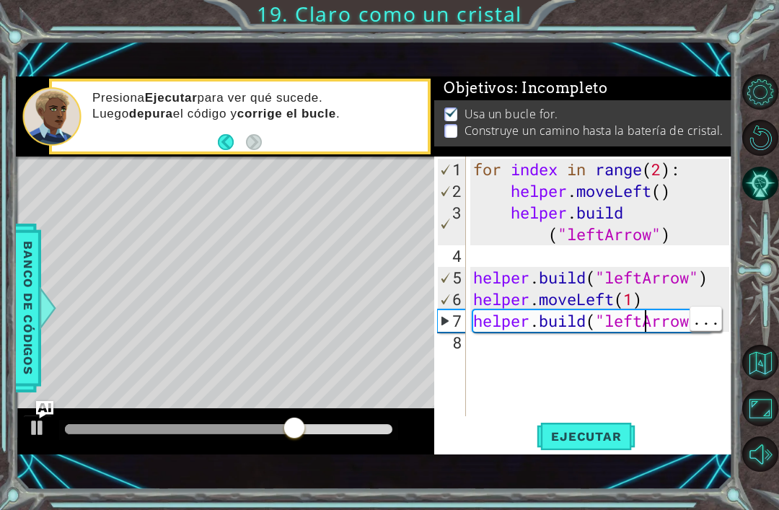
scroll to position [1, 0]
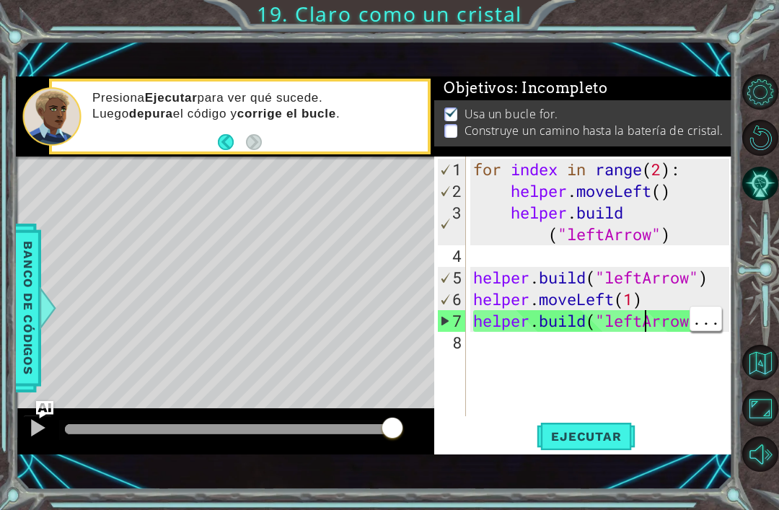
click at [606, 435] on span "Ejecutar" at bounding box center [585, 436] width 99 height 14
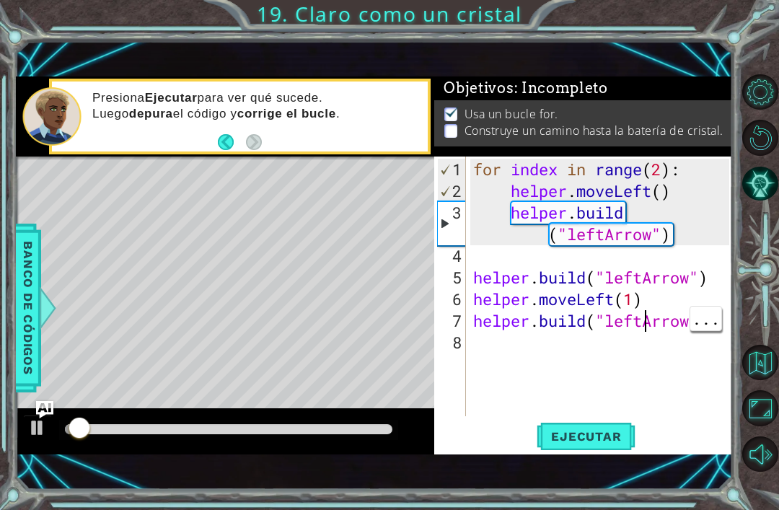
click at [703, 36] on div "1 ההההההההההההההההההההההההההההההההההההההההההההההההההההההההההההההההההההההההההההה…" at bounding box center [389, 255] width 779 height 510
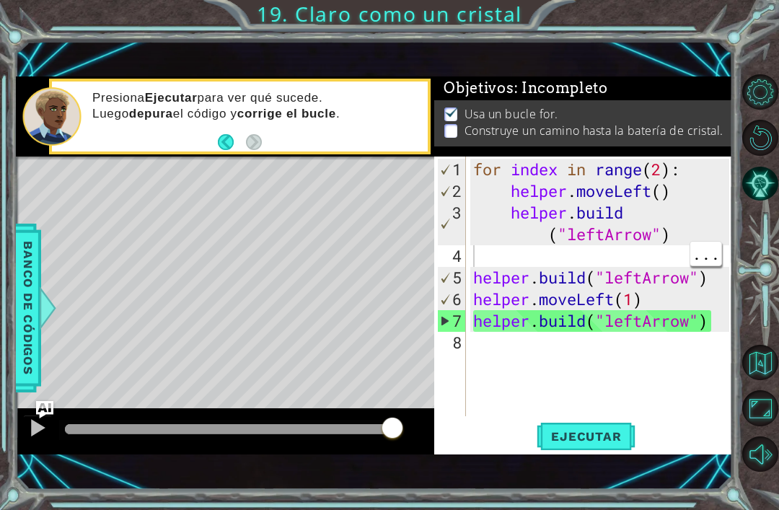
click at [658, 256] on div "for index in range ( 2 ) : helper . moveLeft ( ) helper . build ( "leftArrow" )…" at bounding box center [603, 310] width 266 height 303
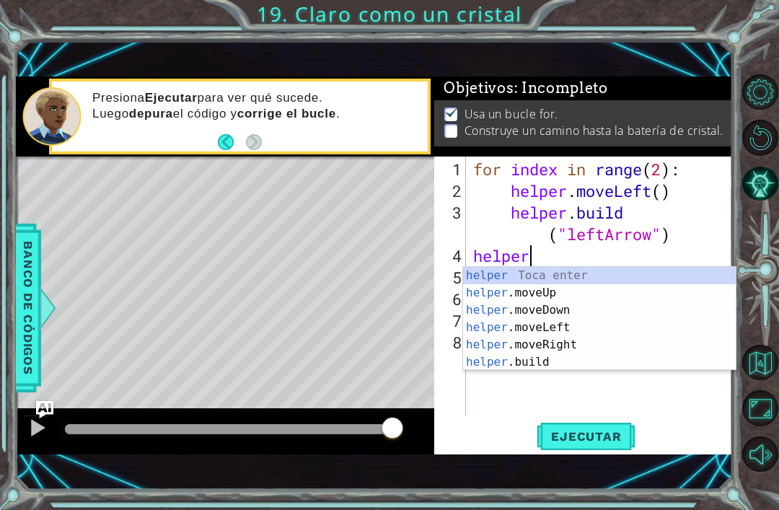
scroll to position [0, 2]
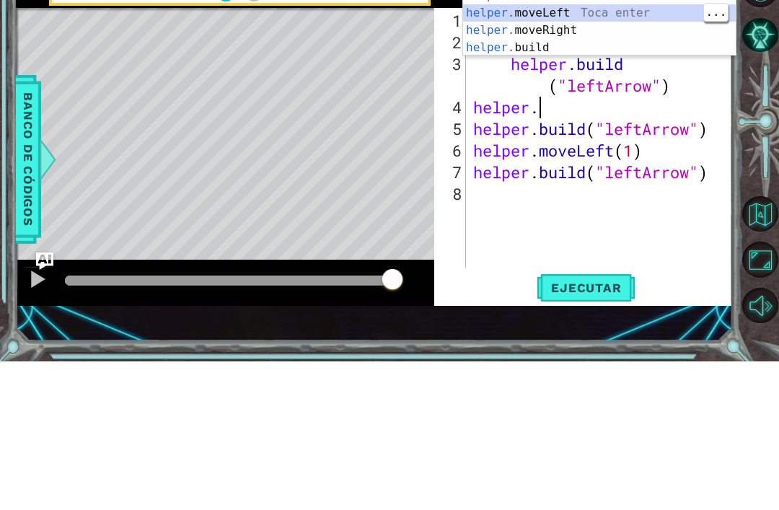
click at [622, 118] on div "helper. moveUp Toca enter helper. moveDown Toca enter helper. moveLeft Toca ent…" at bounding box center [599, 178] width 273 height 121
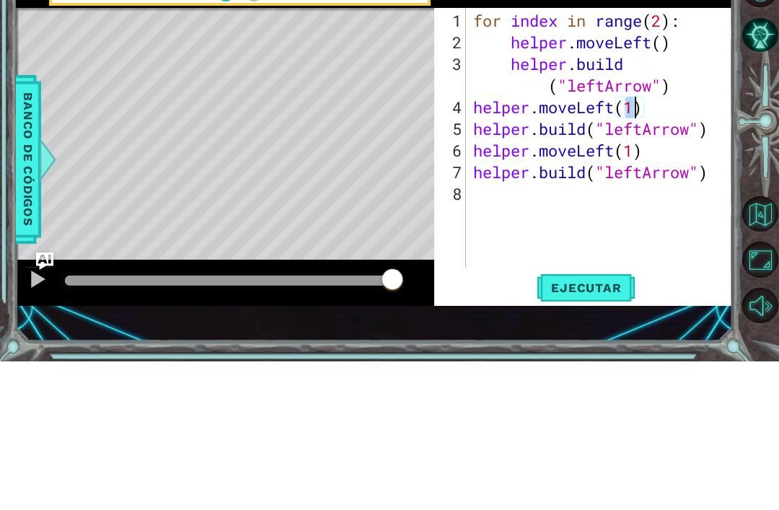
click at [620, 156] on div "for index in range ( 2 ) : helper . moveLeft ( ) helper . build ( "leftArrow" )…" at bounding box center [599, 286] width 259 height 260
type textarea "for index in range(2):"
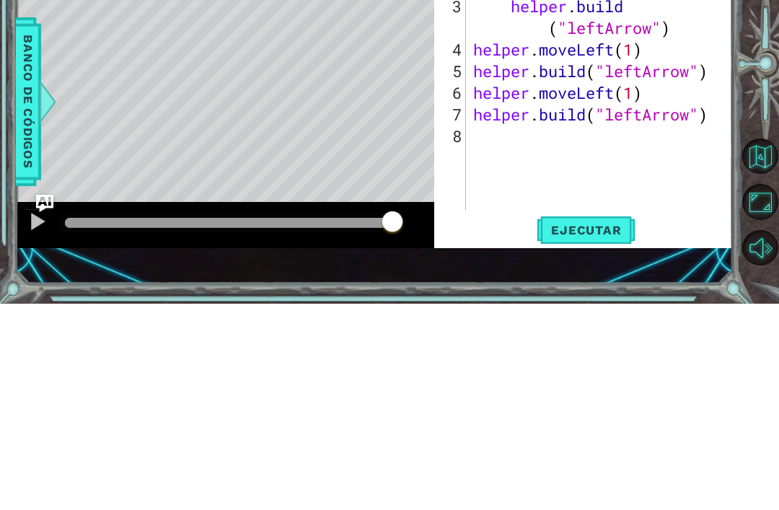
scroll to position [0, 0]
click at [110, 156] on div "Level Map" at bounding box center [349, 368] width 666 height 425
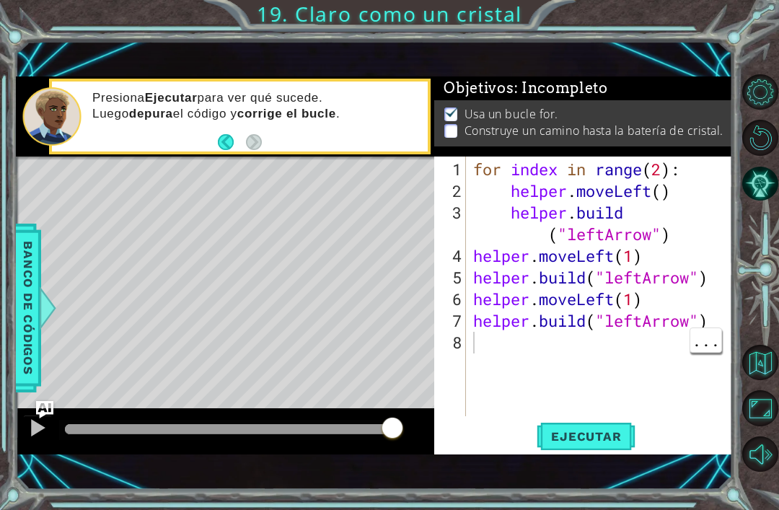
click at [611, 438] on span "Ejecutar" at bounding box center [585, 436] width 99 height 14
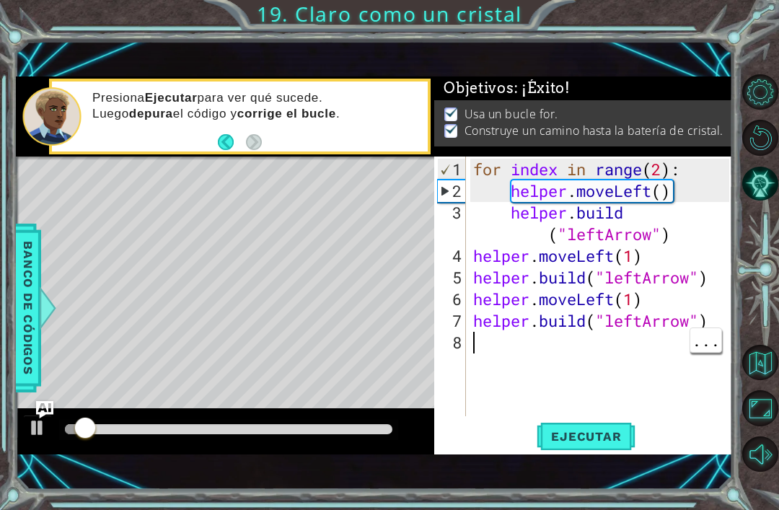
click at [84, 175] on div "Level Map" at bounding box center [349, 368] width 666 height 425
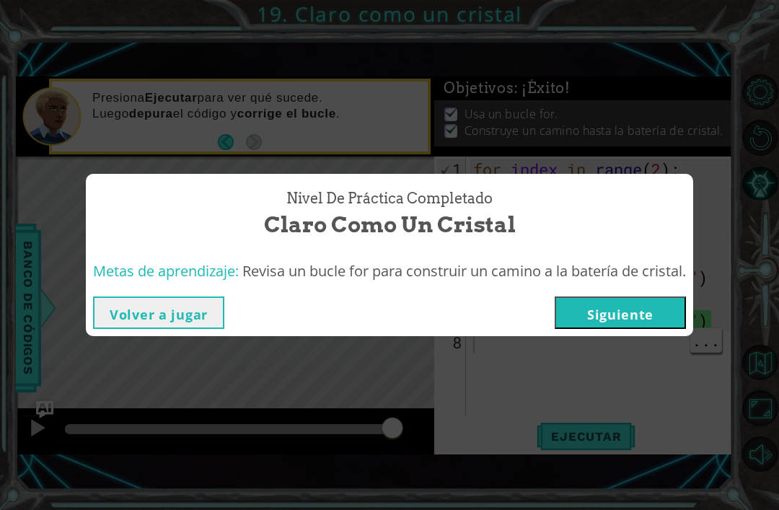
click at [627, 310] on button "Siguiente" at bounding box center [619, 312] width 131 height 32
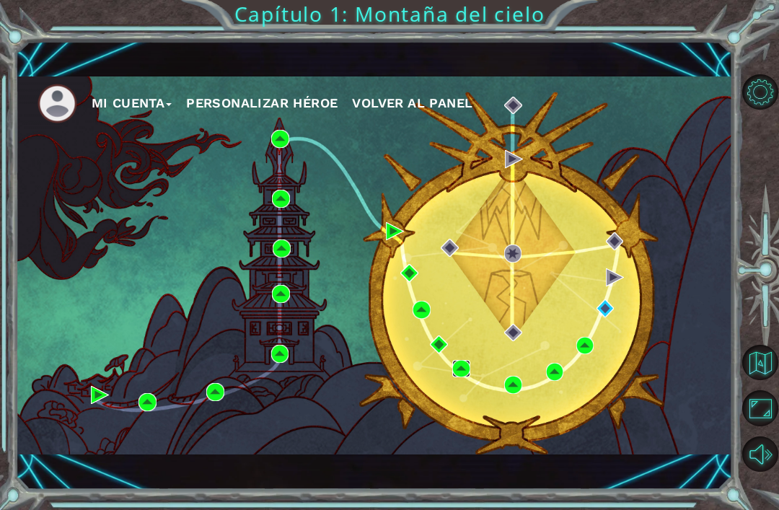
click at [465, 368] on img at bounding box center [461, 369] width 18 height 18
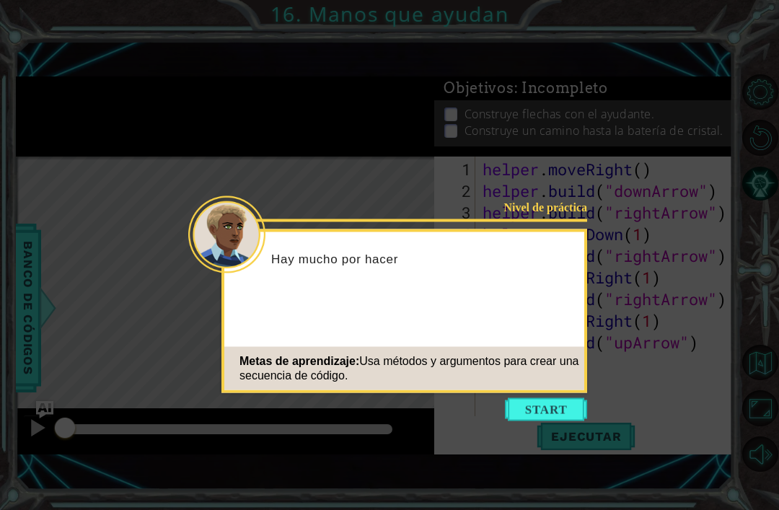
click at [552, 408] on button "Start" at bounding box center [546, 409] width 82 height 23
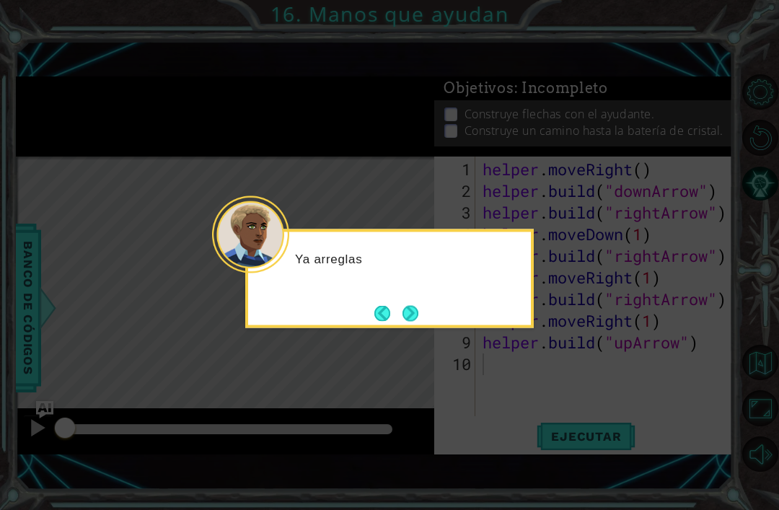
click at [613, 321] on icon at bounding box center [389, 255] width 779 height 510
click at [408, 309] on button "Next" at bounding box center [410, 313] width 16 height 16
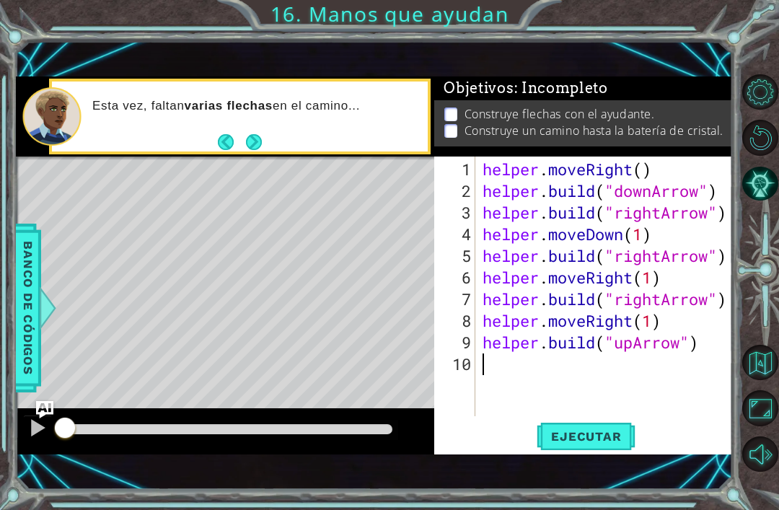
click at [611, 437] on span "Ejecutar" at bounding box center [585, 436] width 99 height 14
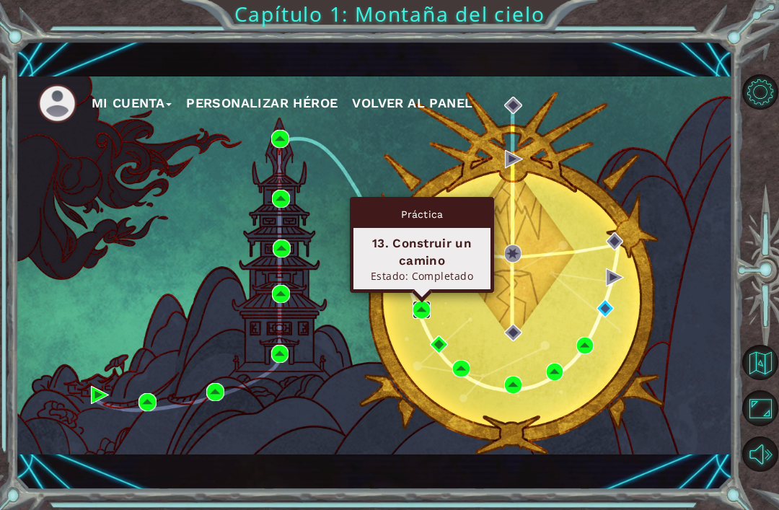
click at [430, 317] on img at bounding box center [421, 310] width 18 height 18
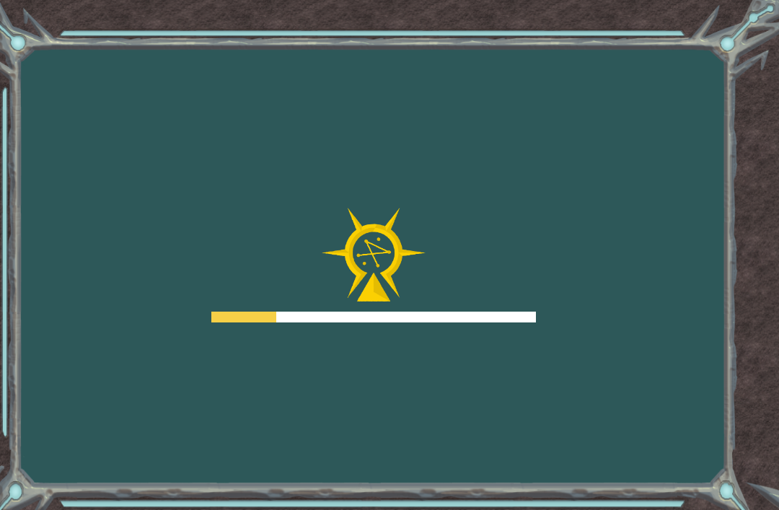
click at [420, 313] on div at bounding box center [373, 316] width 324 height 11
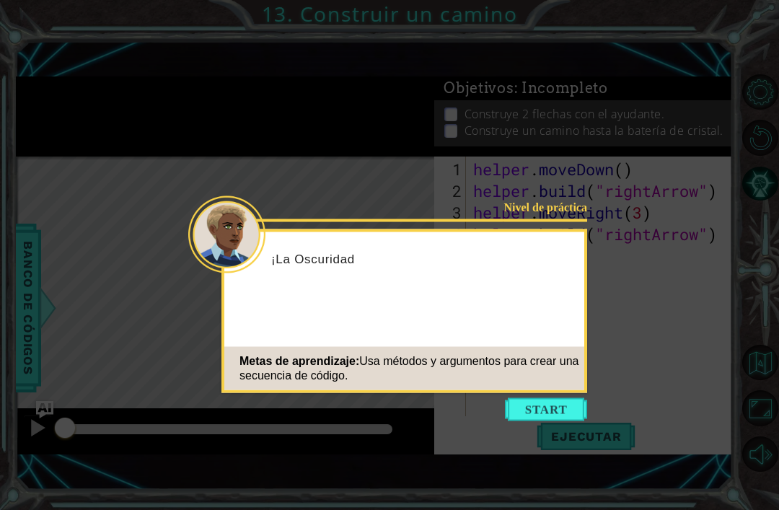
click at [553, 408] on button "Start" at bounding box center [546, 409] width 82 height 23
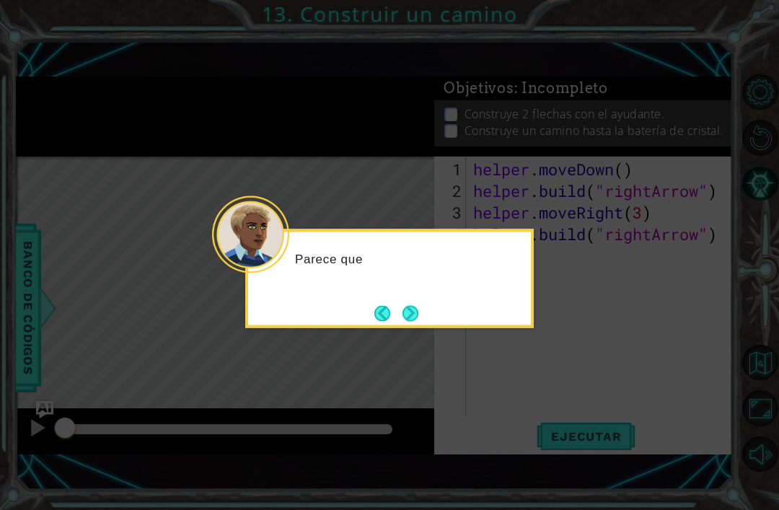
click at [575, 328] on icon at bounding box center [389, 255] width 779 height 510
click at [420, 287] on div "Parece que una parte [PERSON_NAME]" at bounding box center [389, 273] width 283 height 73
click at [410, 317] on button "Next" at bounding box center [410, 313] width 16 height 16
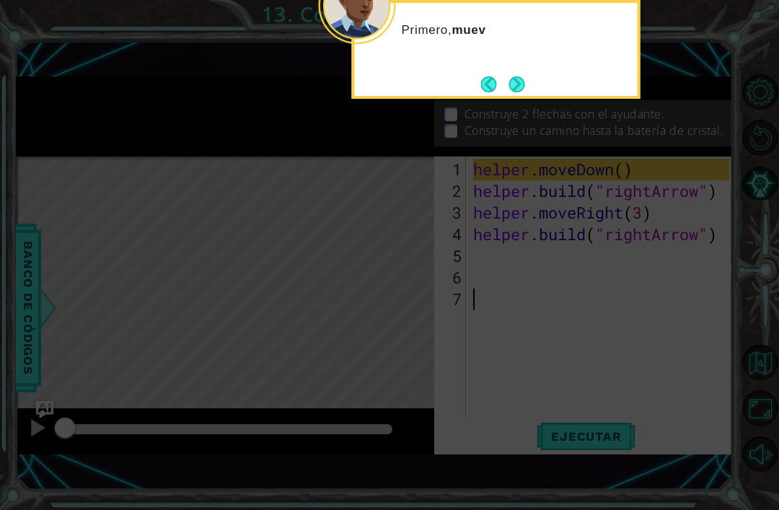
click at [515, 76] on button "Next" at bounding box center [517, 84] width 16 height 16
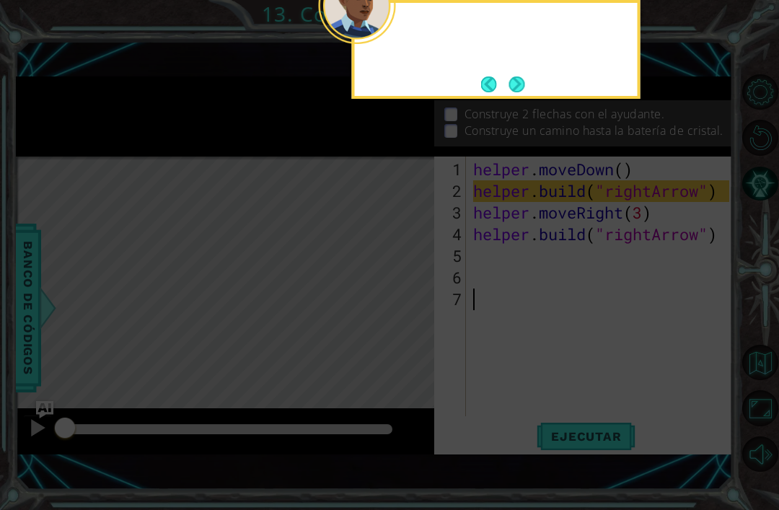
click at [525, 76] on button "Next" at bounding box center [517, 84] width 16 height 16
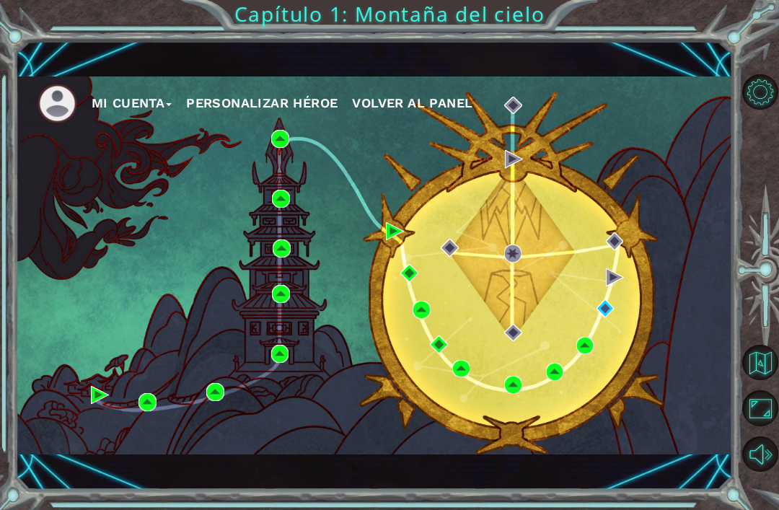
click at [477, 343] on div "Mi Cuenta Personalizar héroe Volver al panel" at bounding box center [374, 265] width 717 height 378
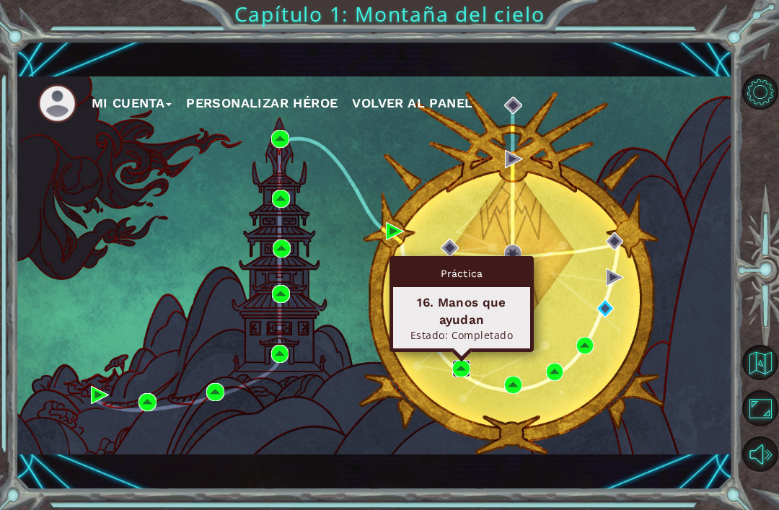
click at [459, 376] on img at bounding box center [461, 369] width 18 height 18
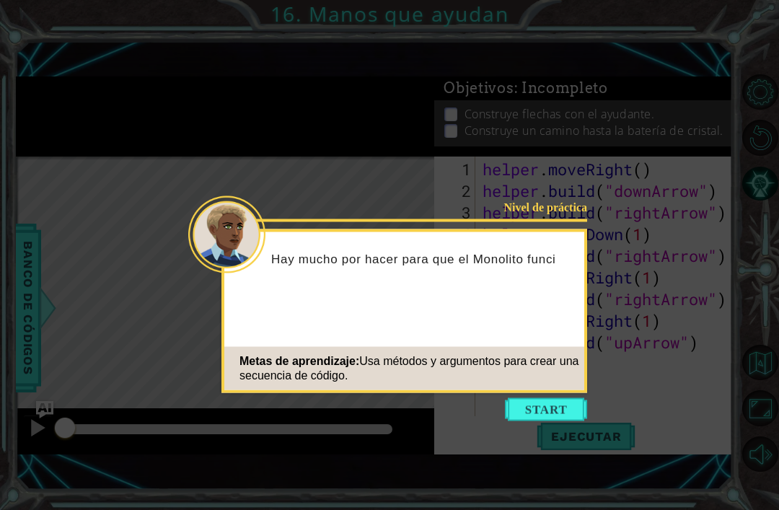
click at [553, 414] on button "Start" at bounding box center [546, 409] width 82 height 23
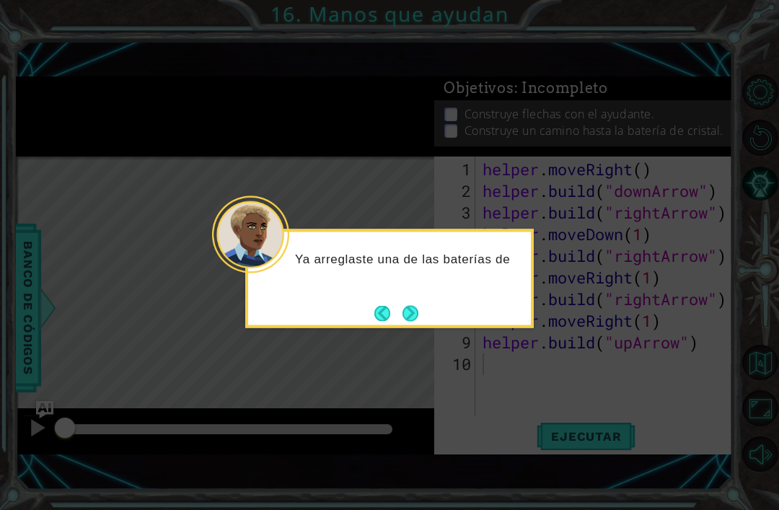
click at [415, 308] on button "Next" at bounding box center [410, 313] width 16 height 16
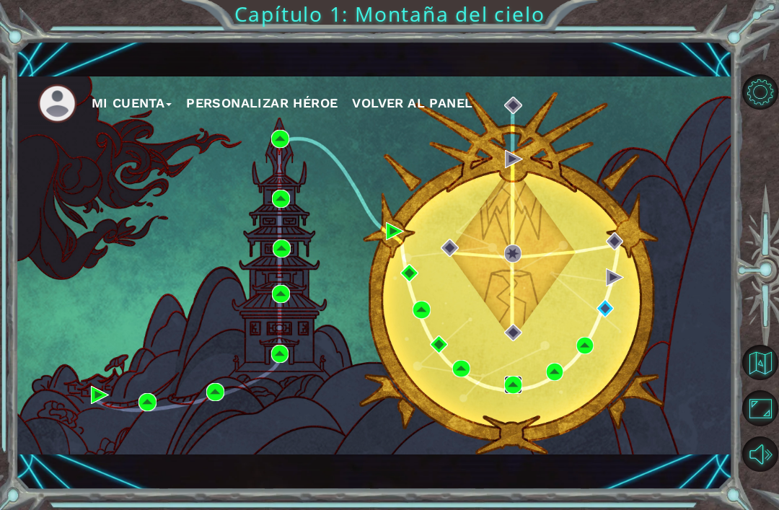
click at [514, 387] on img at bounding box center [513, 385] width 18 height 18
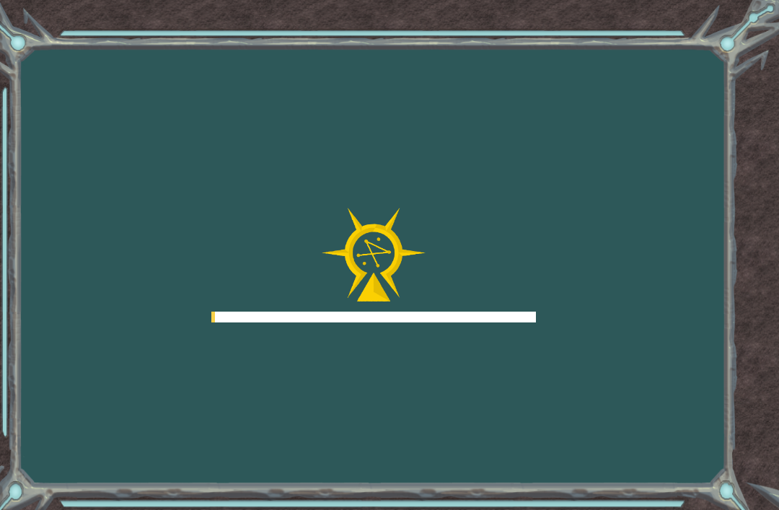
click at [515, 381] on div "Goals Error cargando del servidor Deberás unirte a un curso para jugar a este n…" at bounding box center [389, 255] width 779 height 510
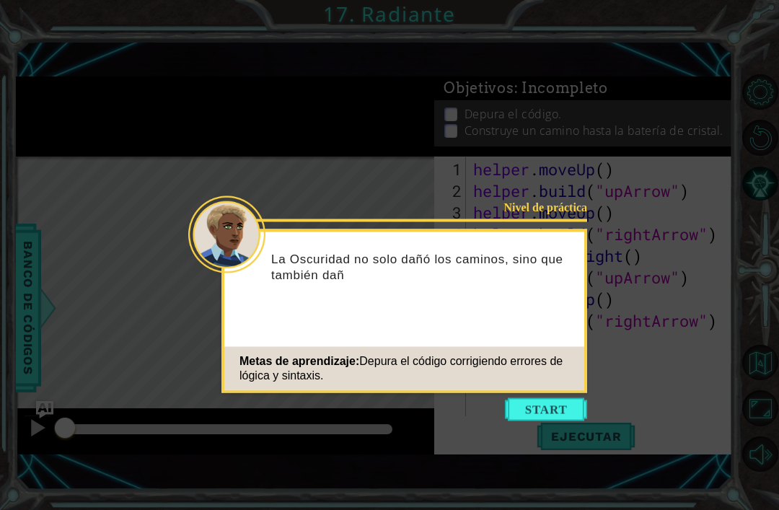
click at [547, 408] on button "Start" at bounding box center [546, 409] width 82 height 23
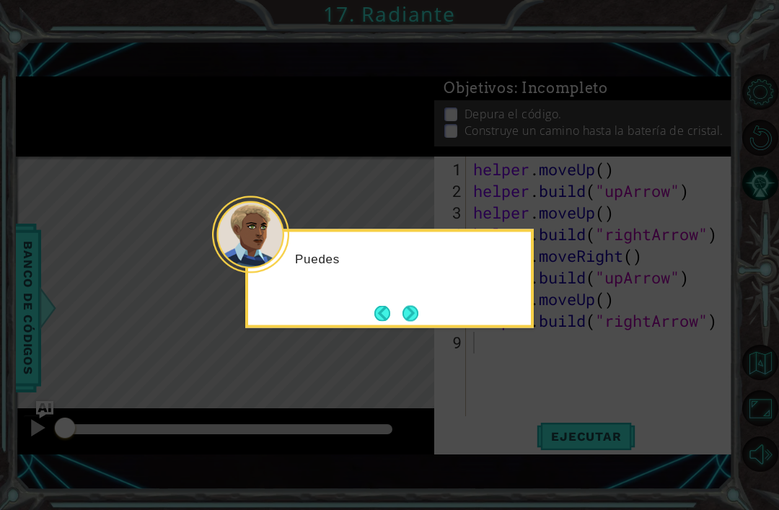
click at [410, 308] on button "Next" at bounding box center [410, 313] width 16 height 16
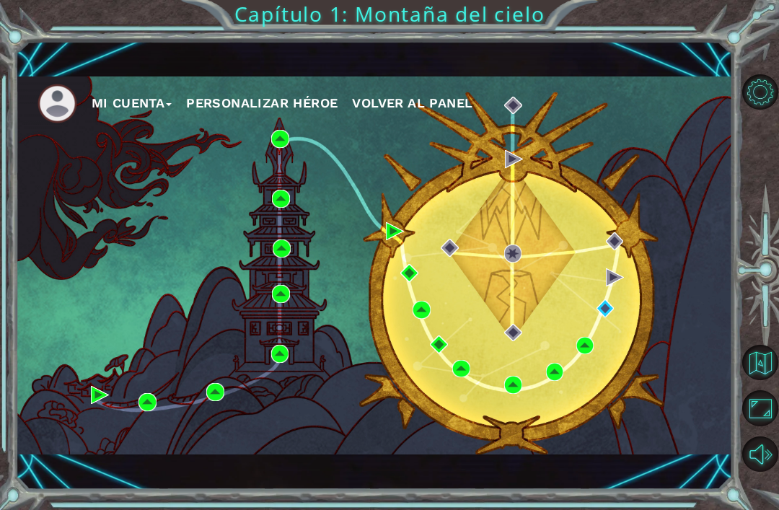
click at [546, 385] on div "Mi Cuenta Personalizar héroe Volver al panel" at bounding box center [374, 265] width 717 height 378
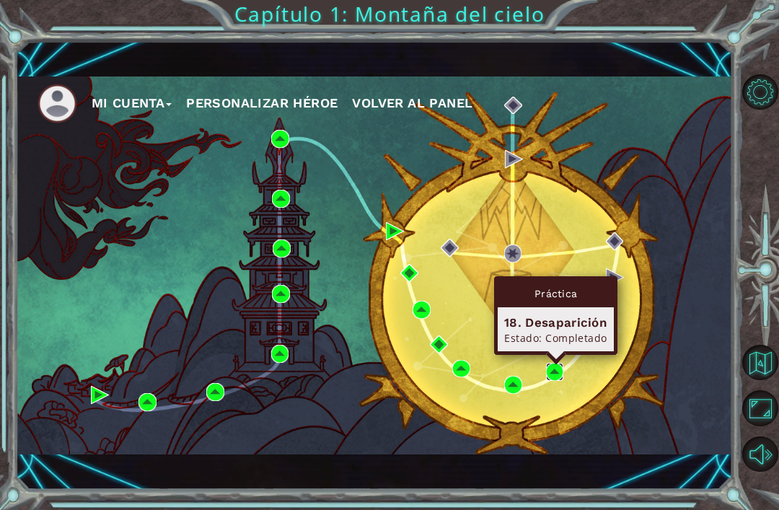
click at [554, 373] on img at bounding box center [555, 372] width 18 height 18
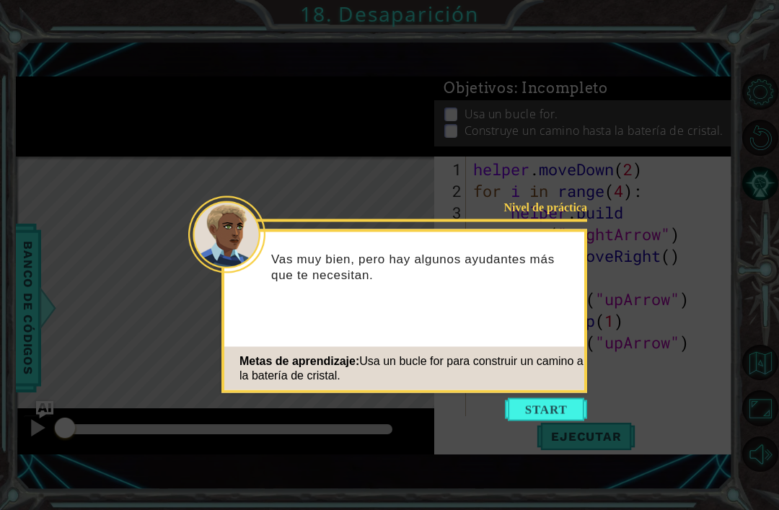
click at [562, 409] on button "Start" at bounding box center [546, 409] width 82 height 23
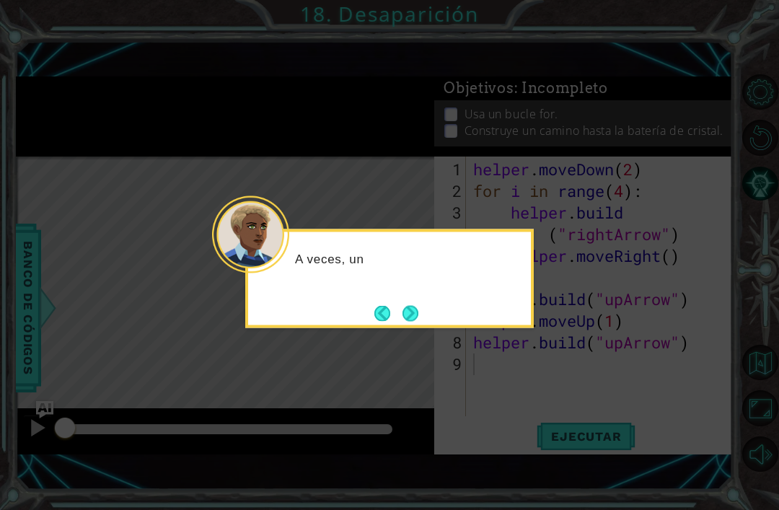
click at [404, 308] on button "Next" at bounding box center [410, 313] width 16 height 16
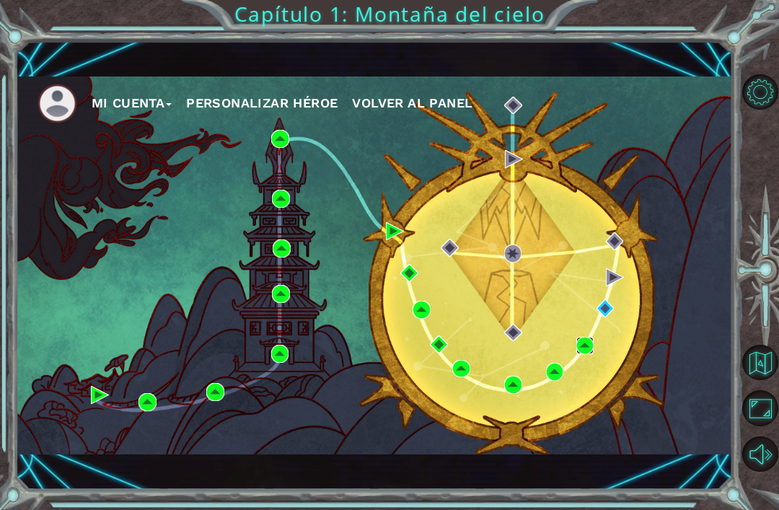
click at [585, 354] on img at bounding box center [585, 346] width 18 height 18
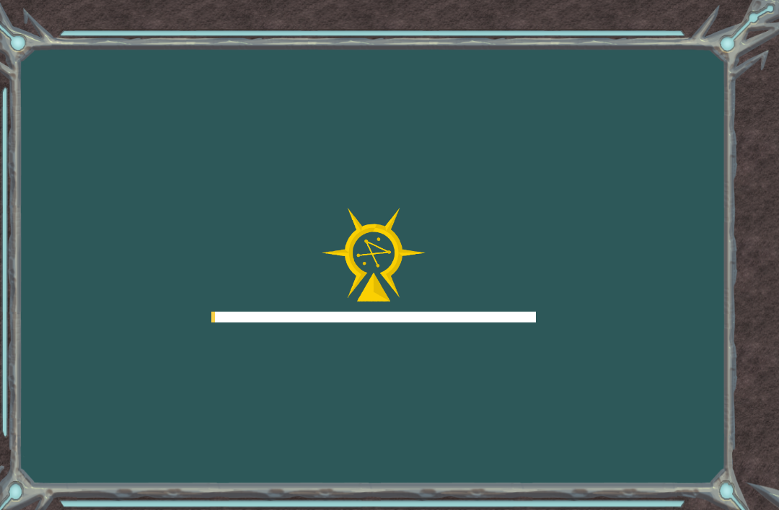
click at [590, 349] on div "Goals Error cargando del servidor Deberás unirte a un curso para jugar a este n…" at bounding box center [389, 255] width 779 height 510
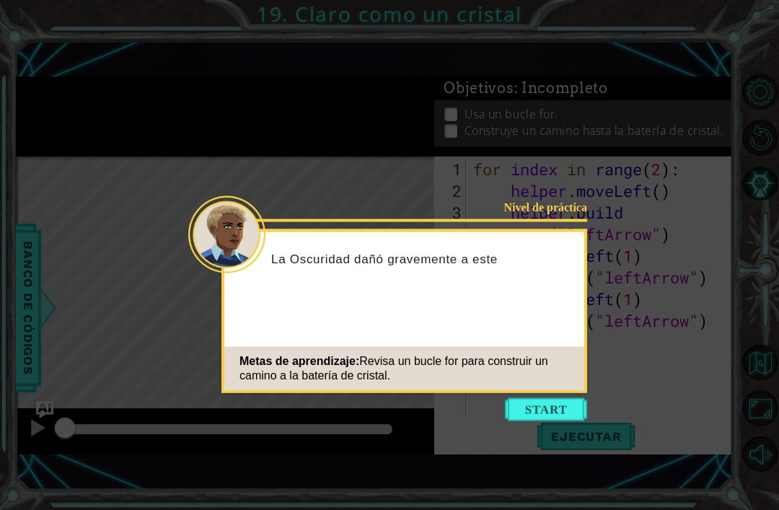
click at [585, 300] on div "Nivel de práctica La Oscuridad dañó gravemente a este Metas de aprendizaje: Rev…" at bounding box center [404, 311] width 366 height 164
click at [554, 399] on button "Start" at bounding box center [546, 409] width 82 height 23
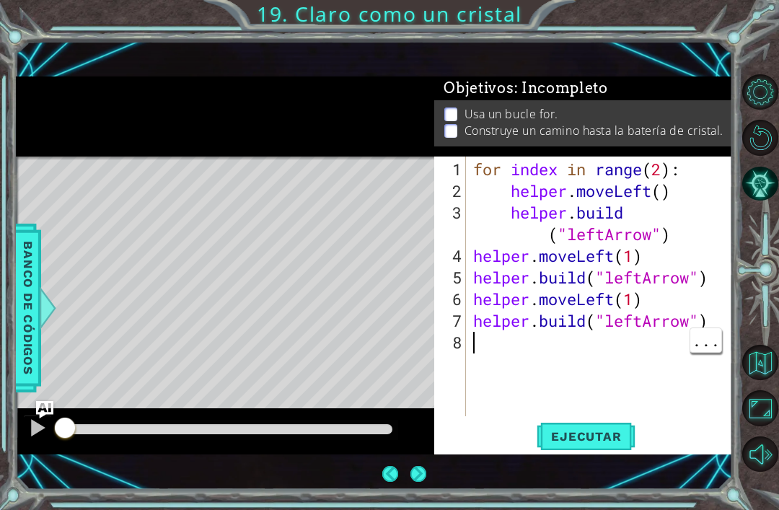
scroll to position [46, 0]
